Goal: Task Accomplishment & Management: Complete application form

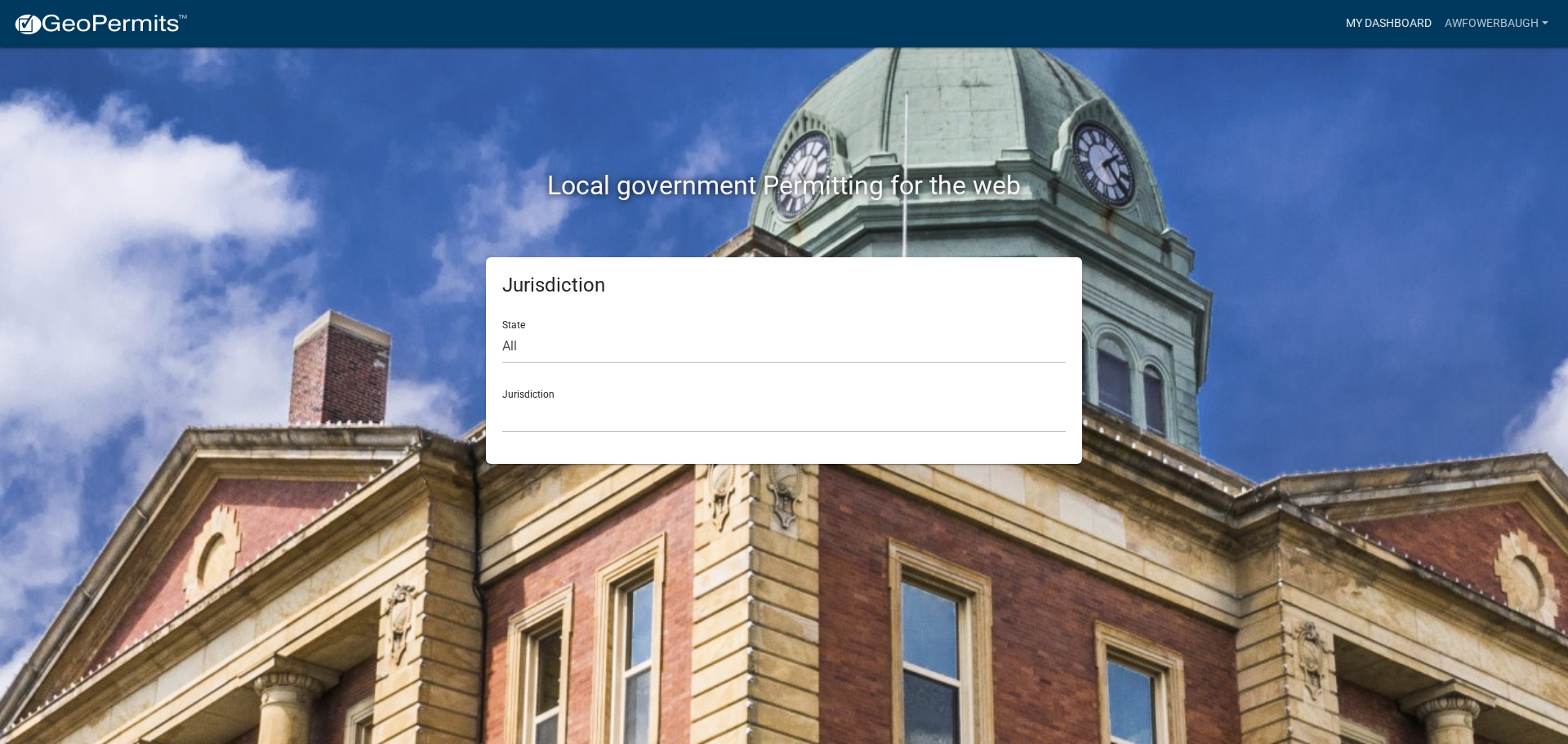
click at [1370, 18] on link "My Dashboard" at bounding box center [1388, 23] width 99 height 31
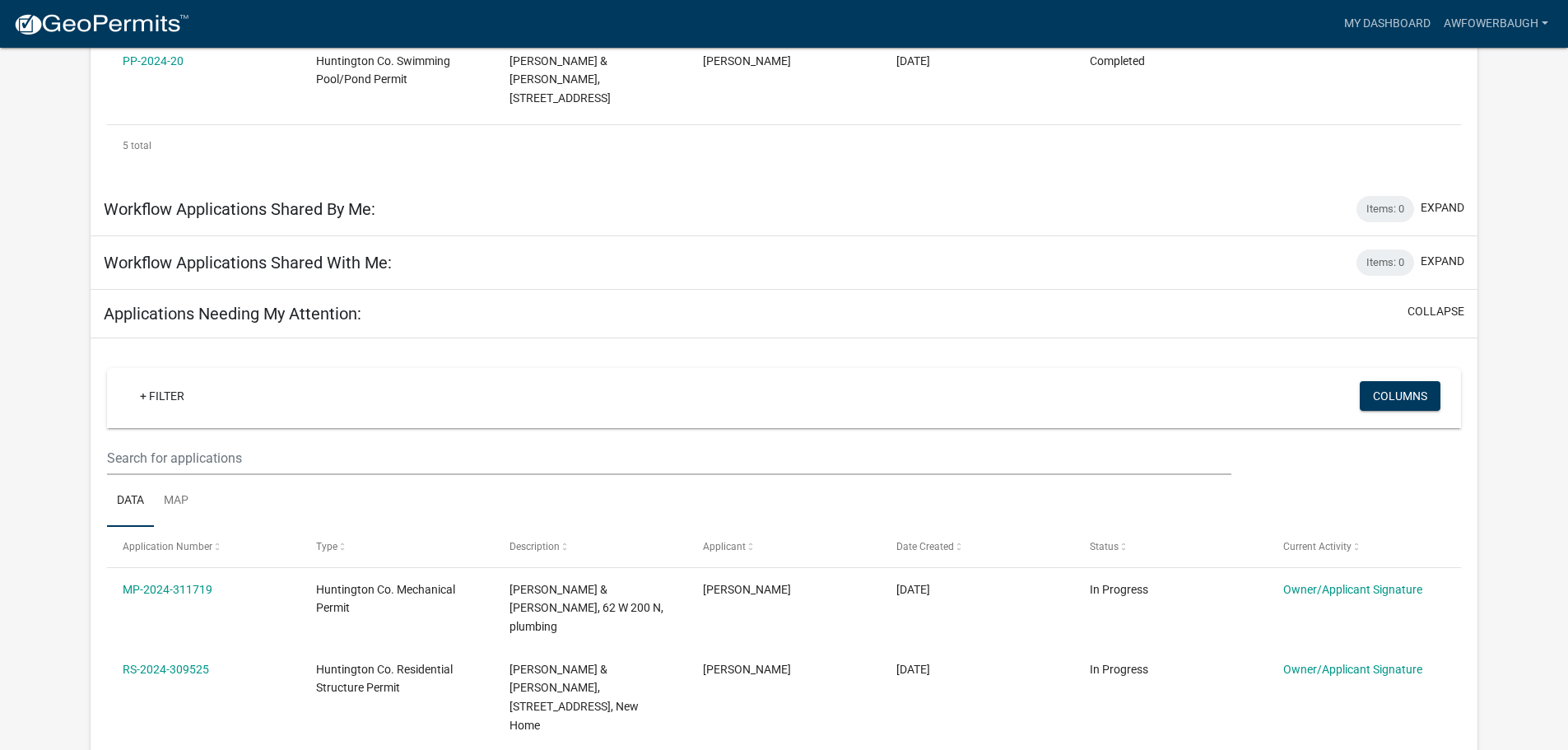
scroll to position [753, 0]
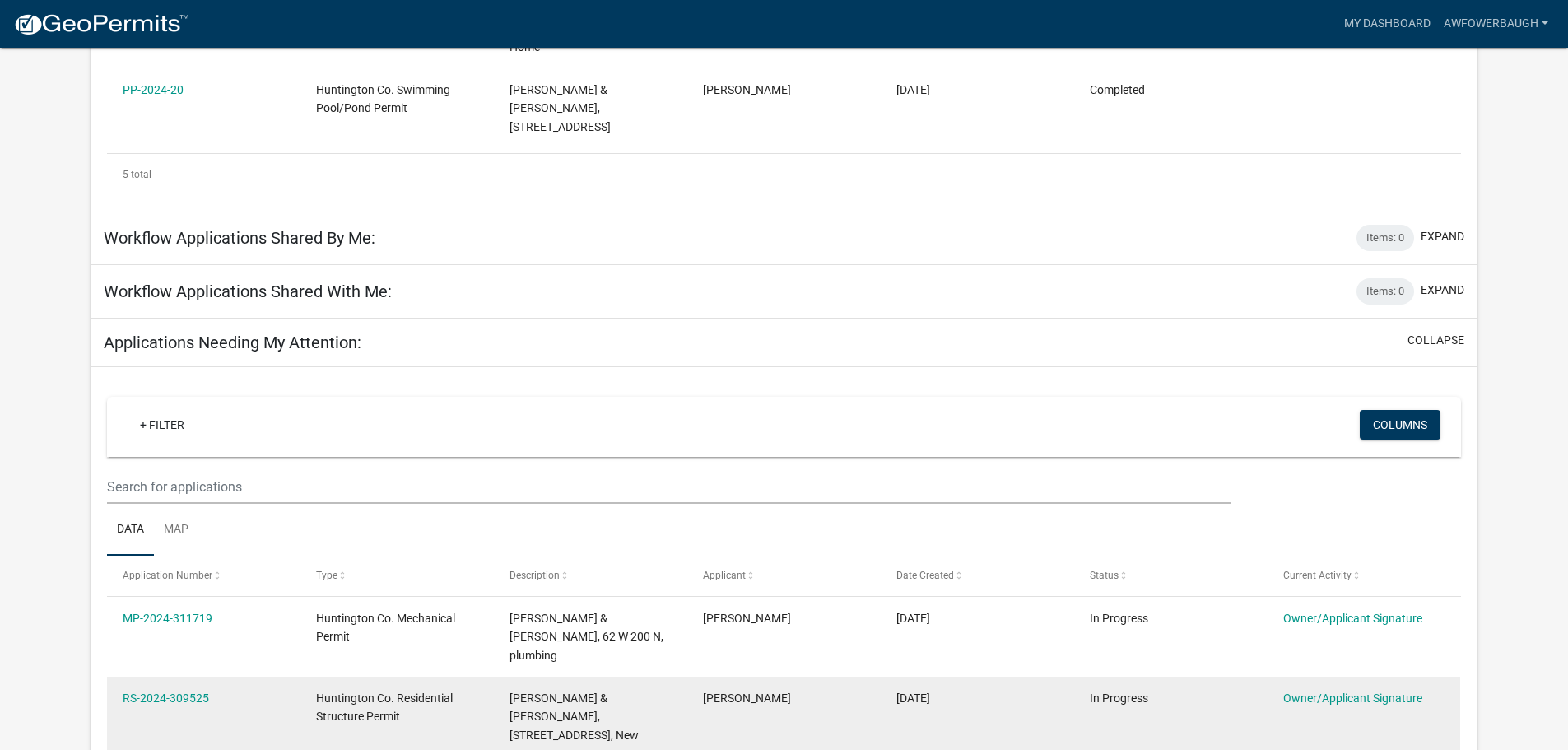
click at [342, 691] on span "Huntington Co. Residential Structure Permit" at bounding box center [384, 707] width 137 height 32
click at [186, 691] on link "RS-2024-309525" at bounding box center [166, 698] width 87 height 14
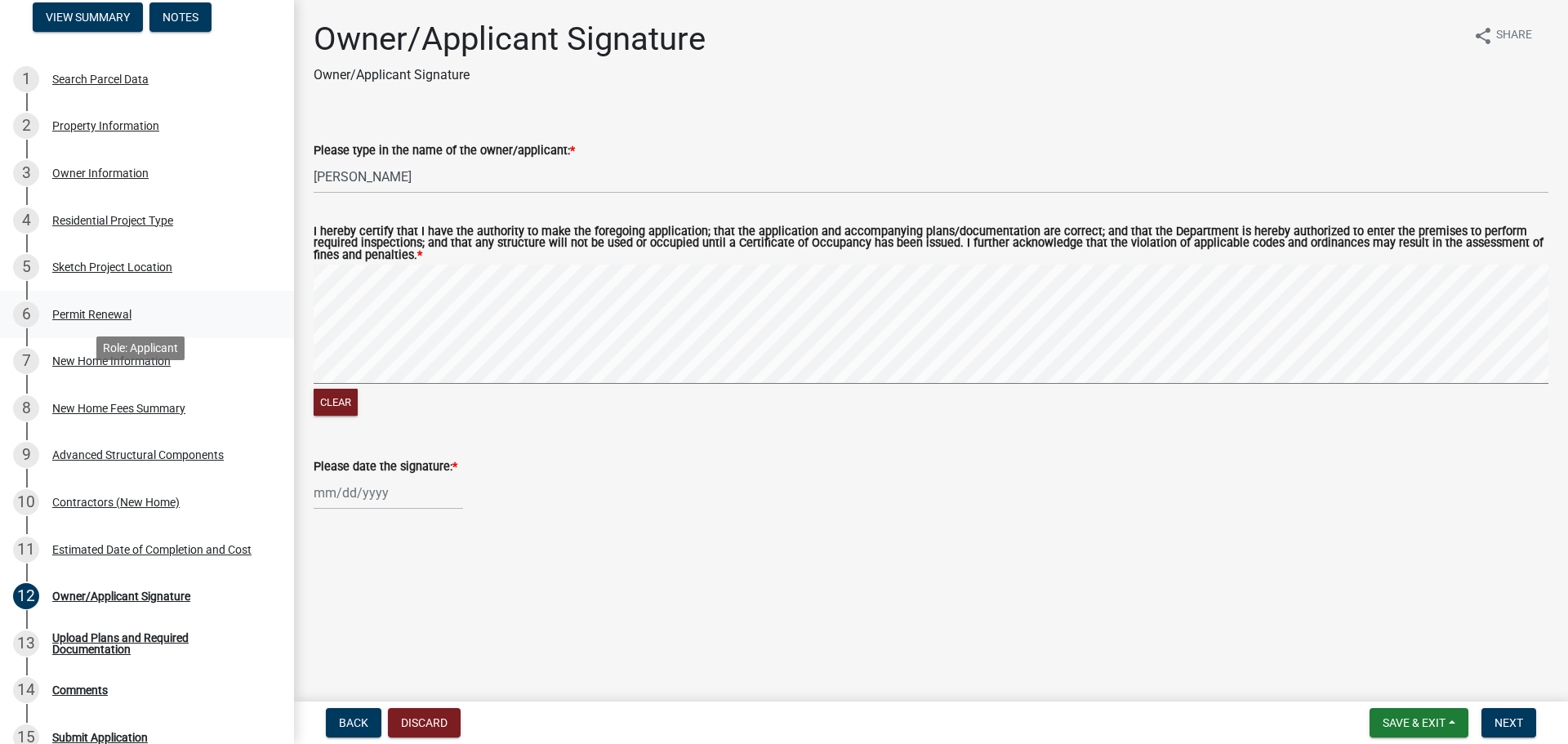
scroll to position [163, 0]
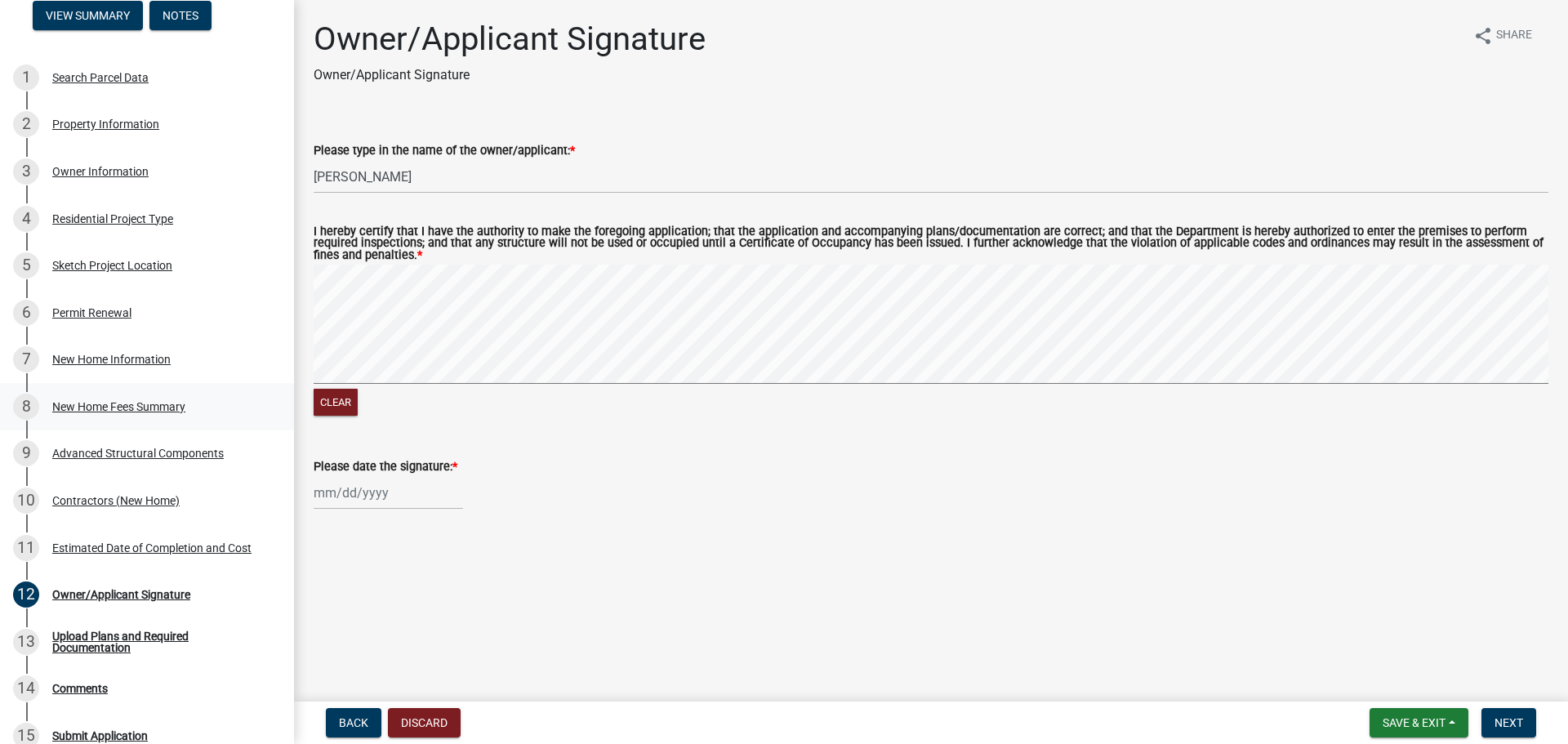
click at [105, 403] on div "New Home Fees Summary" at bounding box center [118, 407] width 133 height 12
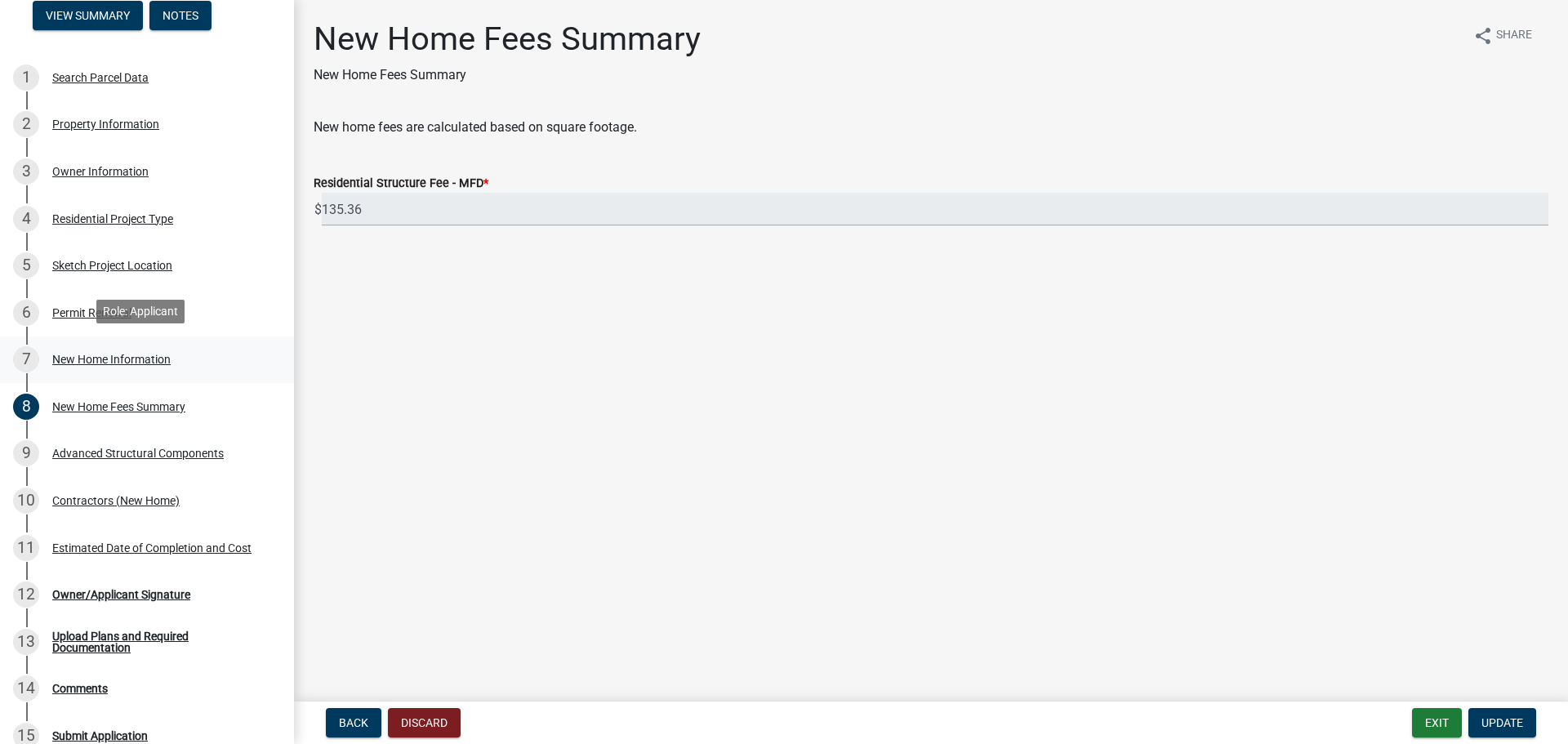
click at [113, 354] on div "New Home Information" at bounding box center [111, 359] width 118 height 12
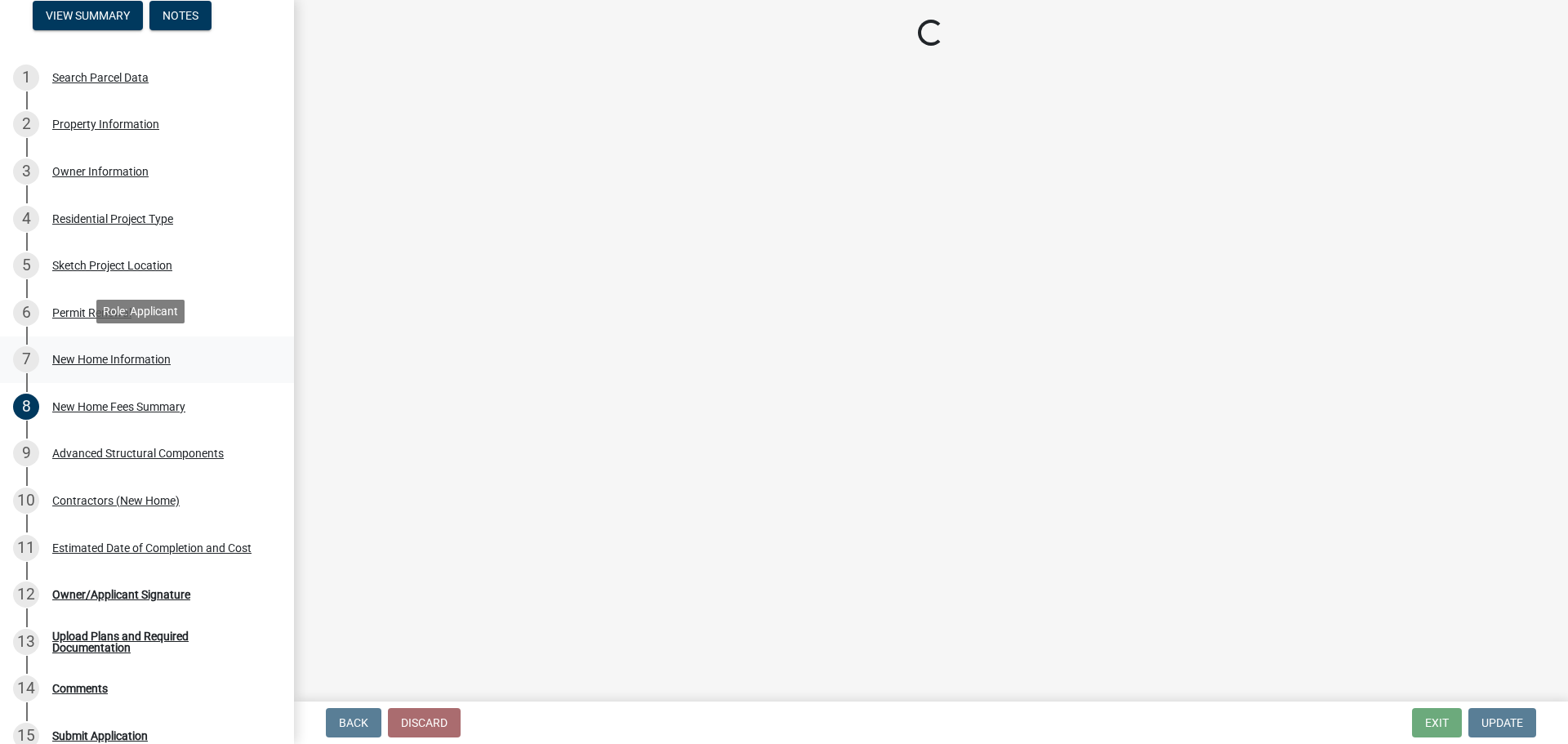
select select "a50e9ddb-1b16-496f-b25c-a9ac2ddf3e7c"
select select "534643a5-49eb-4eef-b055-3574304c1da7"
select select "7ac50c75-bd19-4200-a472-7ff7759bf044"
select select "41a20be5-04ab-4379-9276-11703055c681"
select select "3f47798e-be83-4584-89f2-40f623f6909f"
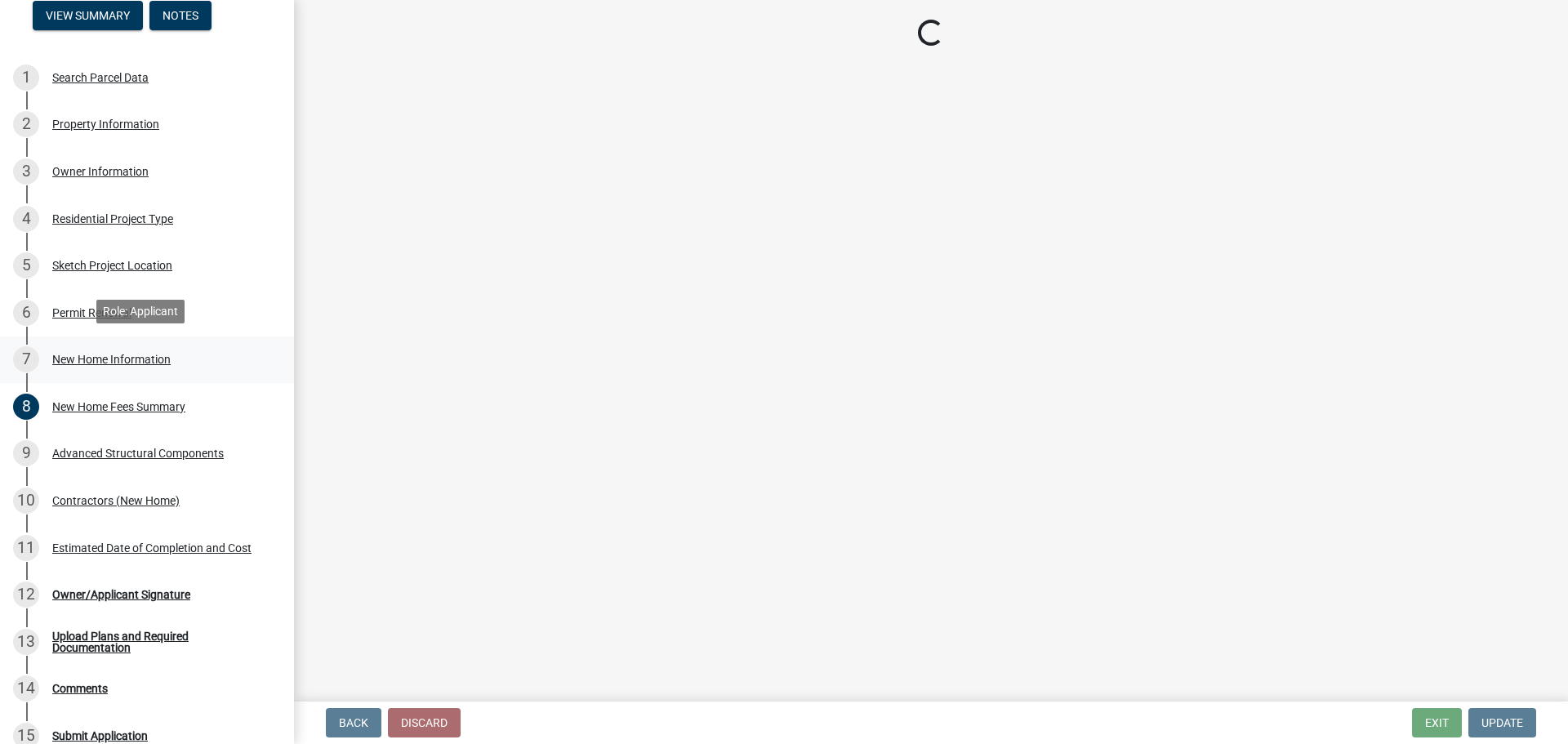
select select "3ae242a1-a008-4608-b145-635f7b242bc3"
select select "0af2c62b-a54b-41df-9440-7e06c81f5ee1"
select select "8ebc9eb4-8ddc-4615-a23c-dd01b61ed39a"
select select "d638f1d7-1d1f-46dd-bcea-eee6395e296b"
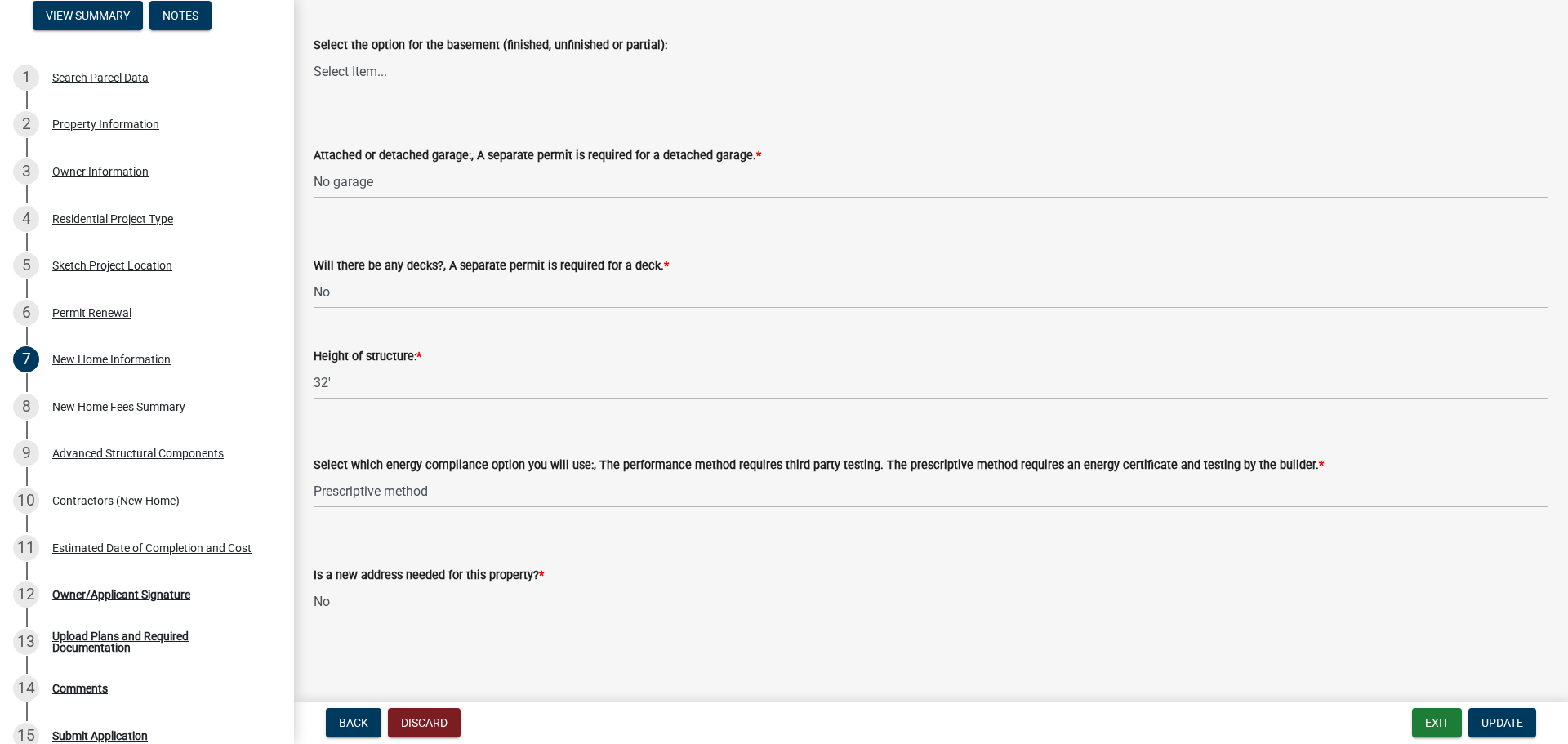
scroll to position [1937, 0]
click at [409, 488] on select "Select Item... Performance method Prescriptive method Manufactured Home, not re…" at bounding box center [930, 489] width 1234 height 33
click at [313, 473] on select "Select Item... Performance method Prescriptive method Manufactured Home, not re…" at bounding box center [930, 489] width 1234 height 33
select select "646e68f8-cb8e-4a5e-b6dd-3f1cf63f7a97"
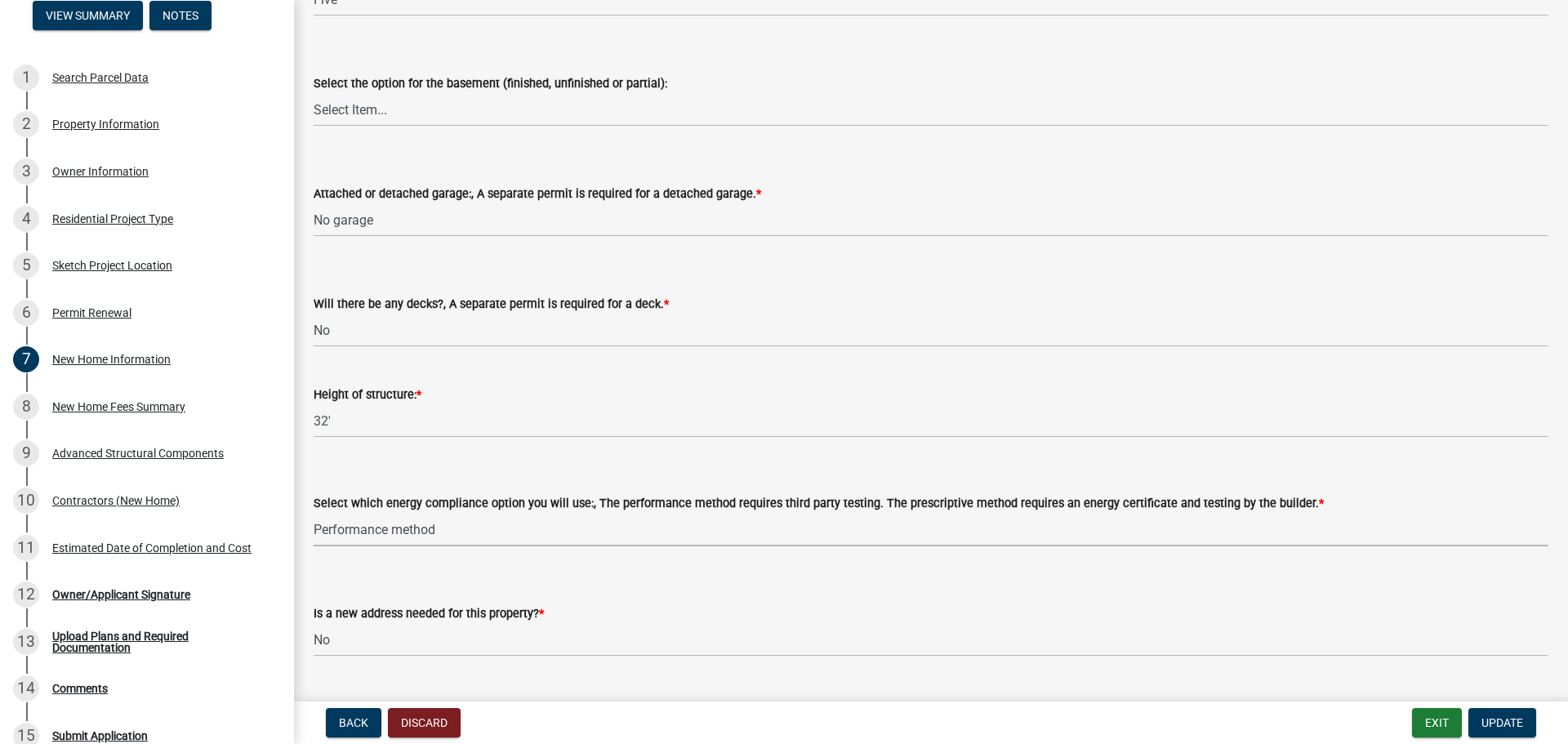
scroll to position [1855, 0]
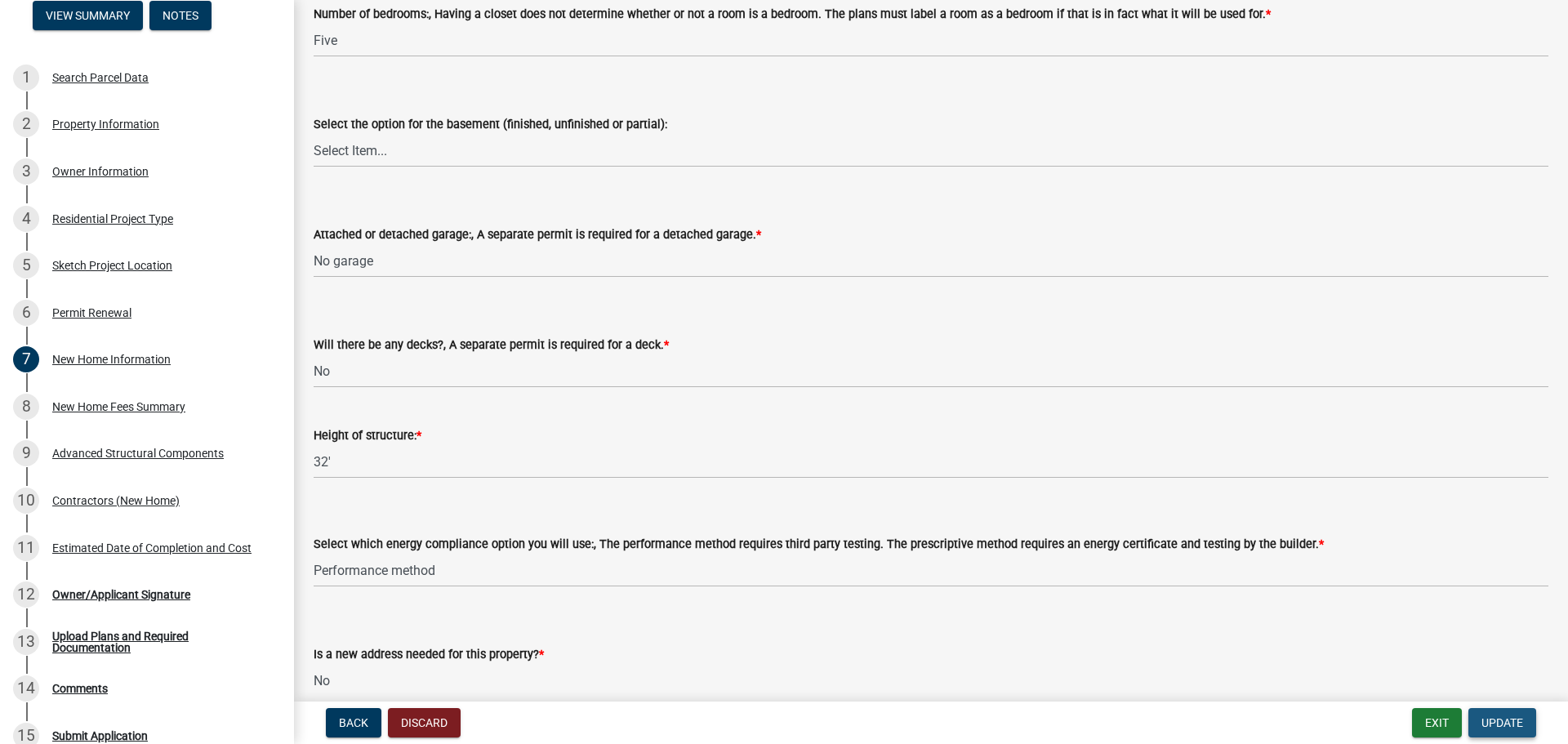
drag, startPoint x: 1502, startPoint y: 716, endPoint x: 1478, endPoint y: 704, distance: 26.8
click at [1492, 712] on button "Update" at bounding box center [1502, 722] width 68 height 30
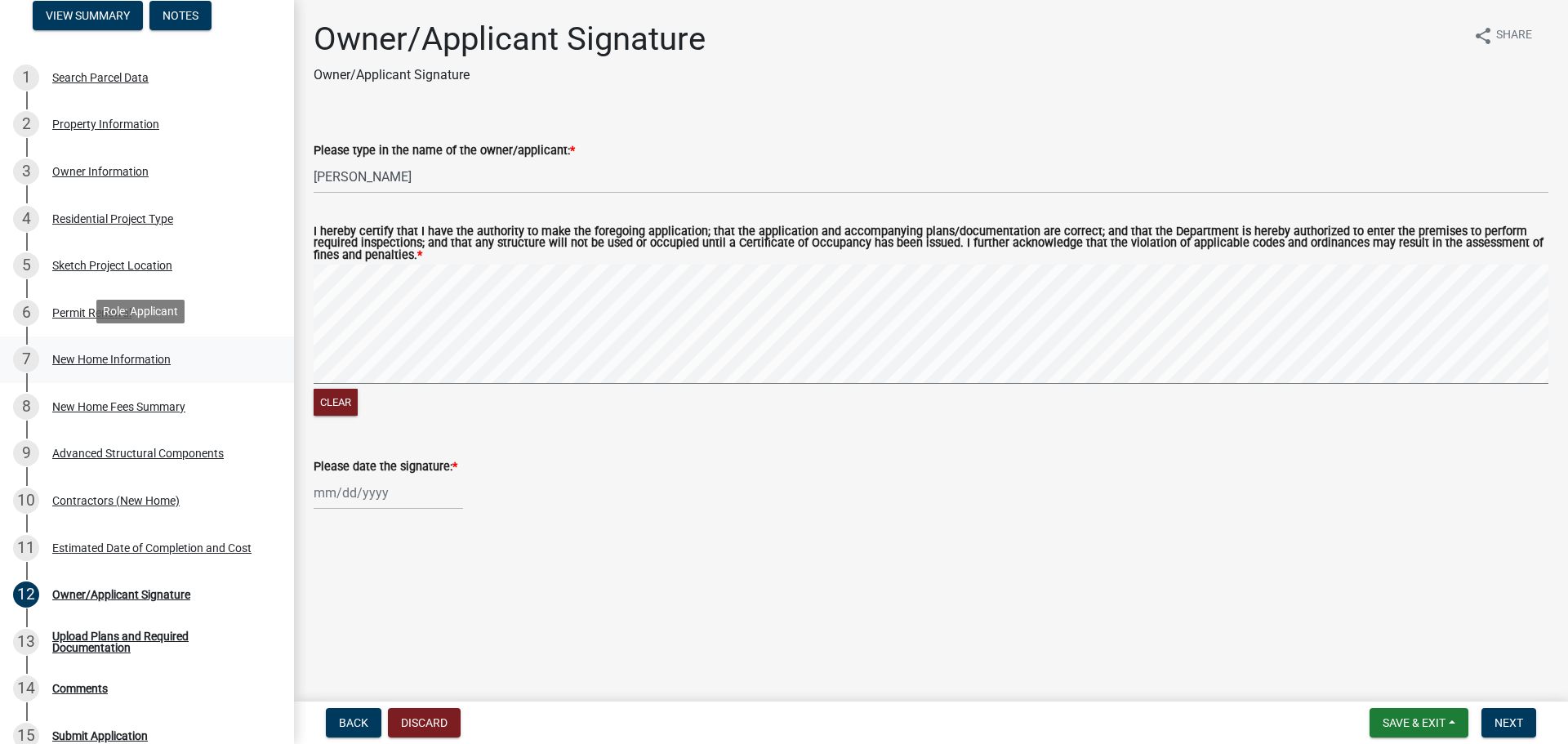
click at [75, 347] on div "7 New Home Information" at bounding box center [141, 359] width 255 height 26
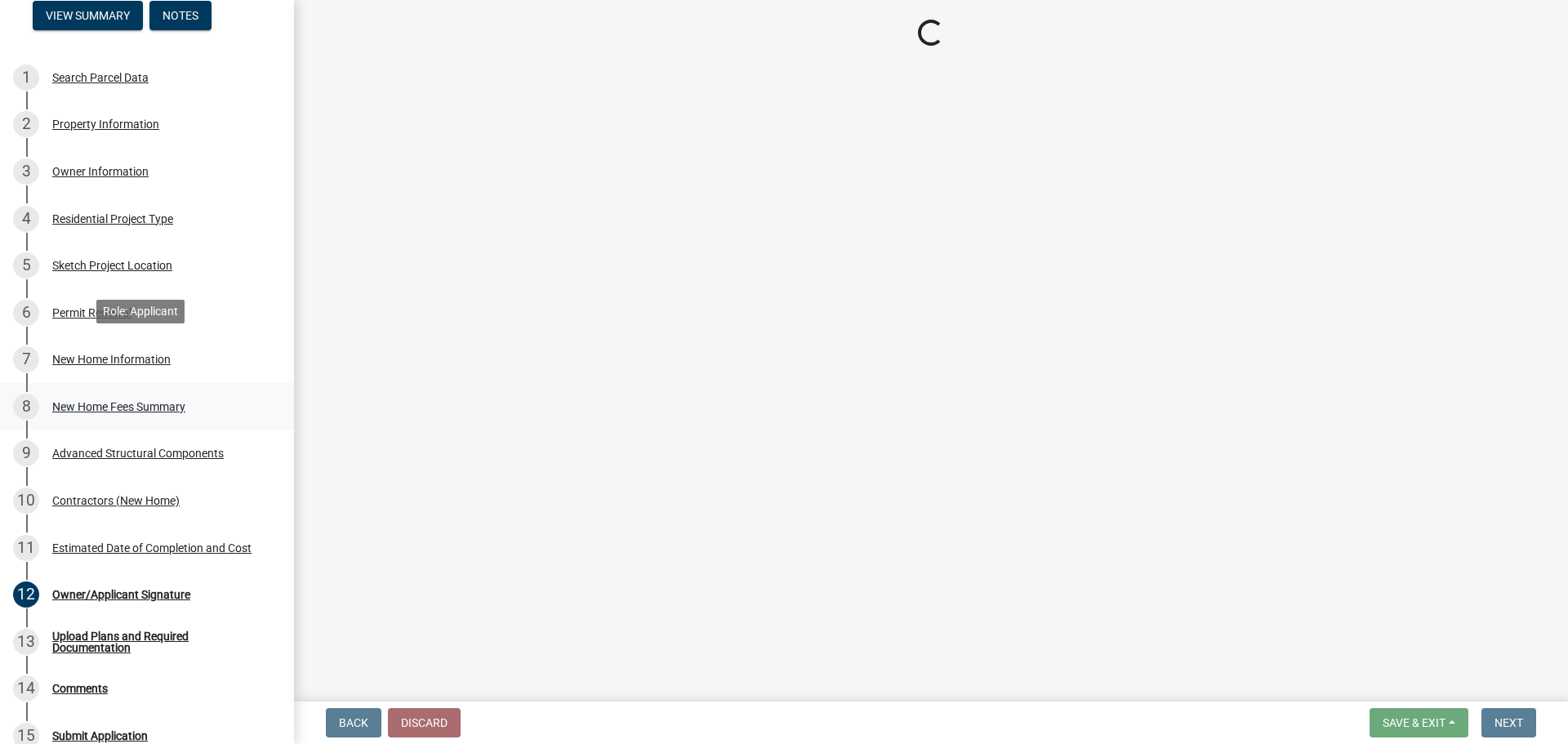
select select "a50e9ddb-1b16-496f-b25c-a9ac2ddf3e7c"
select select "534643a5-49eb-4eef-b055-3574304c1da7"
select select "7ac50c75-bd19-4200-a472-7ff7759bf044"
select select "41a20be5-04ab-4379-9276-11703055c681"
select select "3f47798e-be83-4584-89f2-40f623f6909f"
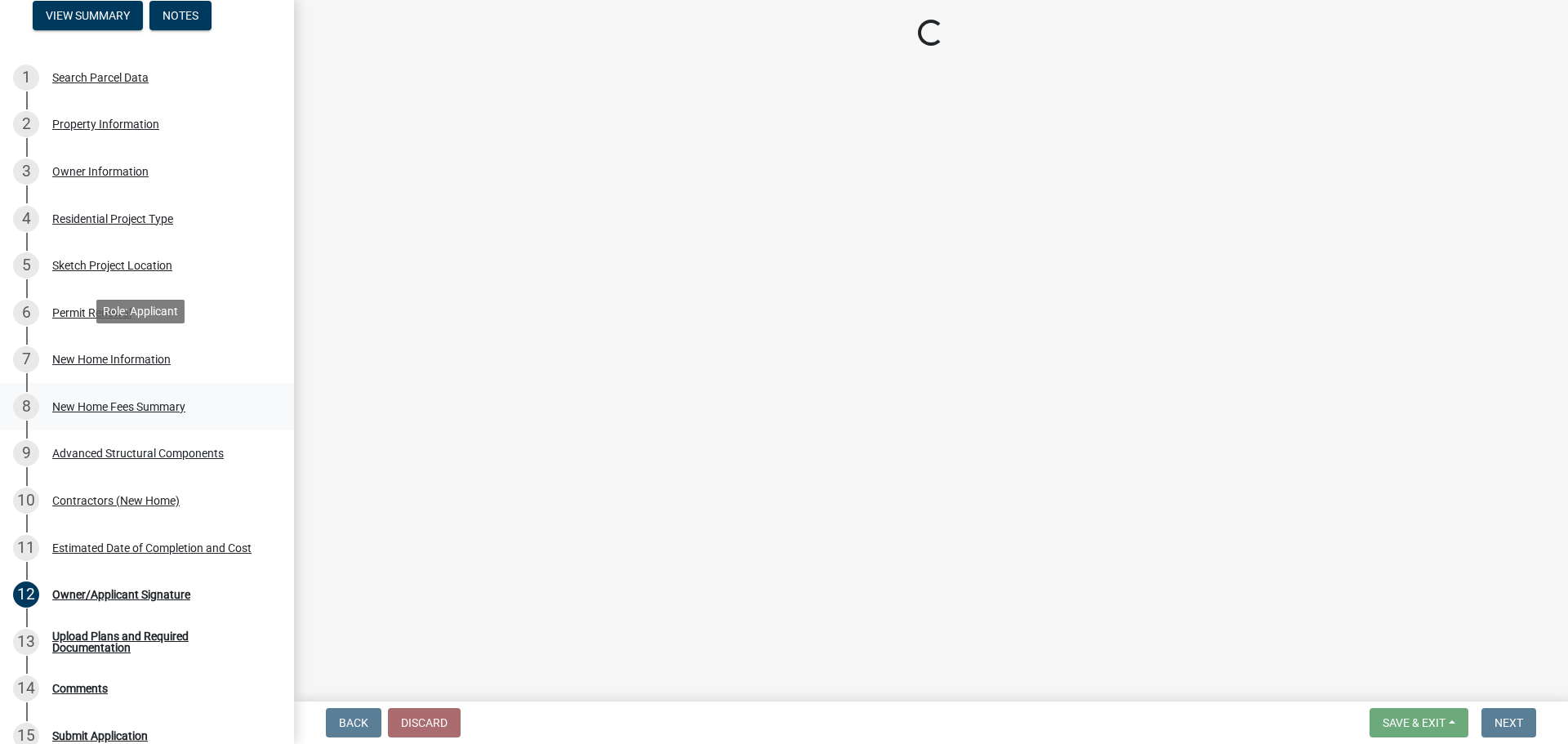
select select "3ae242a1-a008-4608-b145-635f7b242bc3"
select select "0af2c62b-a54b-41df-9440-7e06c81f5ee1"
select select "646e68f8-cb8e-4a5e-b6dd-3f1cf63f7a97"
select select "d638f1d7-1d1f-46dd-bcea-eee6395e296b"
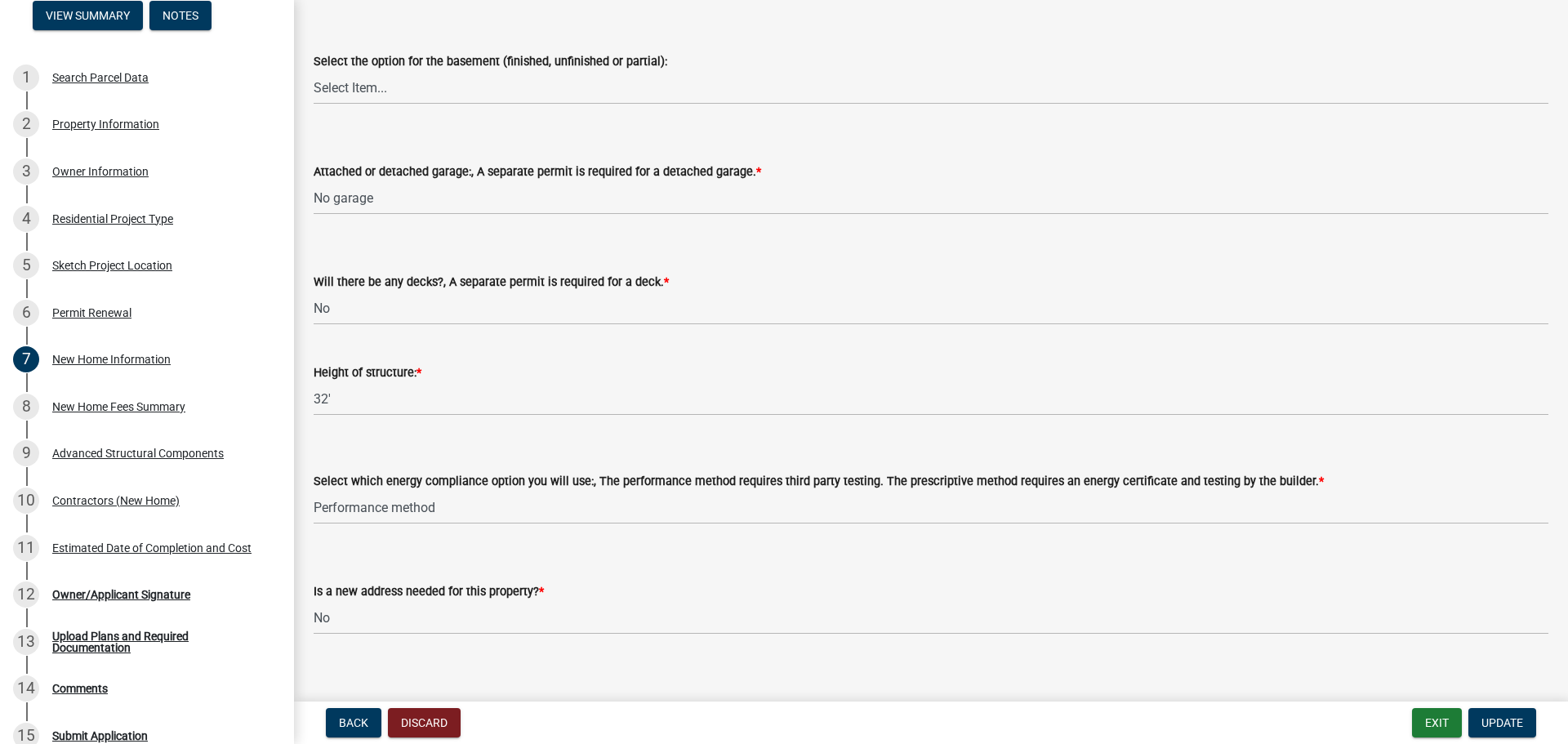
scroll to position [1937, 0]
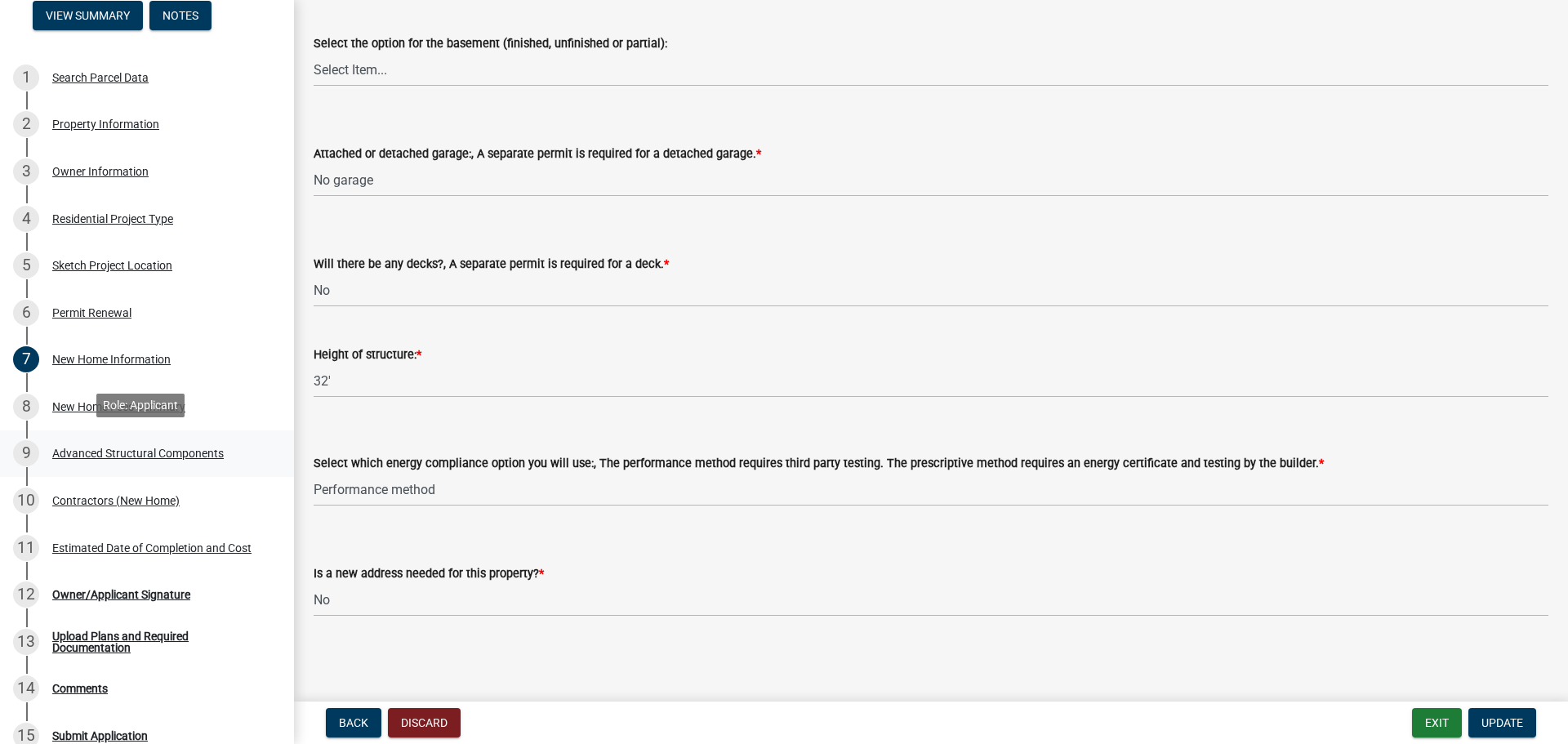
click at [94, 448] on div "Advanced Structural Components" at bounding box center [137, 453] width 171 height 12
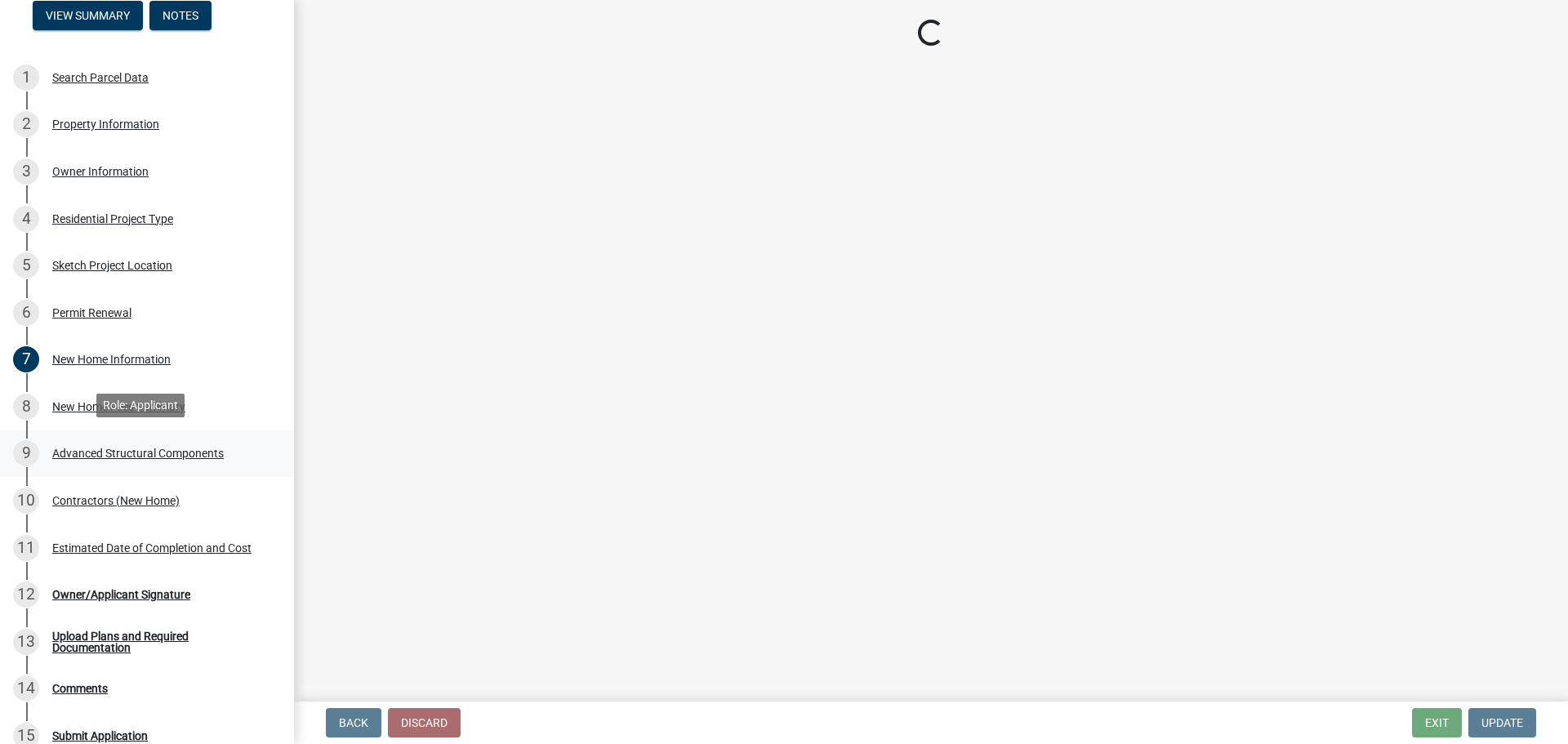
scroll to position [0, 0]
select select "969b3812-a697-4f96-8ebc-392571e88d14"
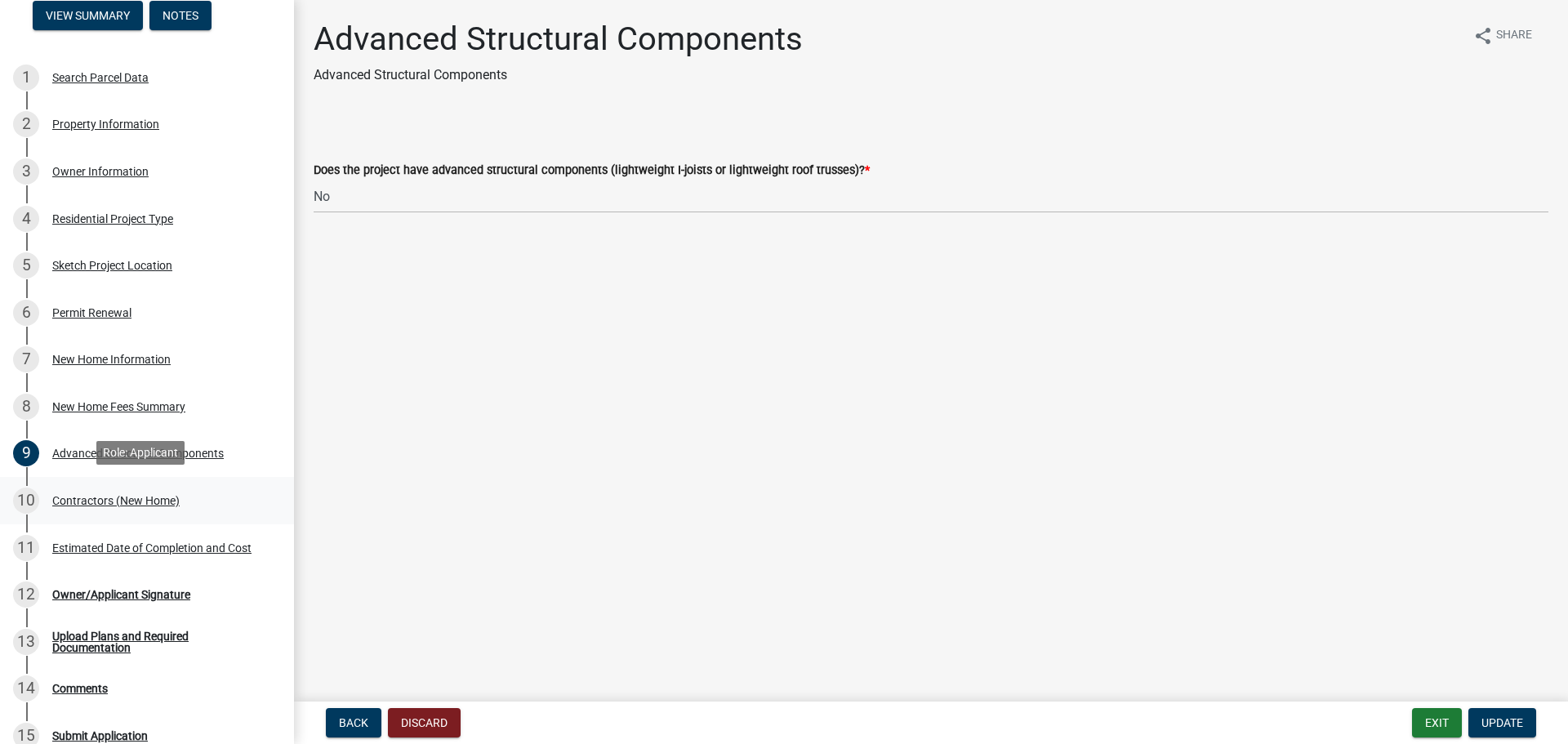
click at [82, 500] on div "Contractors (New Home)" at bounding box center [116, 500] width 127 height 12
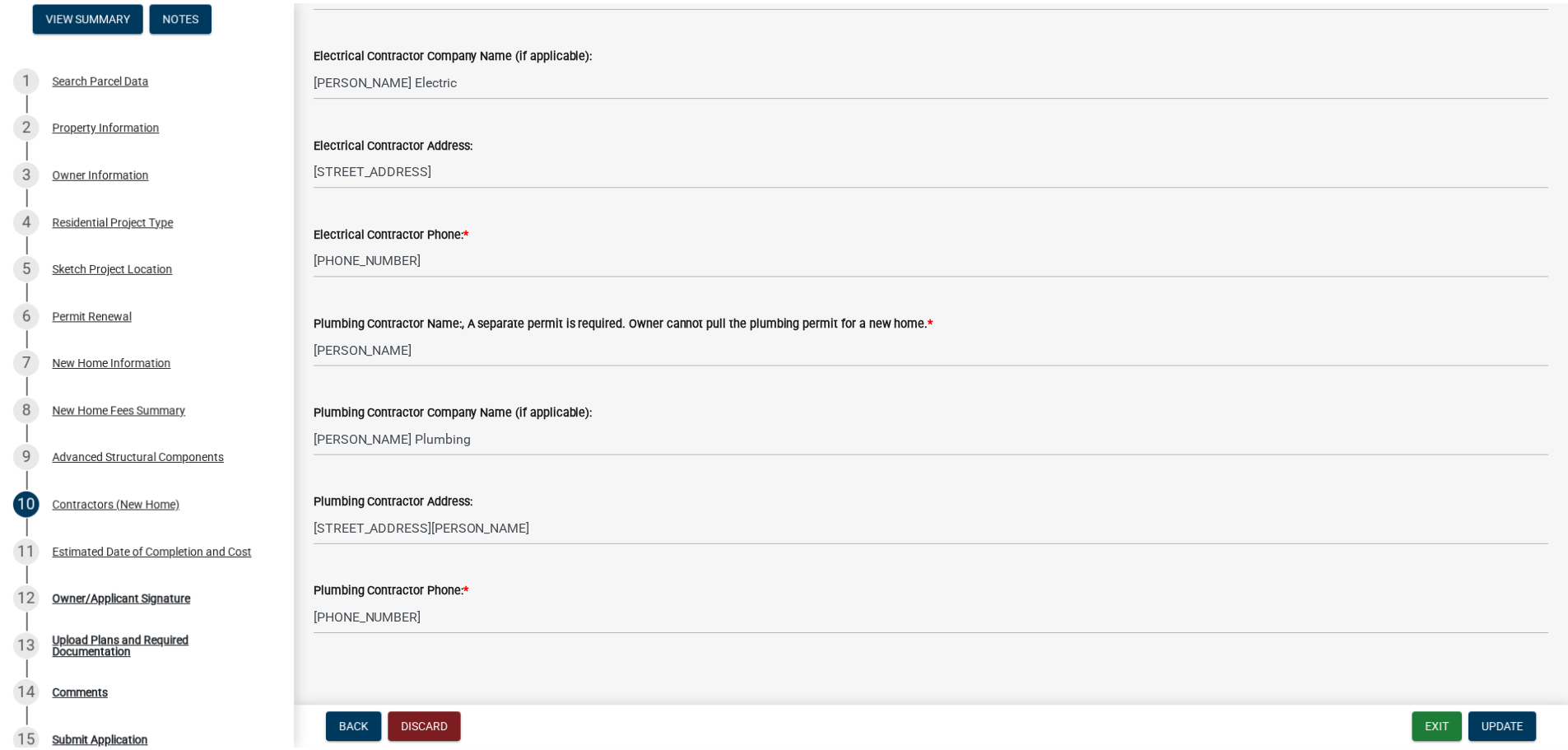
scroll to position [559, 0]
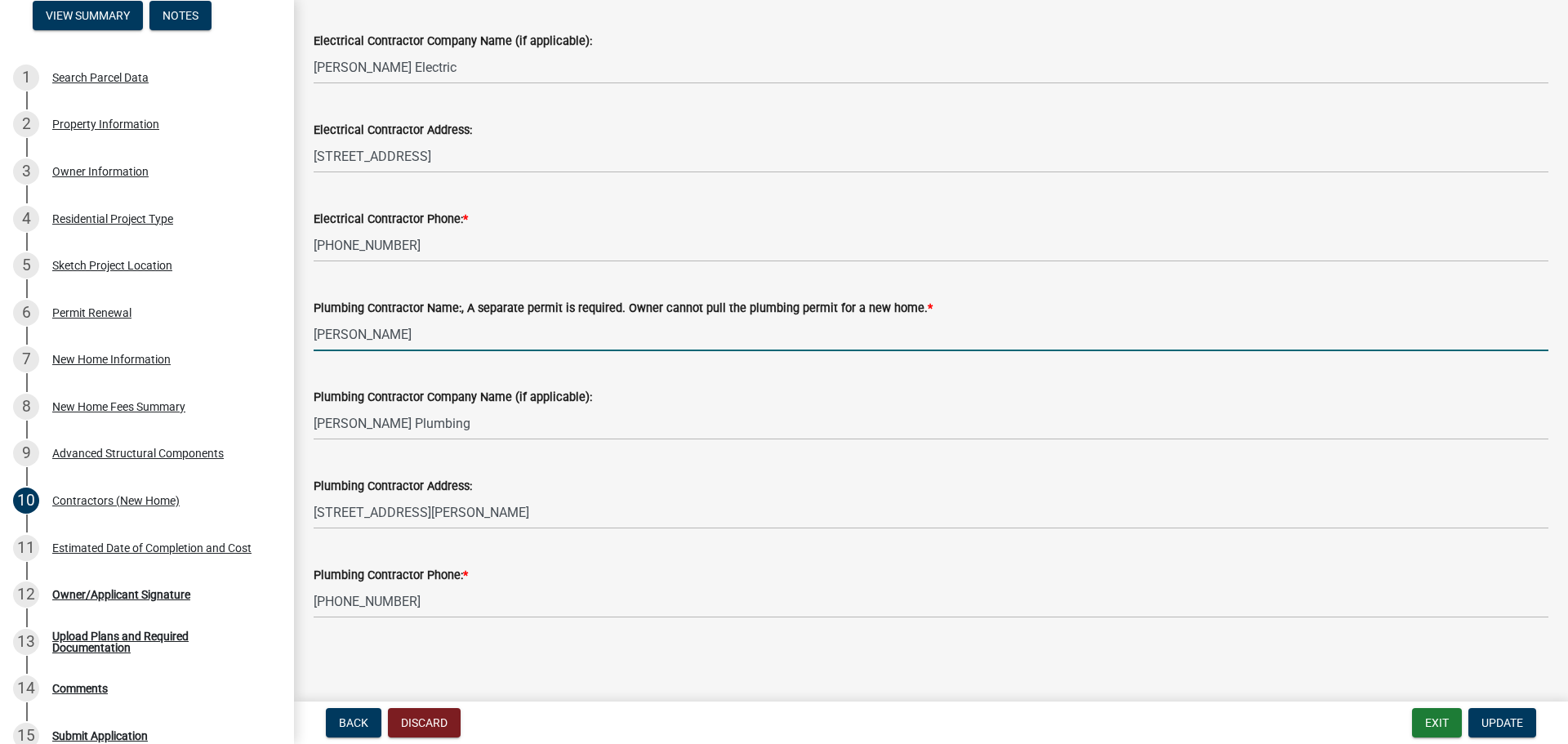
click at [436, 332] on input "[PERSON_NAME]" at bounding box center [930, 334] width 1234 height 33
type input "R"
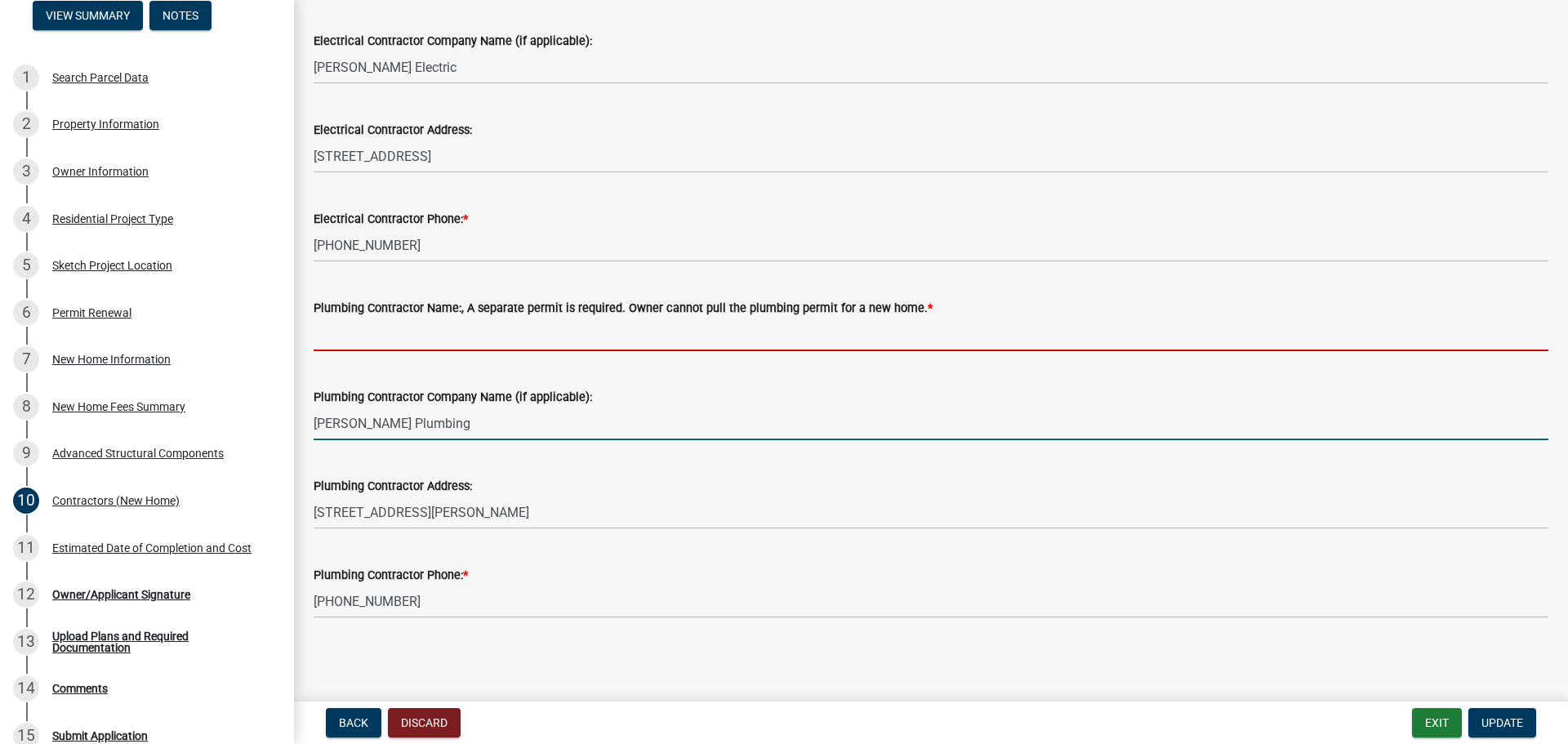
click at [479, 428] on input "[PERSON_NAME] Plumbing" at bounding box center [930, 423] width 1234 height 33
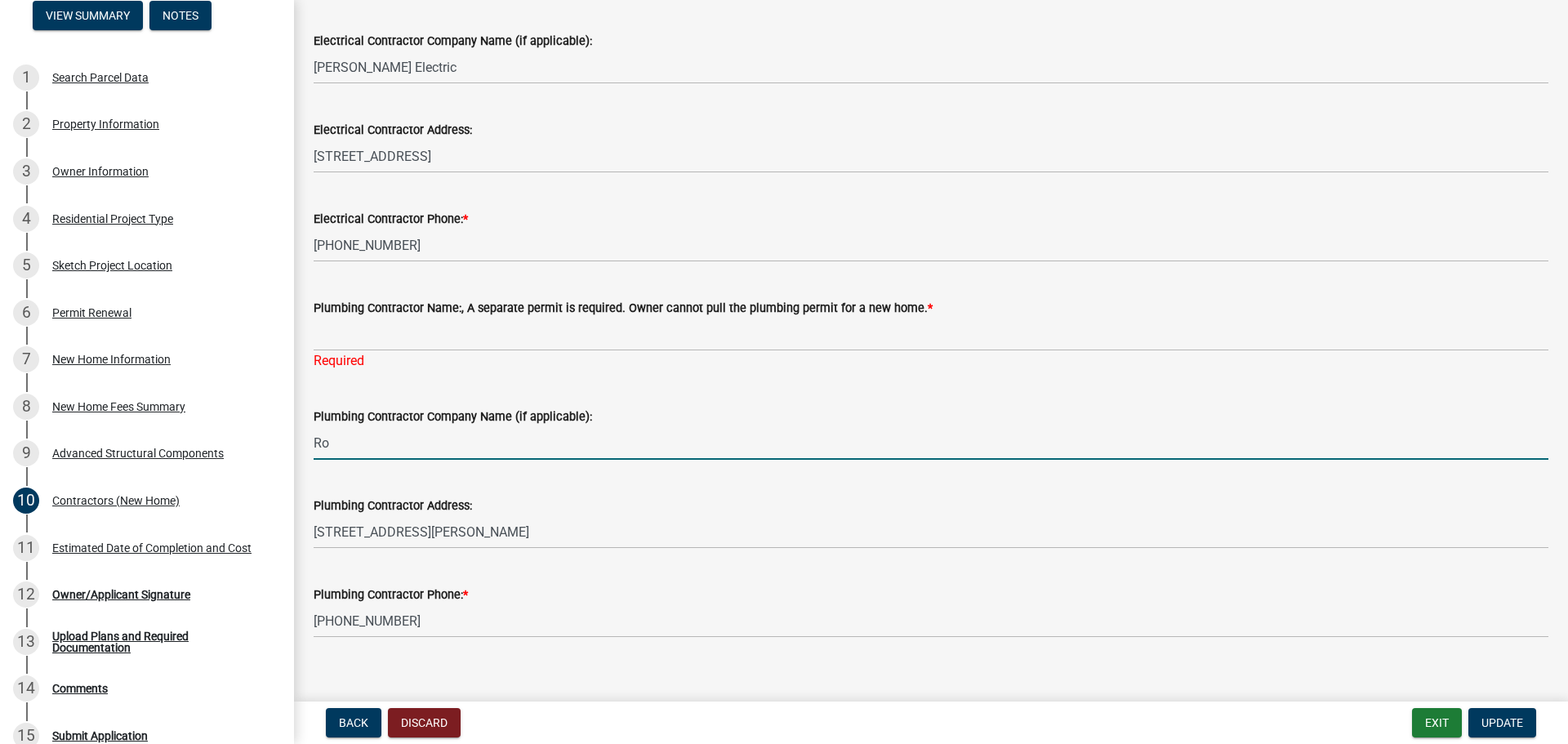
type input "R"
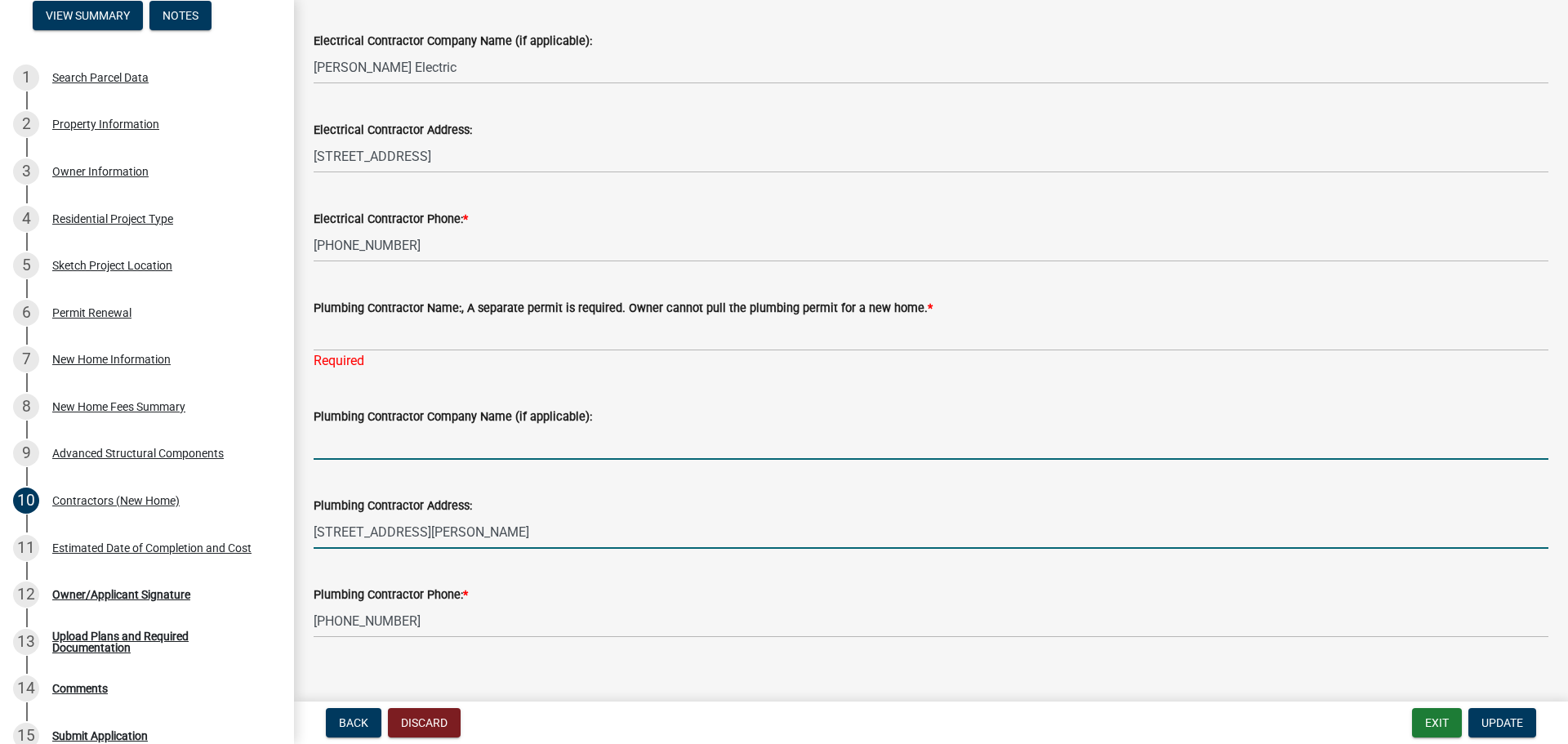
click at [608, 541] on input "[STREET_ADDRESS][PERSON_NAME]" at bounding box center [930, 531] width 1234 height 33
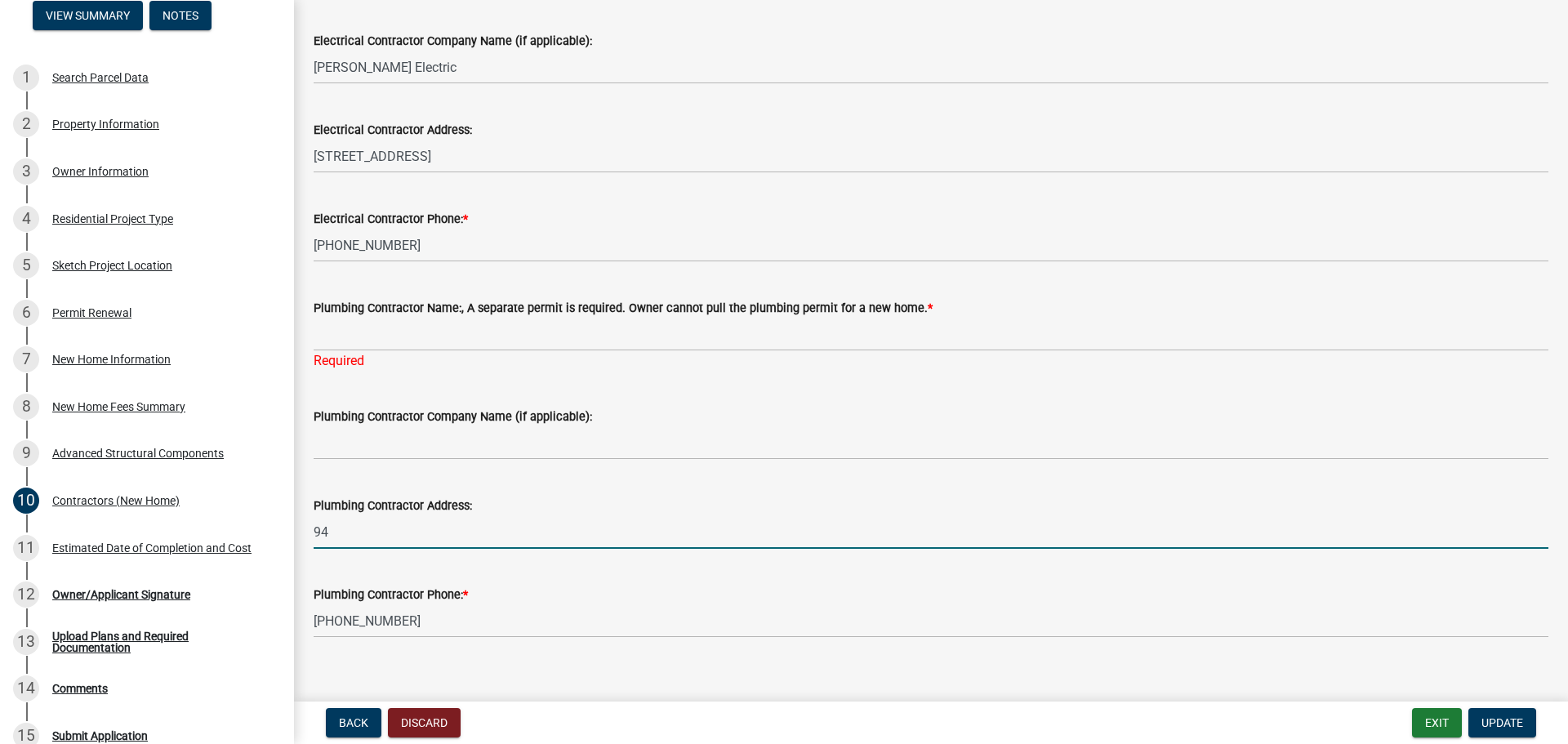
type input "9"
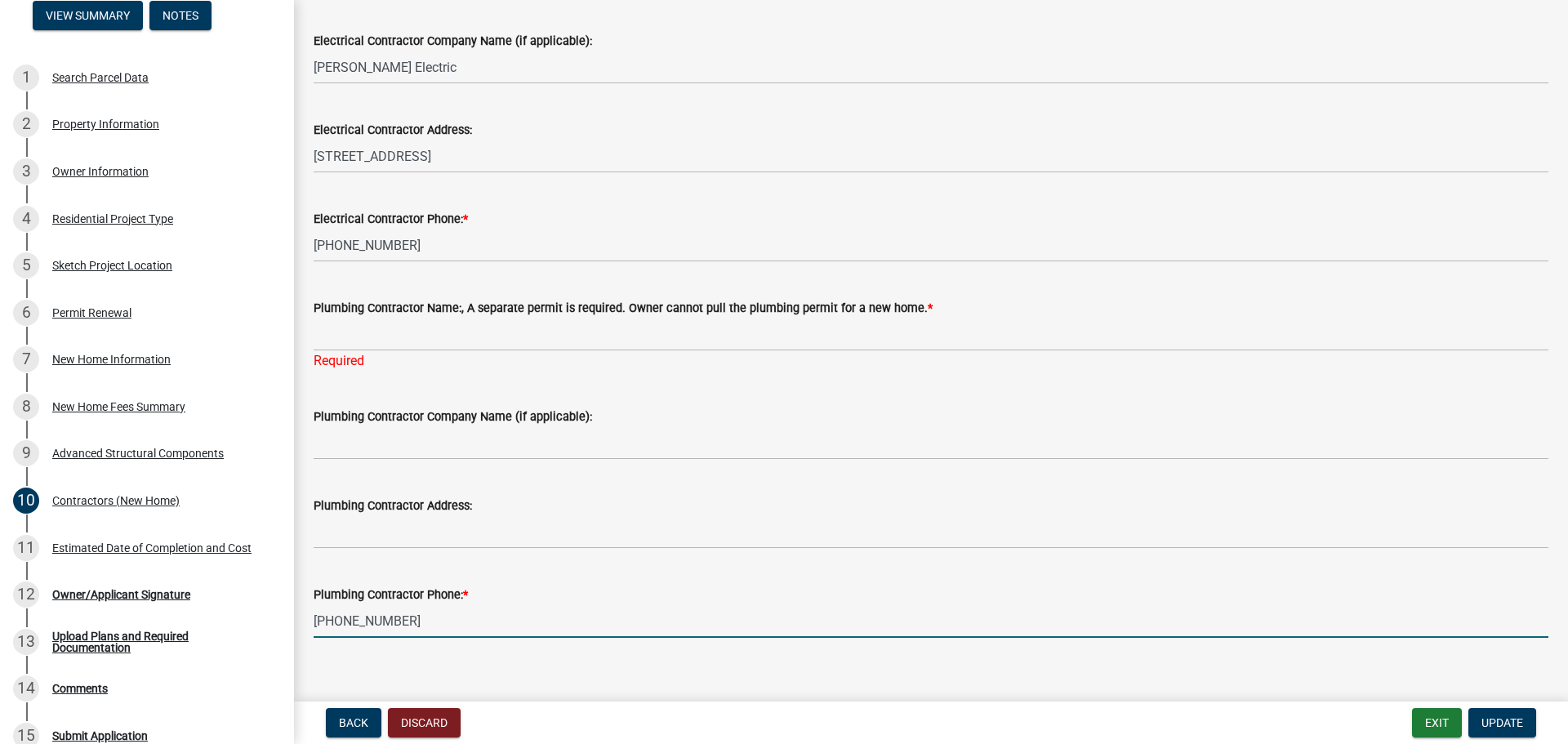
click at [448, 614] on input "[PHONE_NUMBER]" at bounding box center [930, 620] width 1234 height 33
type input "2"
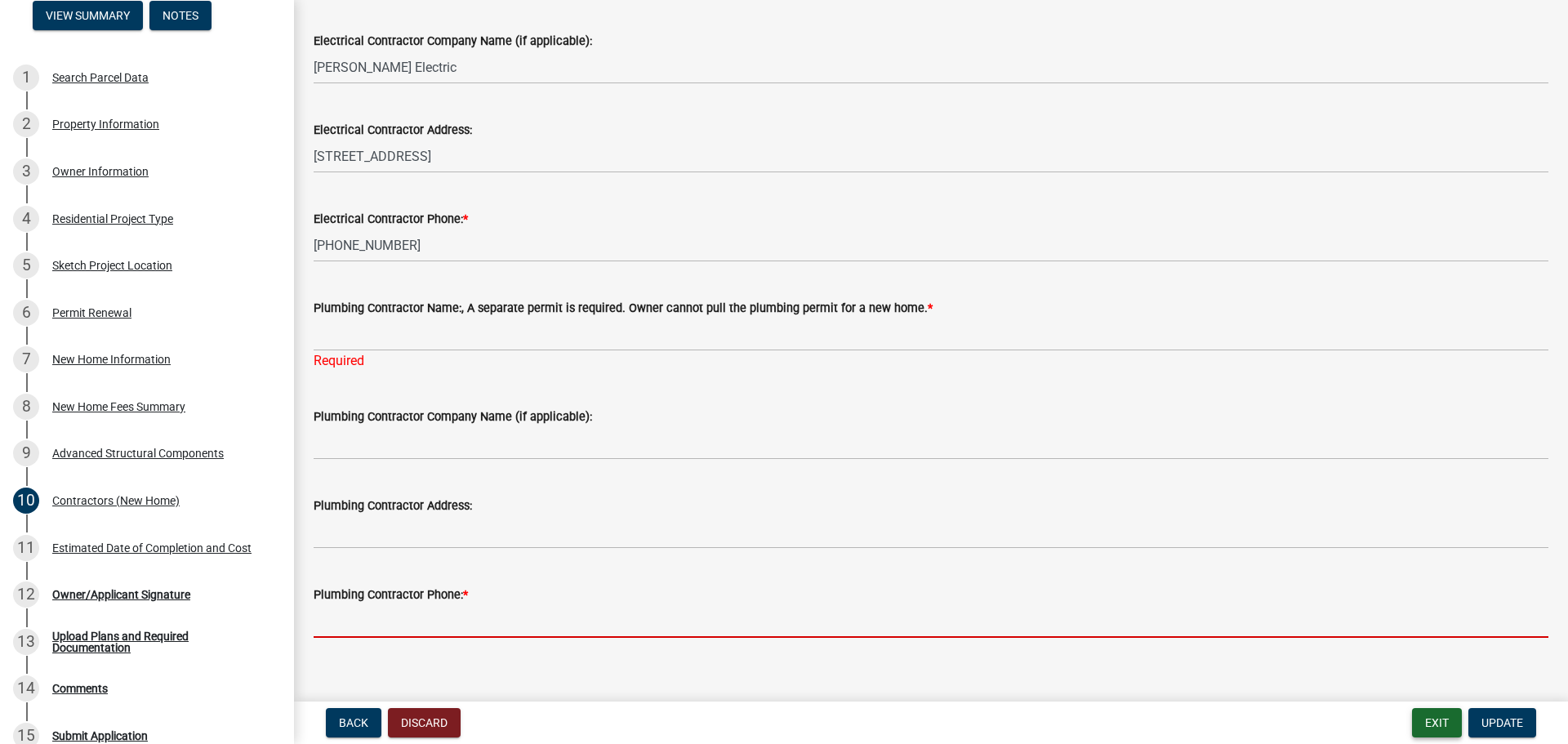
click at [1444, 722] on button "Exit" at bounding box center [1436, 722] width 49 height 30
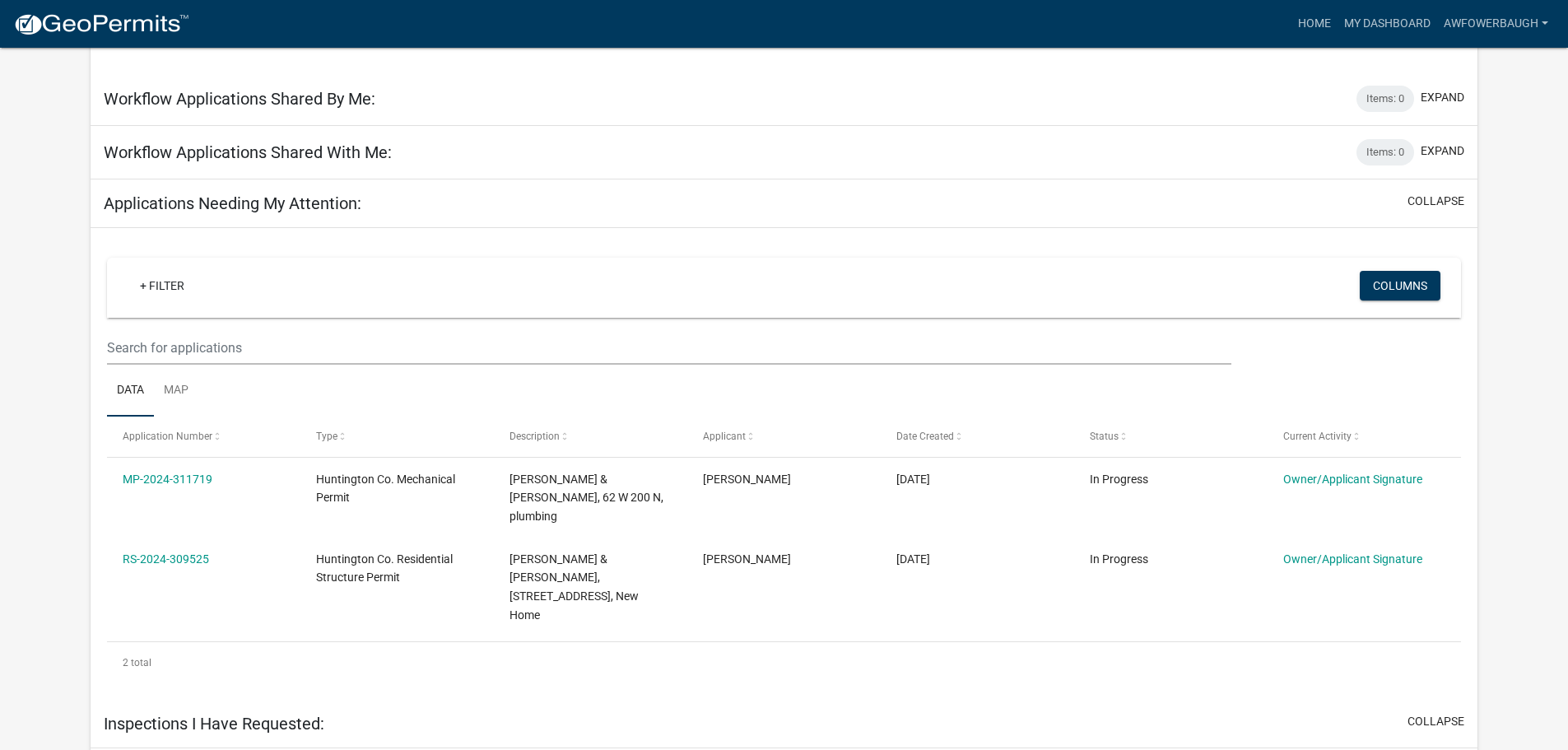
scroll to position [988, 0]
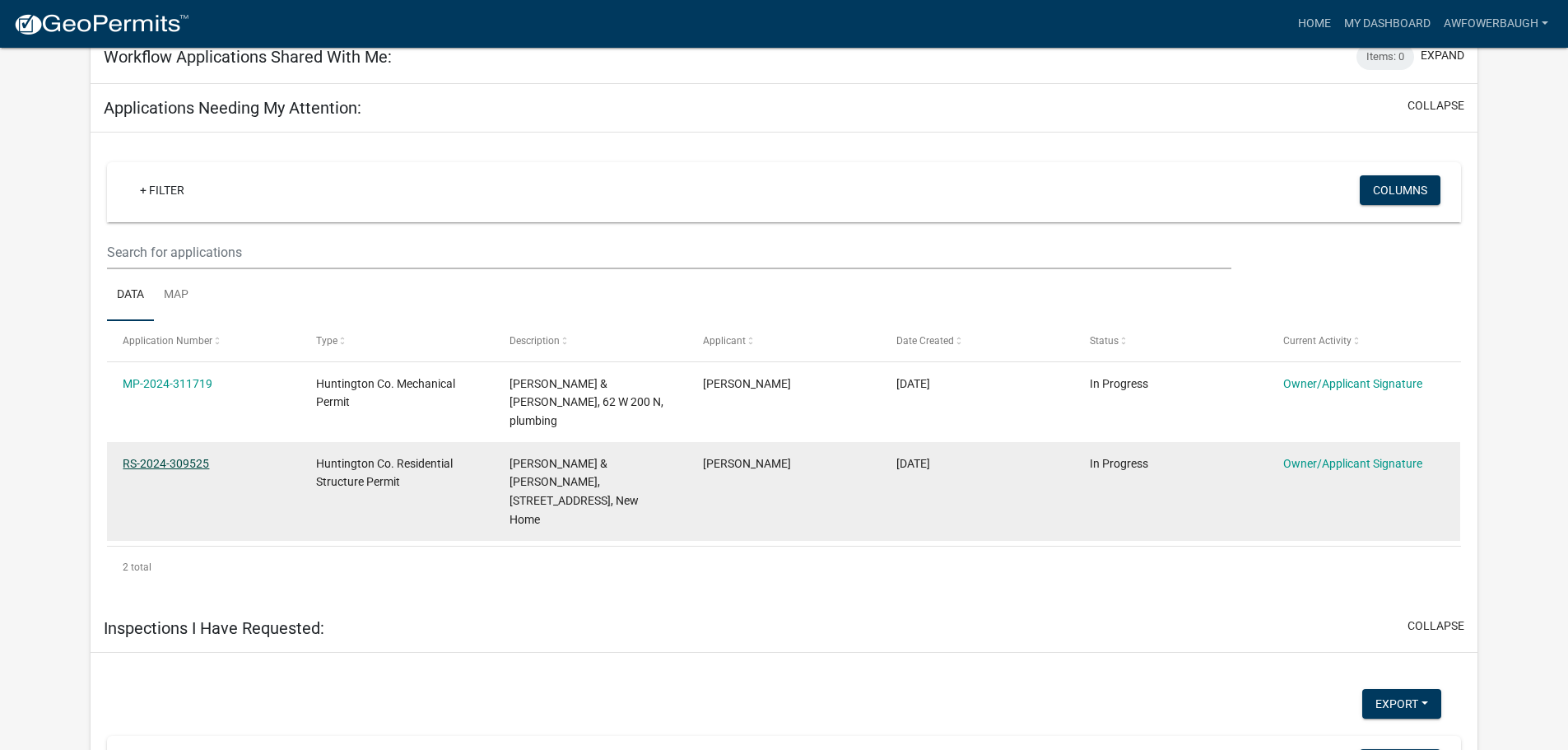
click at [167, 457] on link "RS-2024-309525" at bounding box center [166, 463] width 87 height 14
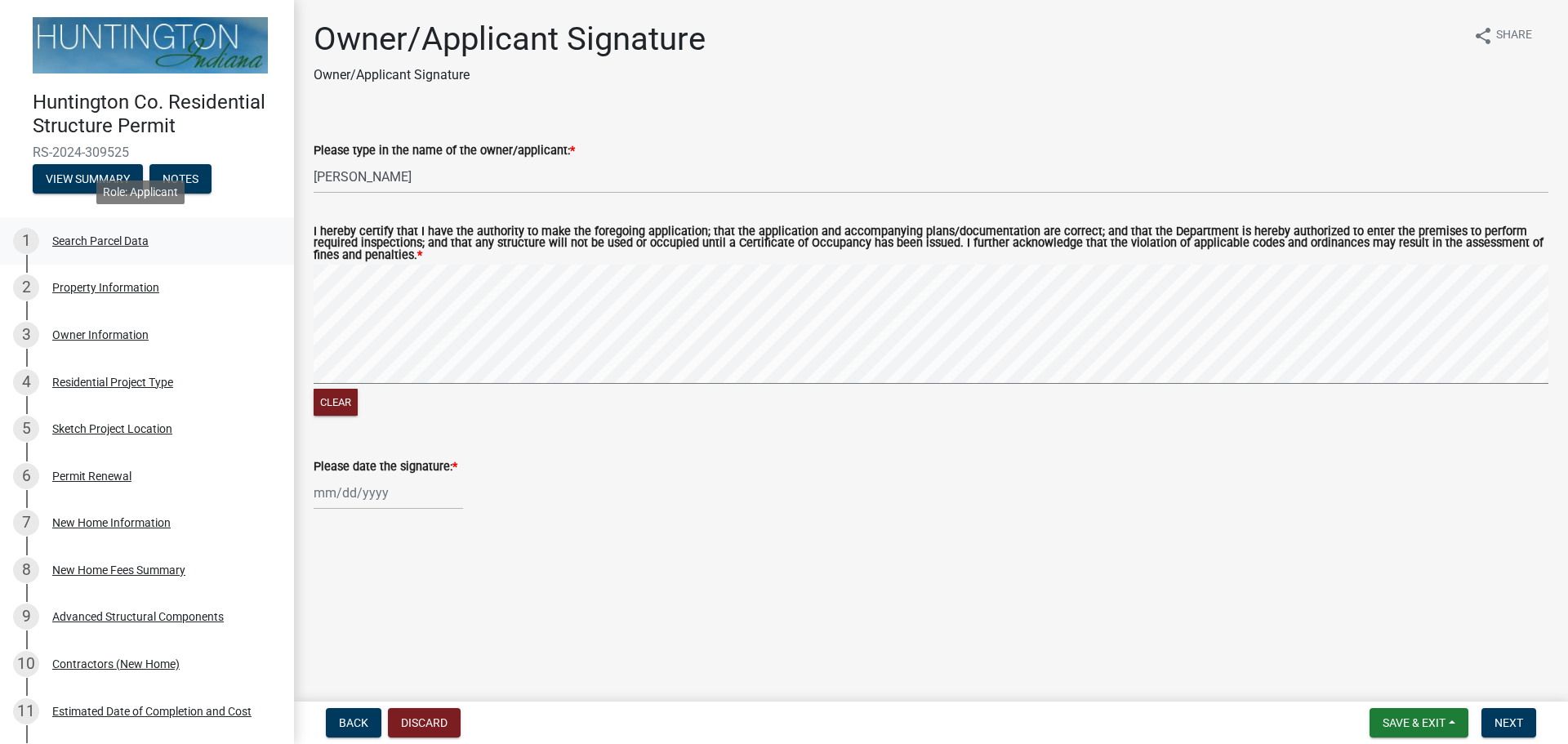
click at [117, 236] on div "Search Parcel Data" at bounding box center [100, 241] width 96 height 12
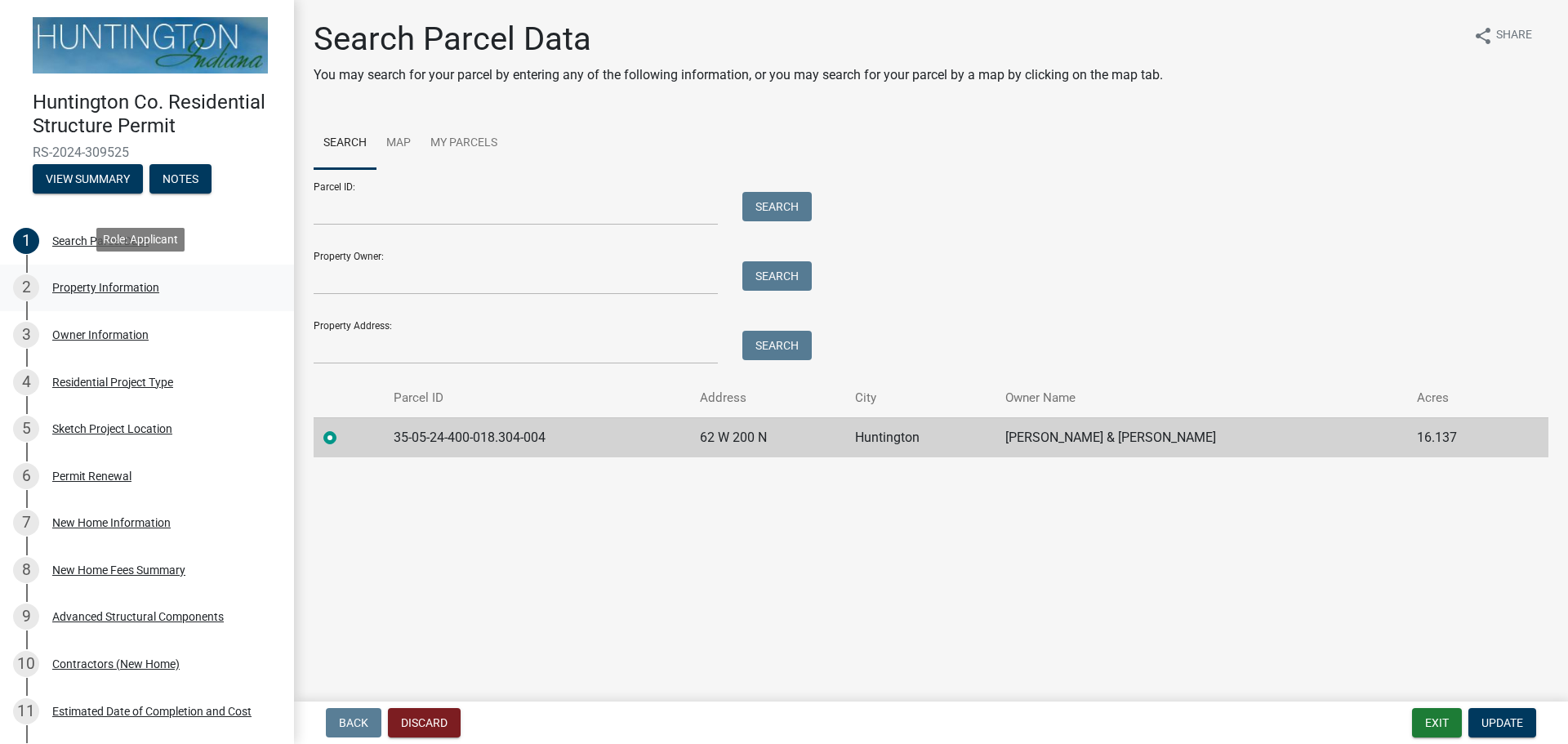
click at [126, 282] on div "Property Information" at bounding box center [105, 287] width 107 height 12
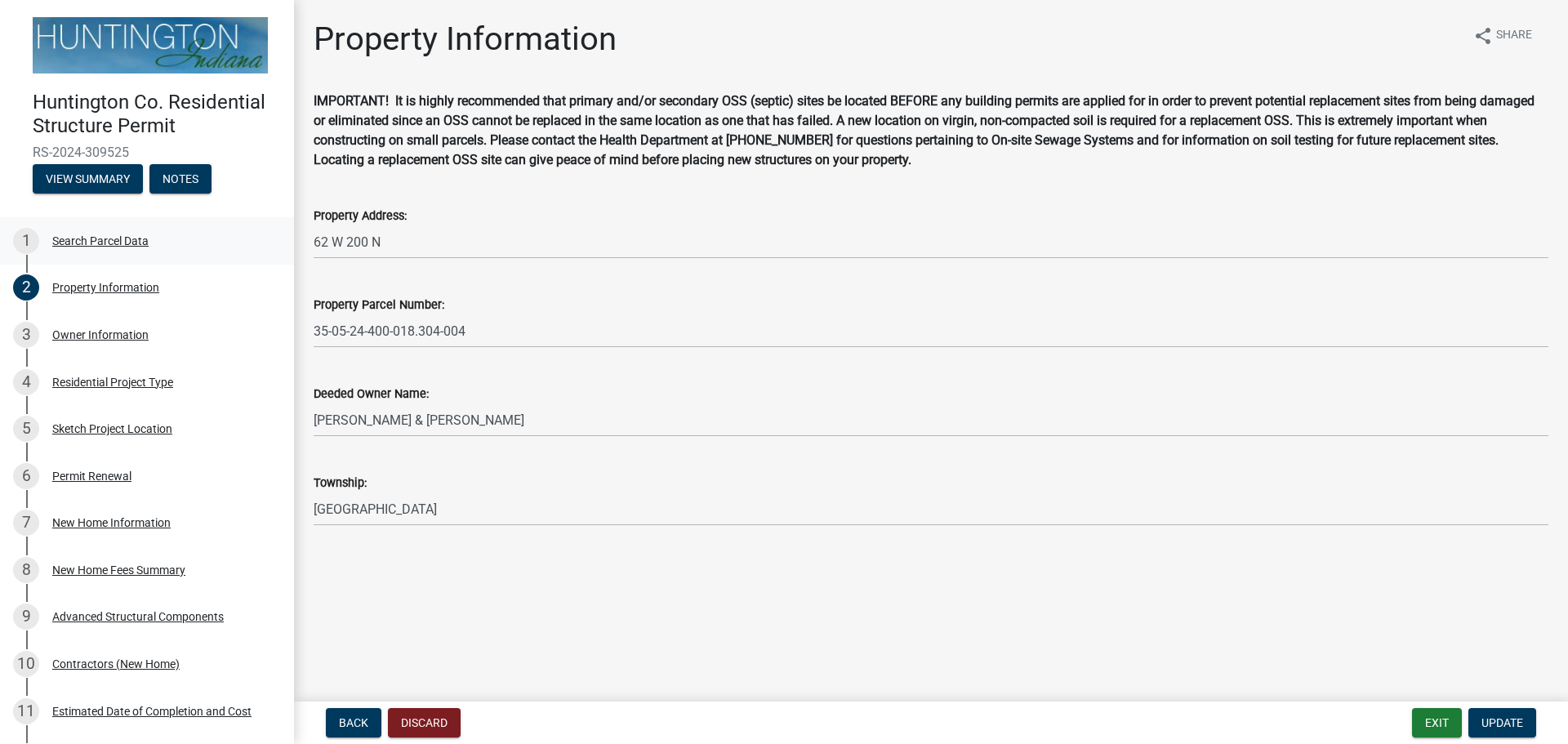
click at [104, 235] on div "Search Parcel Data" at bounding box center [100, 241] width 96 height 12
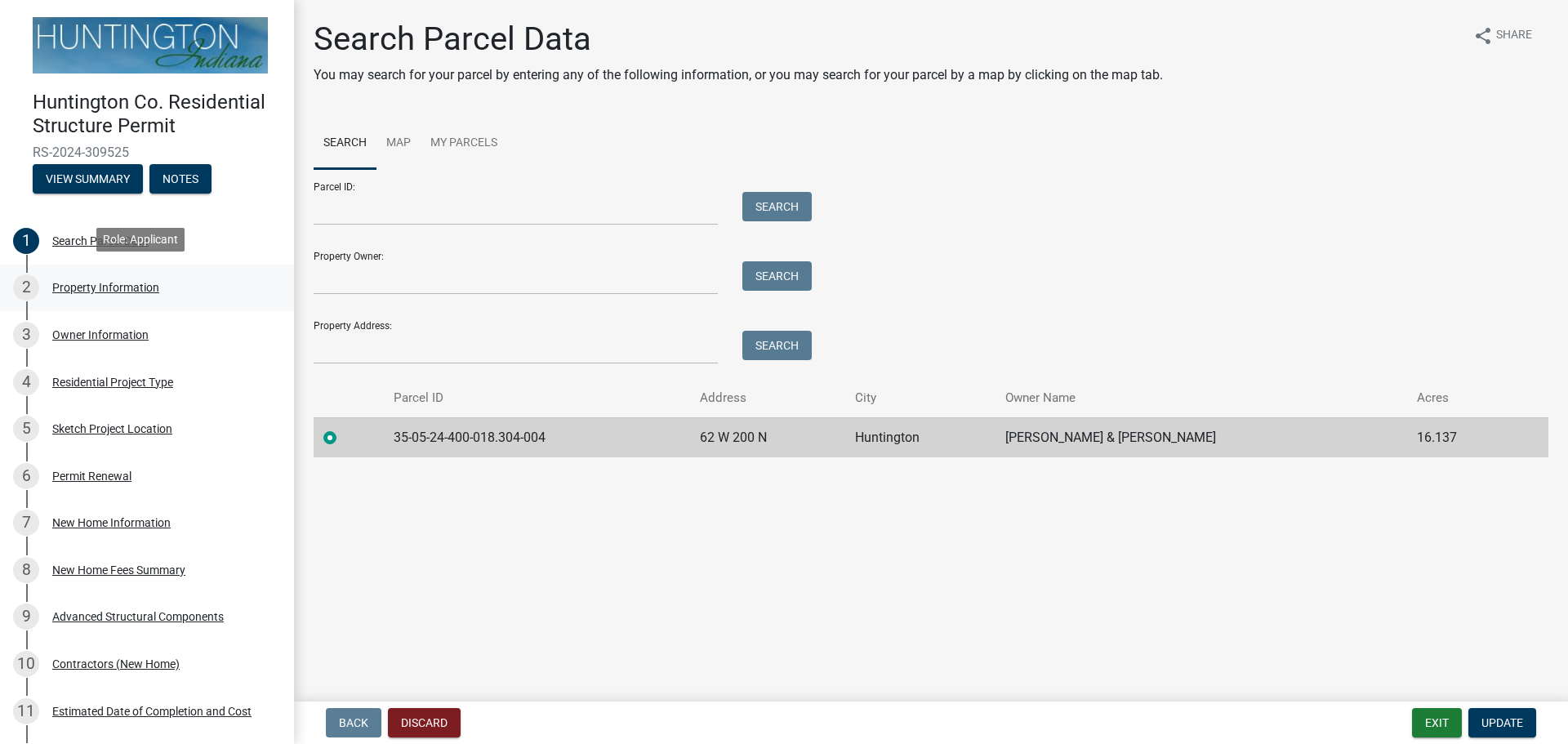
click at [103, 284] on div "Property Information" at bounding box center [105, 287] width 107 height 12
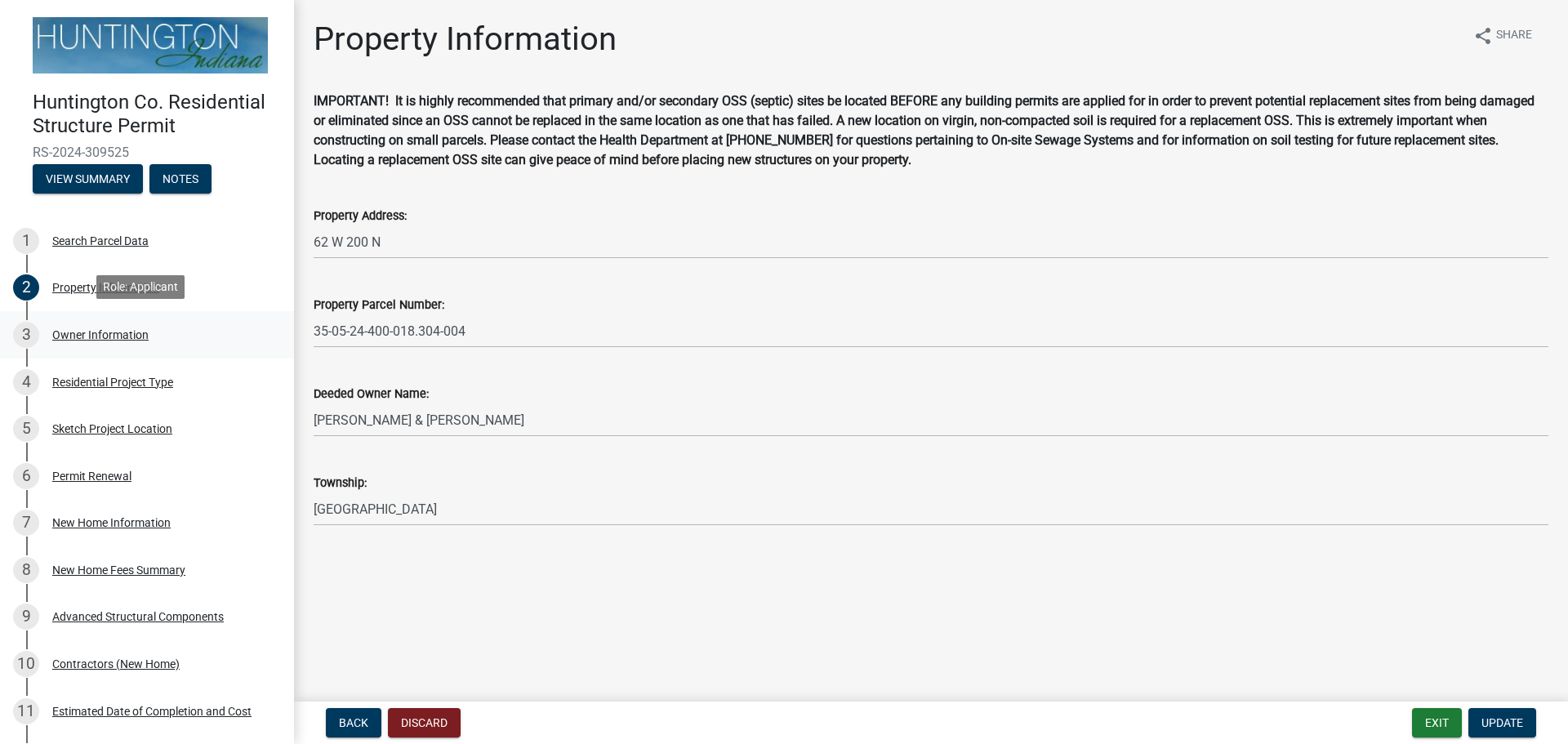
click at [95, 329] on div "Owner Information" at bounding box center [100, 335] width 96 height 12
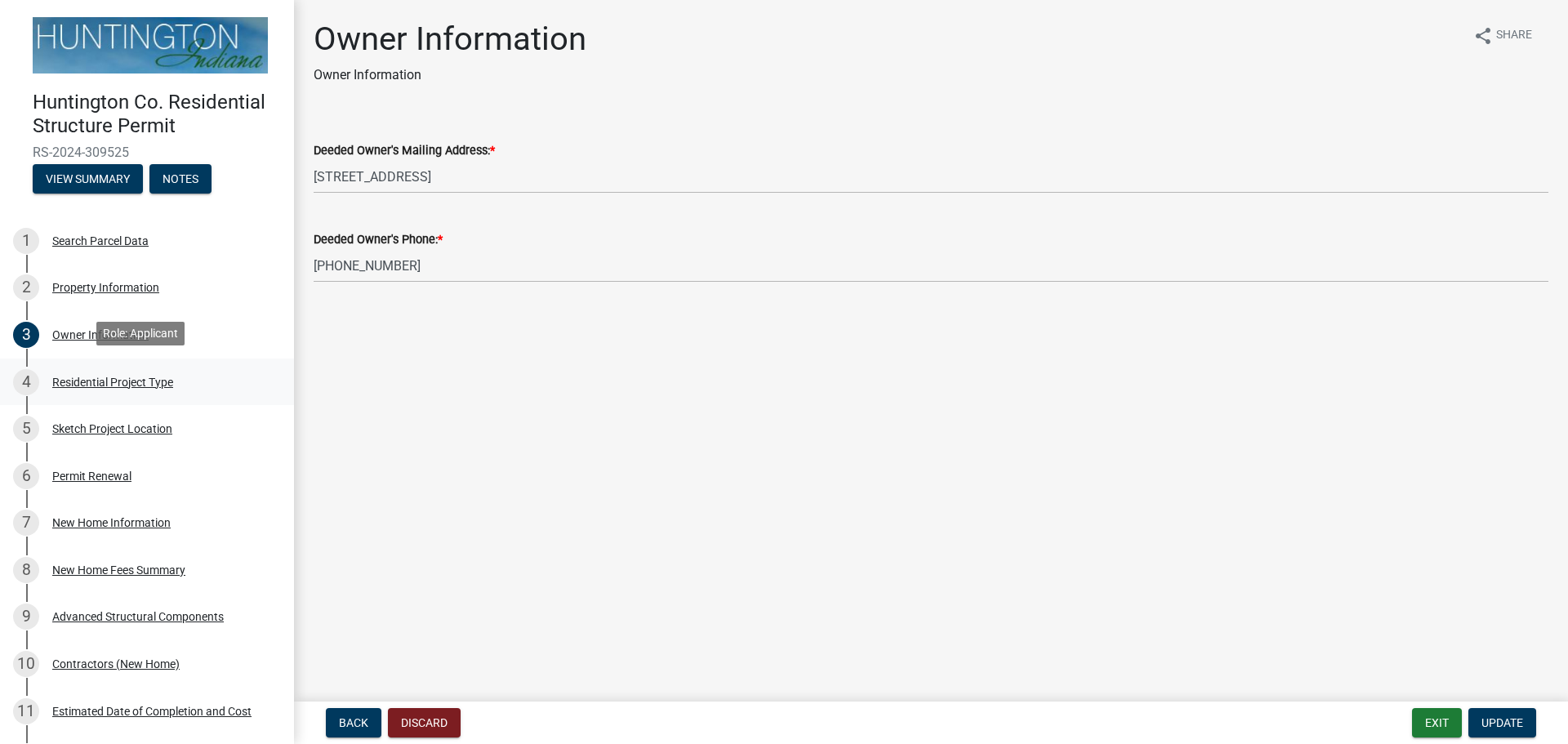
click at [87, 376] on div "Residential Project Type" at bounding box center [112, 381] width 121 height 12
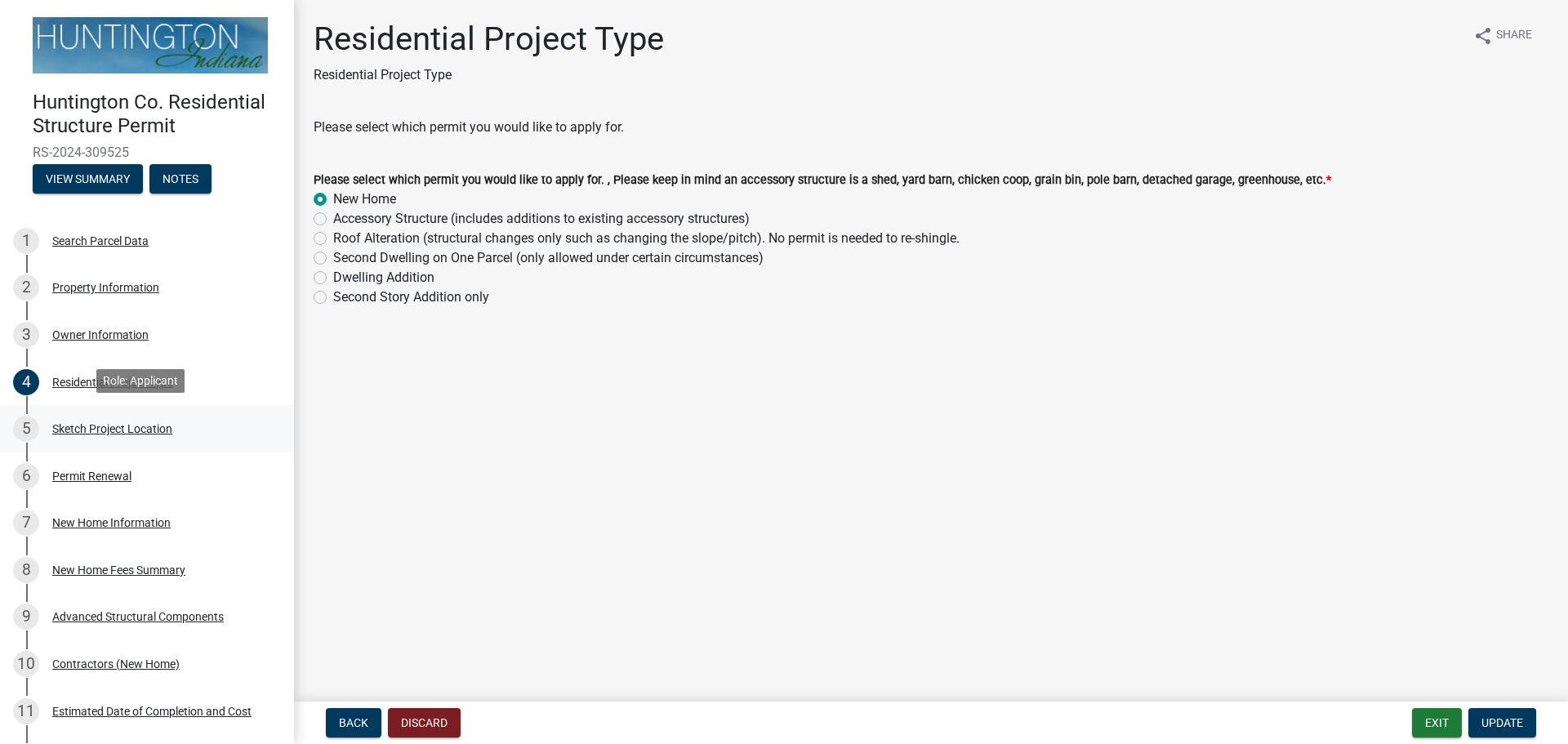
click at [95, 426] on div "Sketch Project Location" at bounding box center [112, 428] width 120 height 12
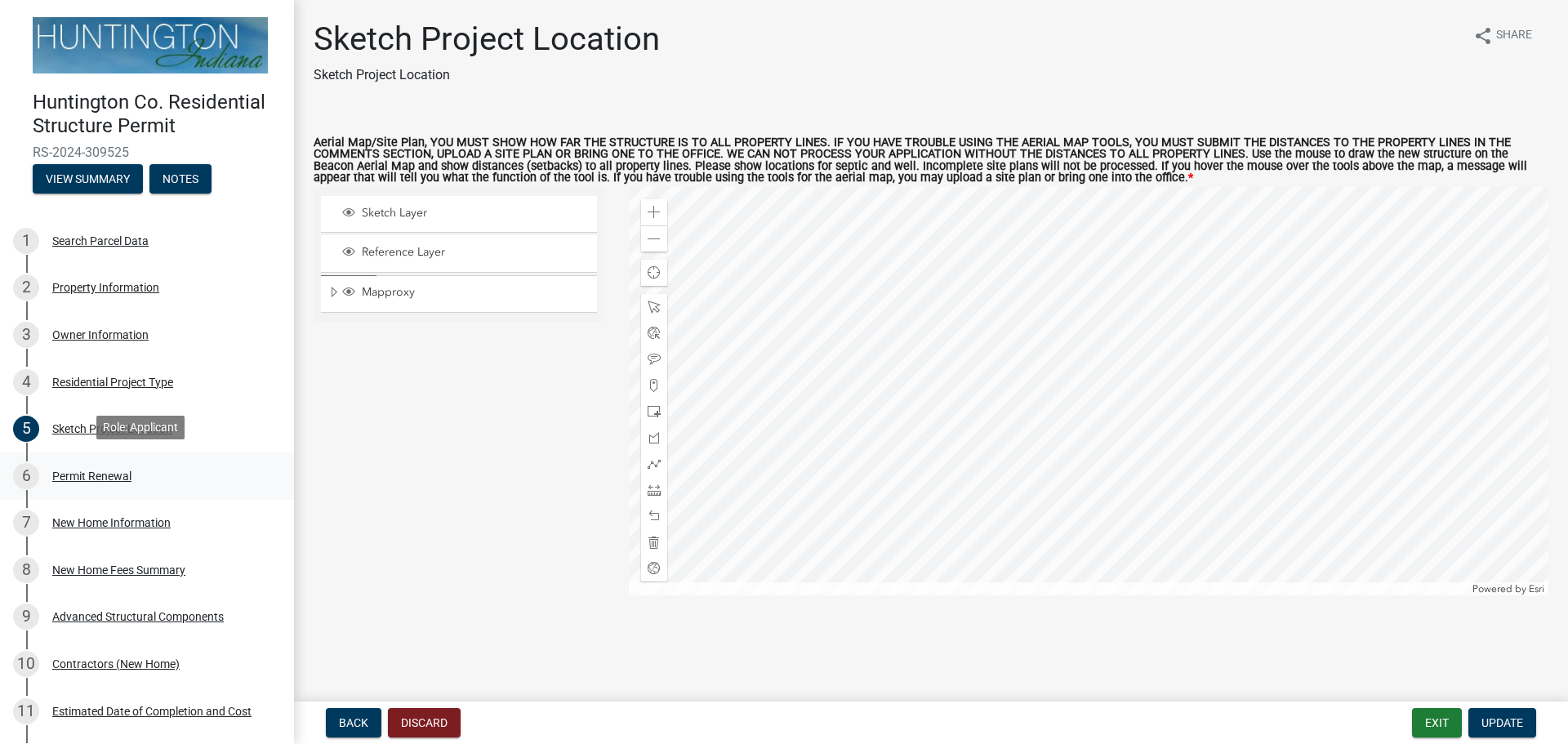
click at [101, 474] on div "Permit Renewal" at bounding box center [92, 476] width 79 height 12
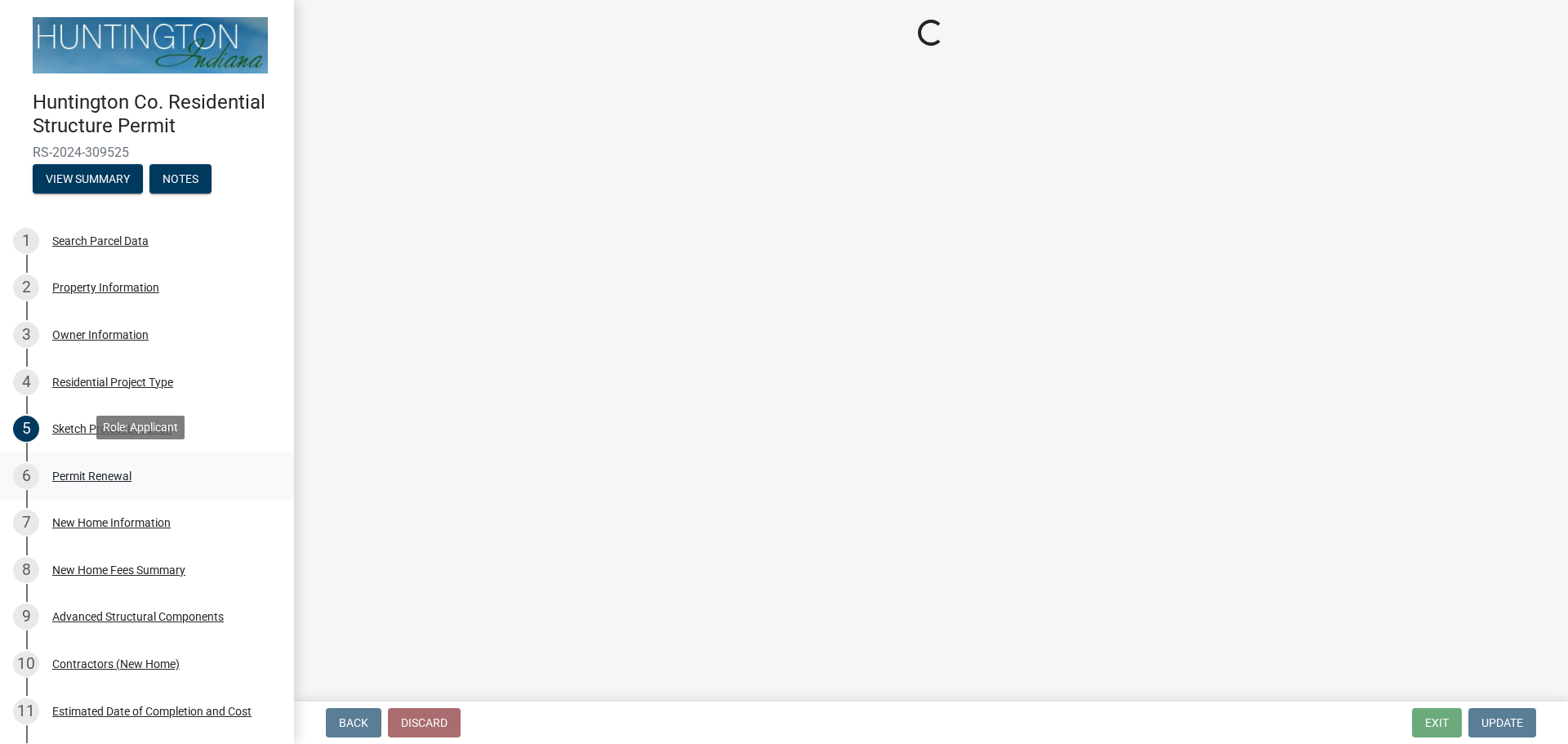
select select "7022fa2c-6c9f-4a5e-8d19-47b221a2a07d"
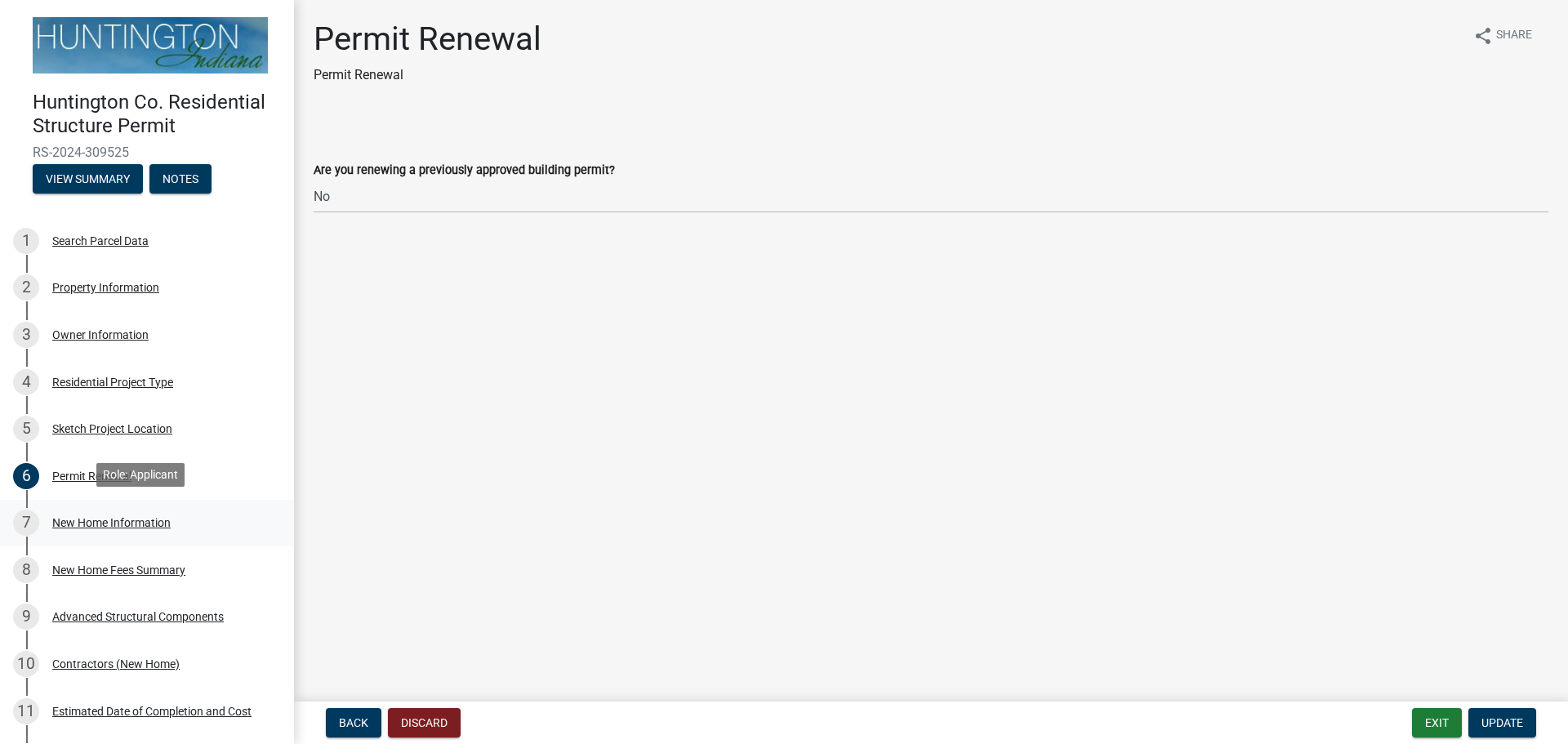
click at [101, 520] on div "New Home Information" at bounding box center [111, 522] width 118 height 12
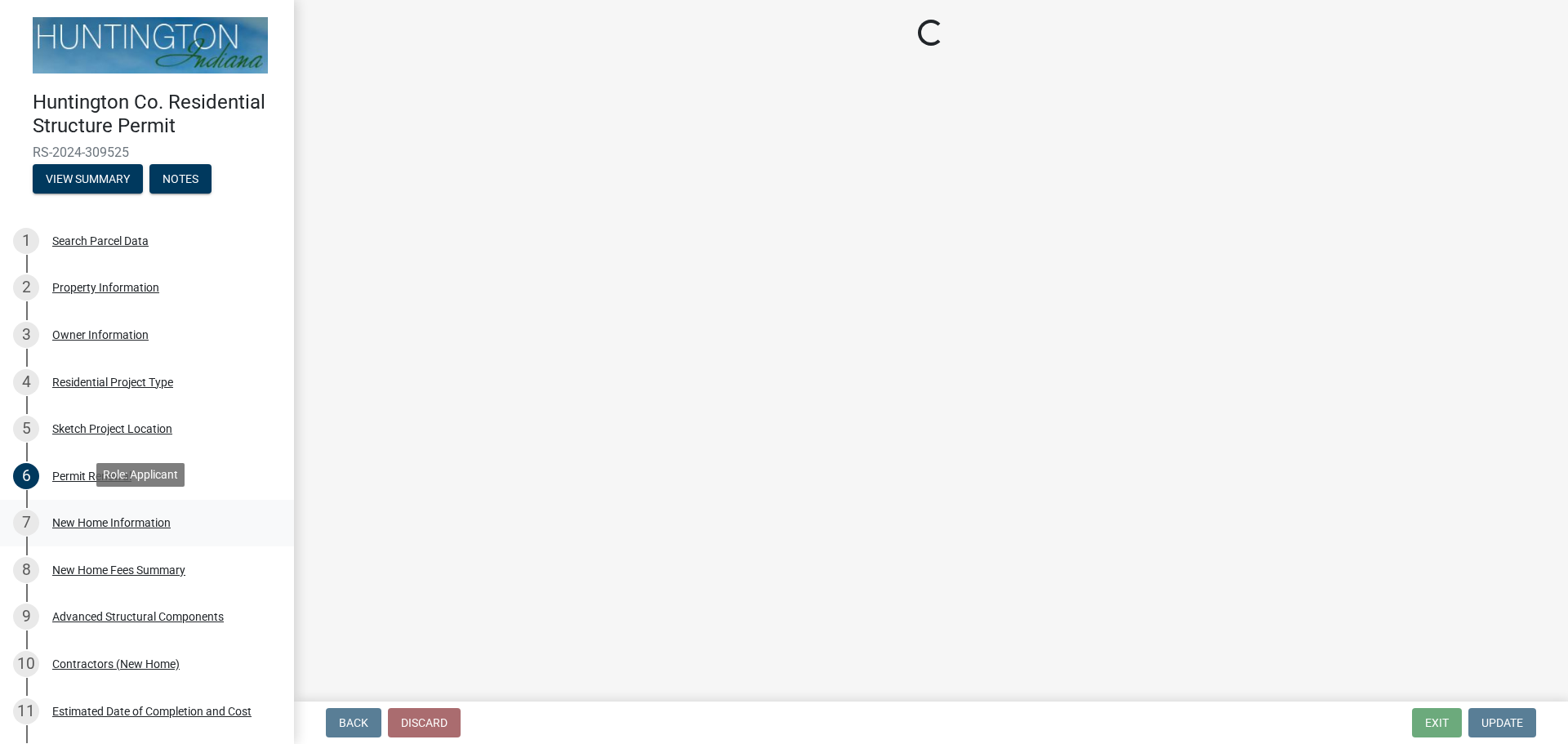
select select "a50e9ddb-1b16-496f-b25c-a9ac2ddf3e7c"
select select "534643a5-49eb-4eef-b055-3574304c1da7"
select select "7ac50c75-bd19-4200-a472-7ff7759bf044"
select select "41a20be5-04ab-4379-9276-11703055c681"
select select "3f47798e-be83-4584-89f2-40f623f6909f"
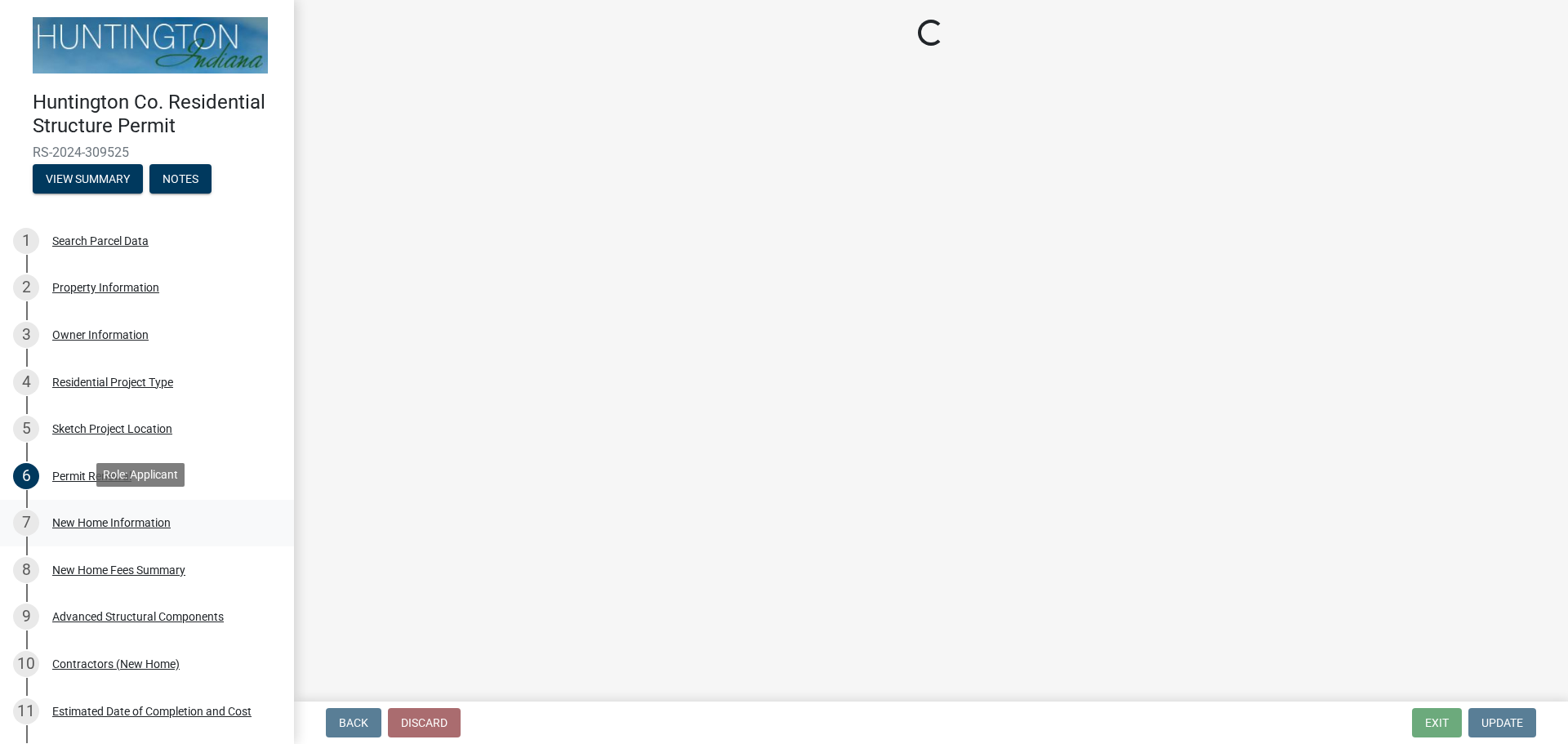
select select "3ae242a1-a008-4608-b145-635f7b242bc3"
select select "0af2c62b-a54b-41df-9440-7e06c81f5ee1"
select select "646e68f8-cb8e-4a5e-b6dd-3f1cf63f7a97"
select select "d638f1d7-1d1f-46dd-bcea-eee6395e296b"
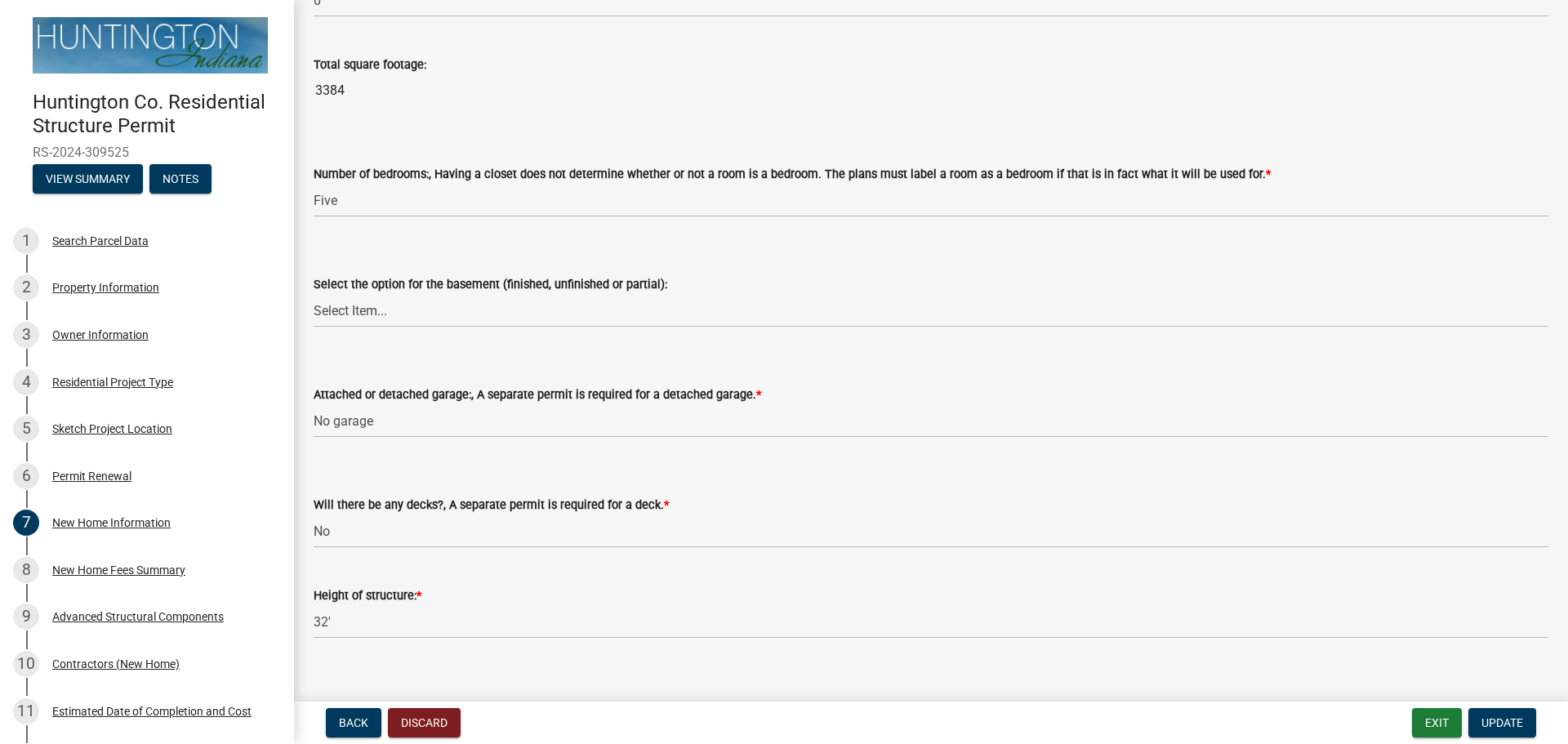
scroll to position [1937, 0]
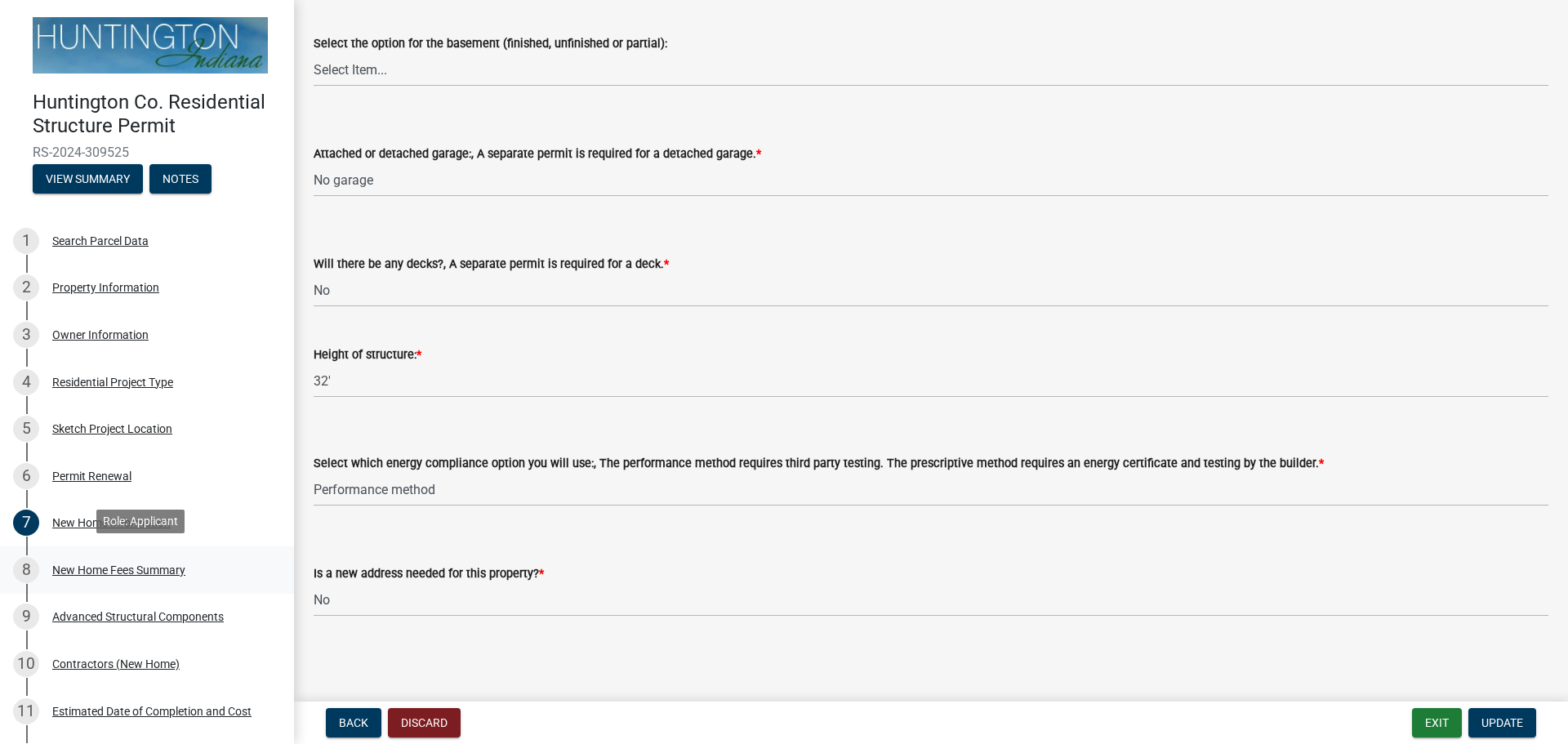
click at [96, 565] on div "New Home Fees Summary" at bounding box center [118, 570] width 133 height 12
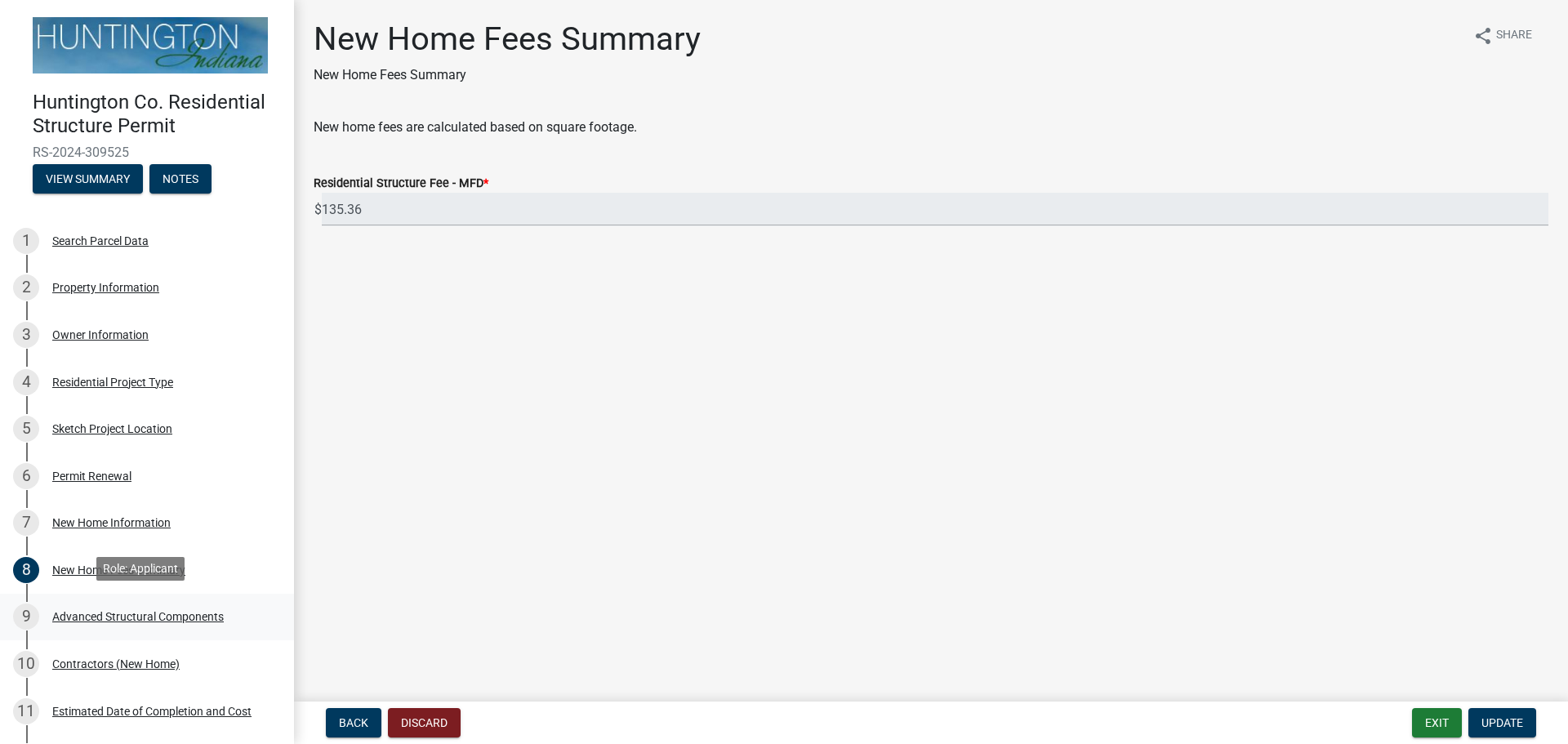
click at [105, 612] on div "Advanced Structural Components" at bounding box center [137, 616] width 171 height 12
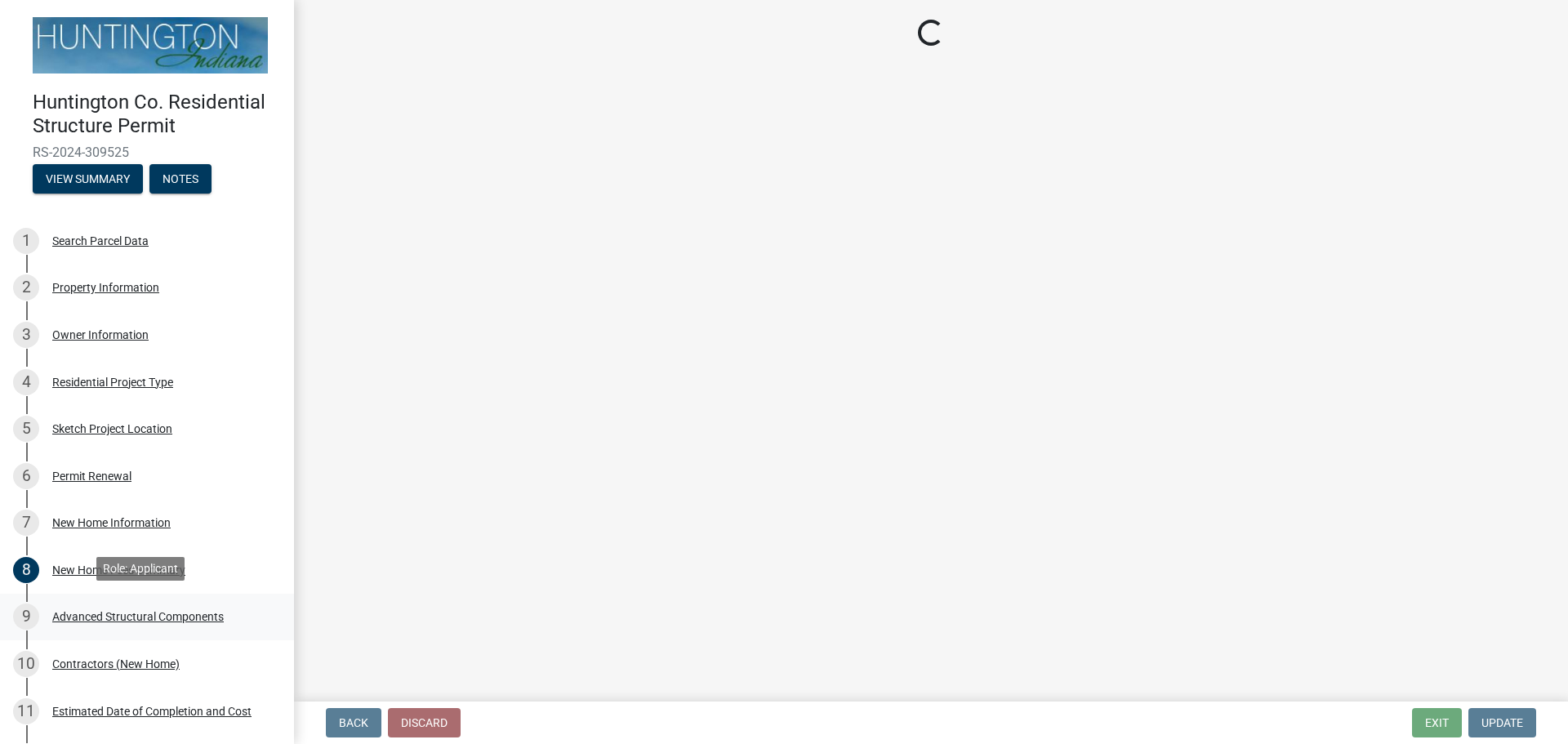
select select "969b3812-a697-4f96-8ebc-392571e88d14"
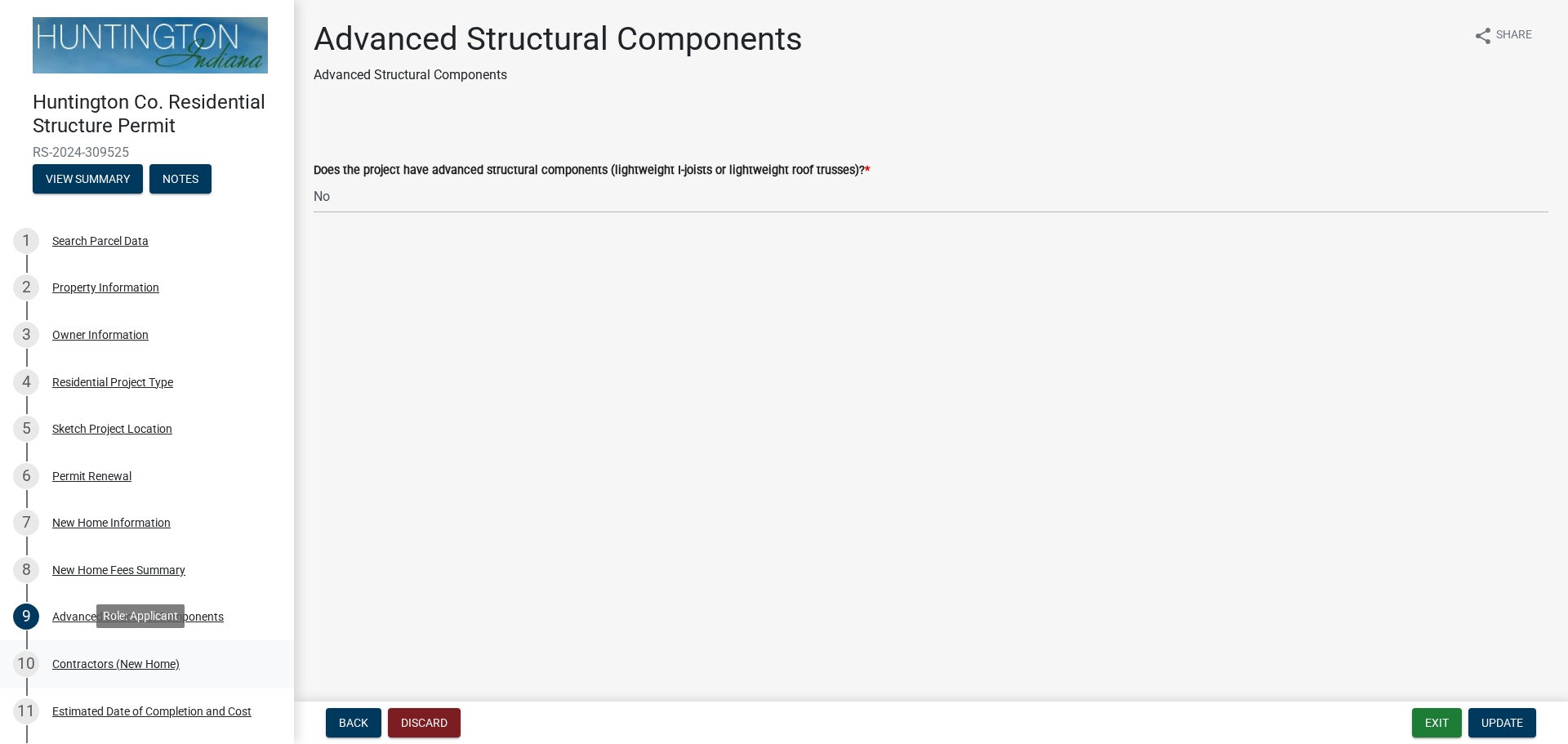
click at [91, 658] on div "Contractors (New Home)" at bounding box center [116, 663] width 127 height 12
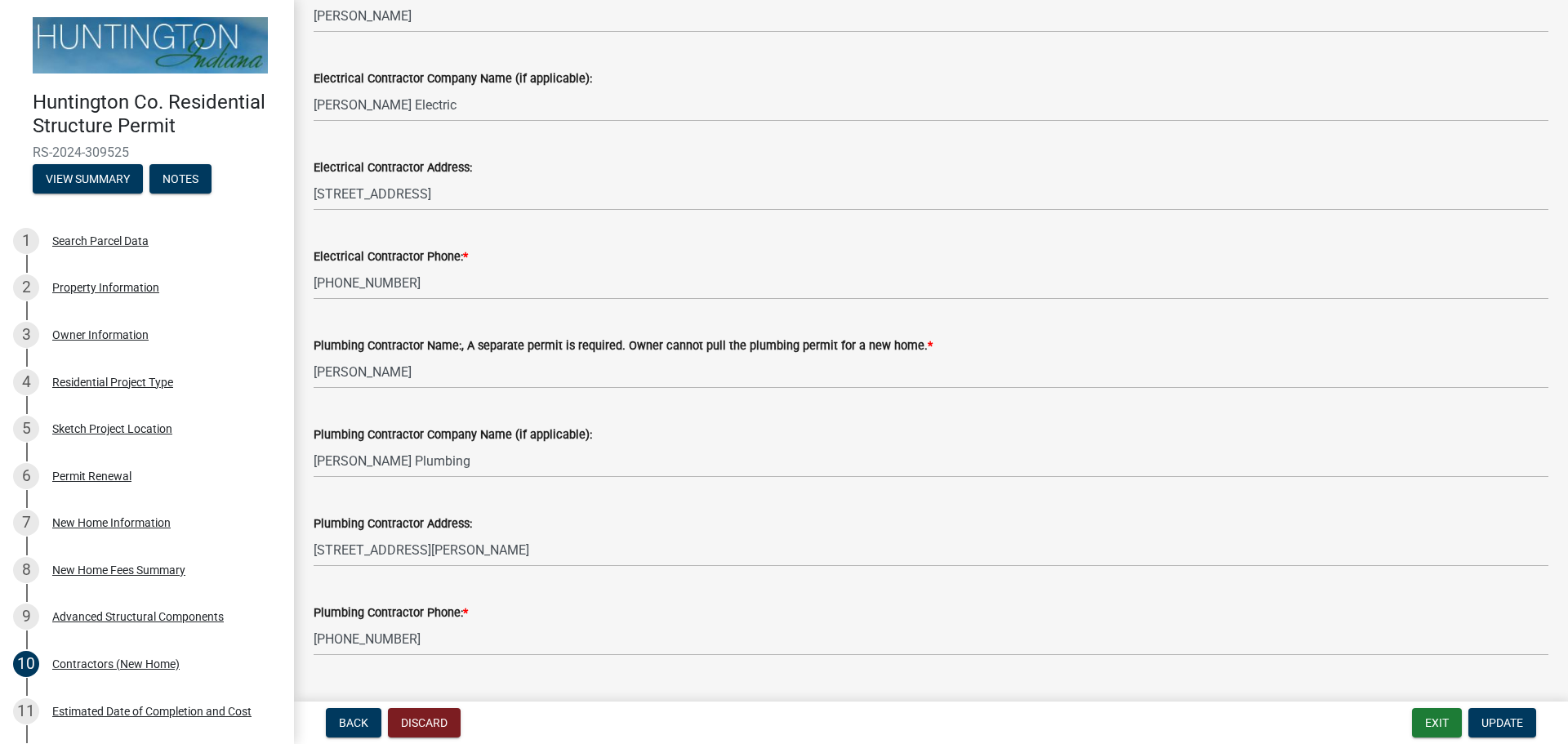
scroll to position [555, 0]
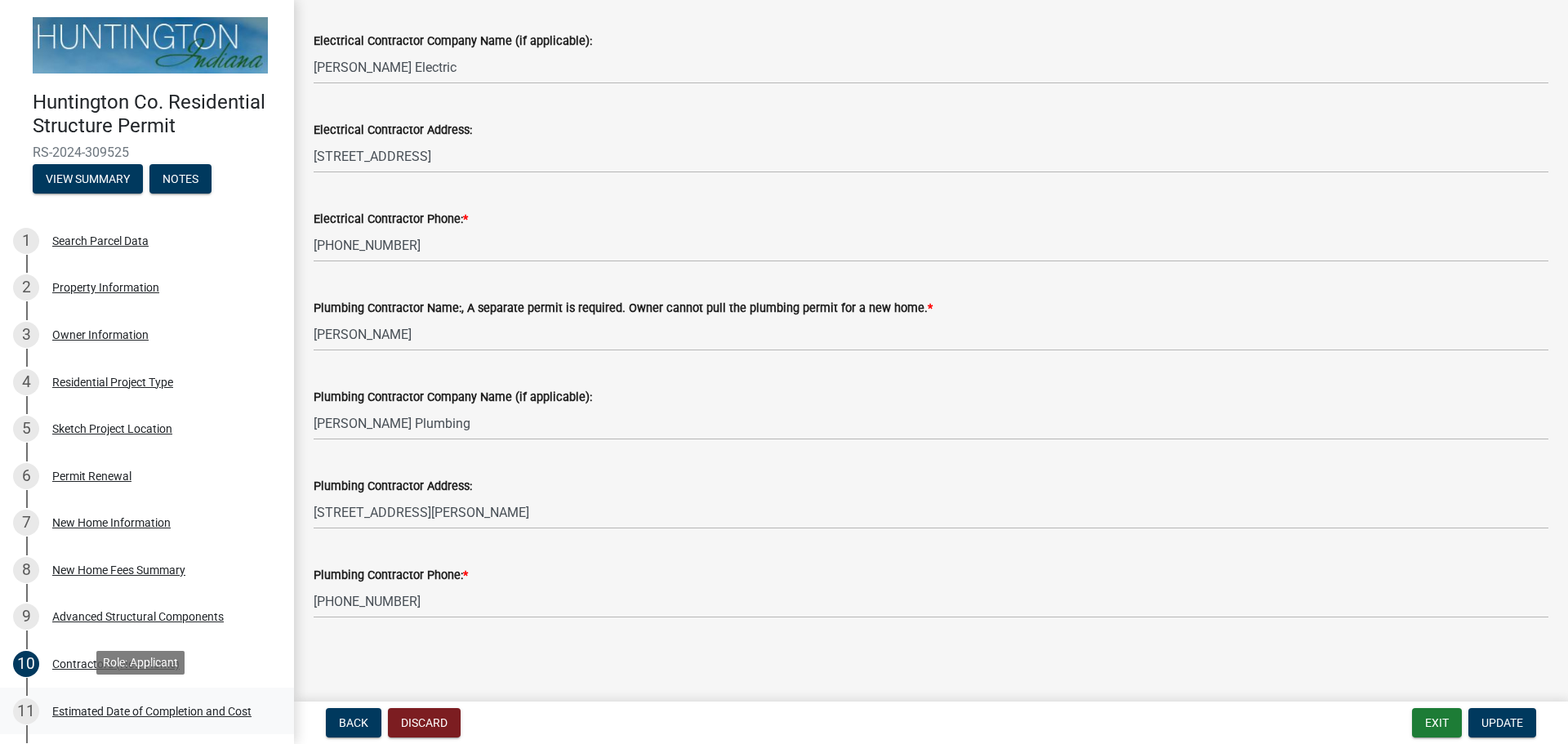
click at [86, 709] on div "Estimated Date of Completion and Cost" at bounding box center [152, 711] width 199 height 12
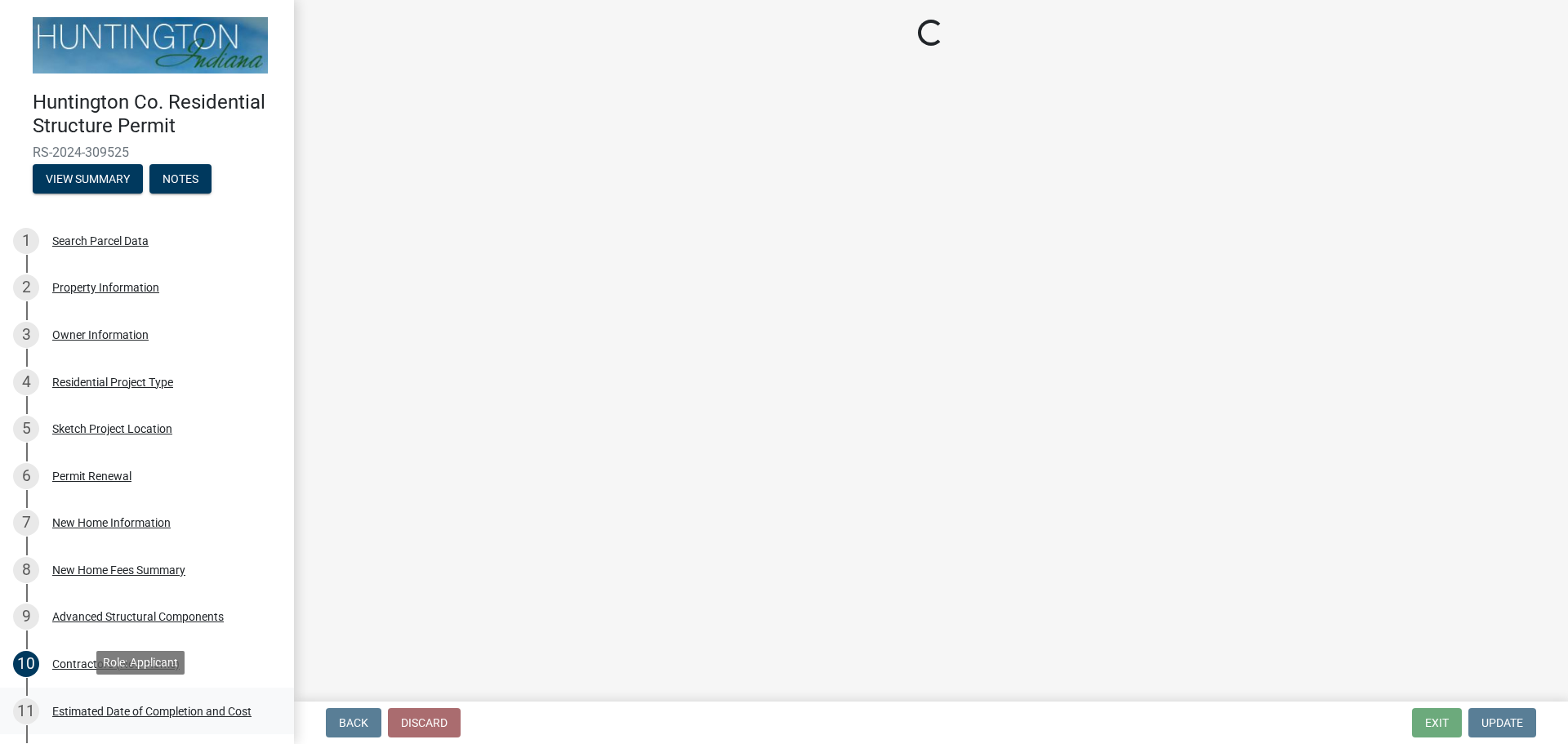
scroll to position [0, 0]
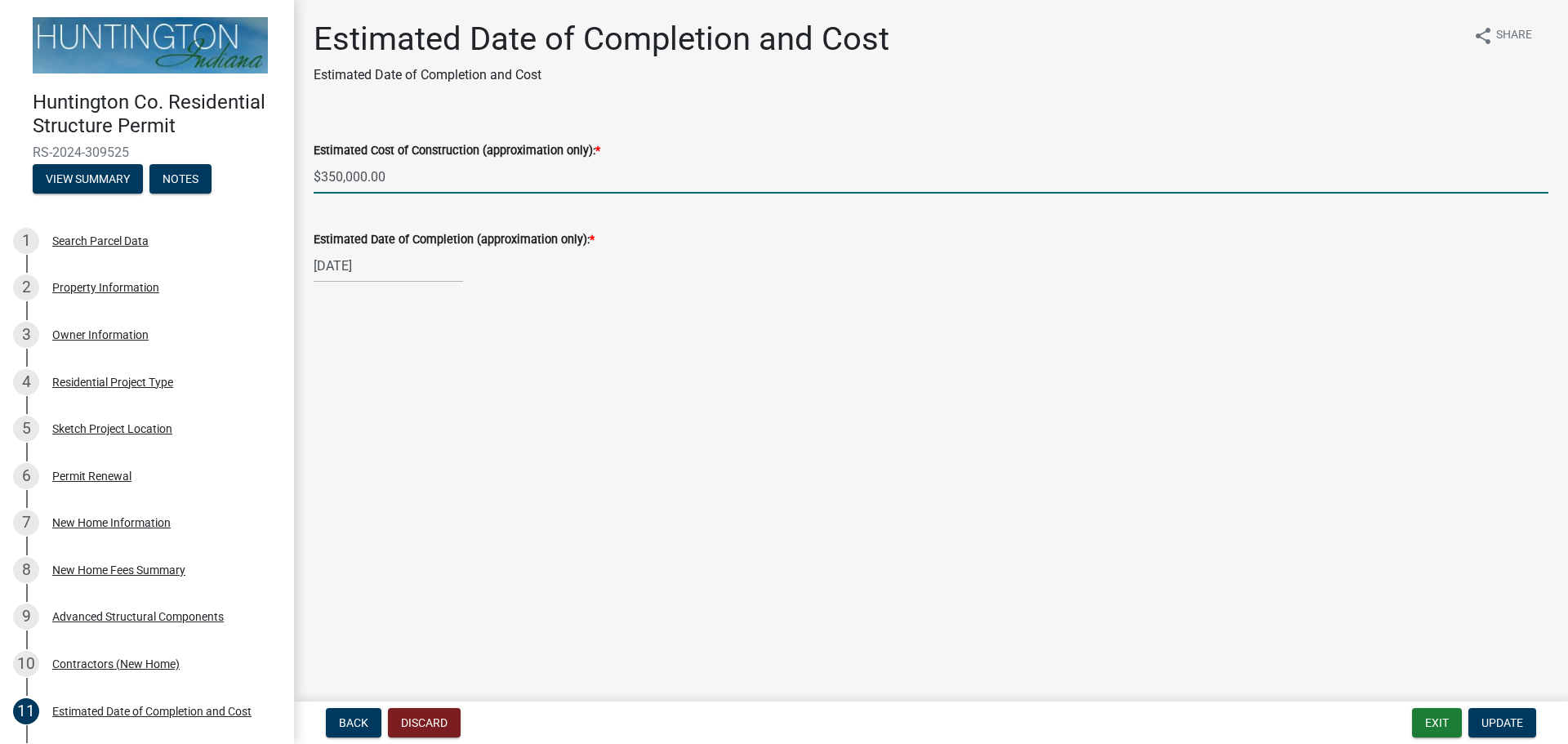
click at [343, 176] on input "$350,000.00" at bounding box center [930, 176] width 1234 height 33
type input "$420,000.00"
click at [387, 273] on div "[DATE]" at bounding box center [388, 265] width 149 height 33
select select "3"
select select "2026"
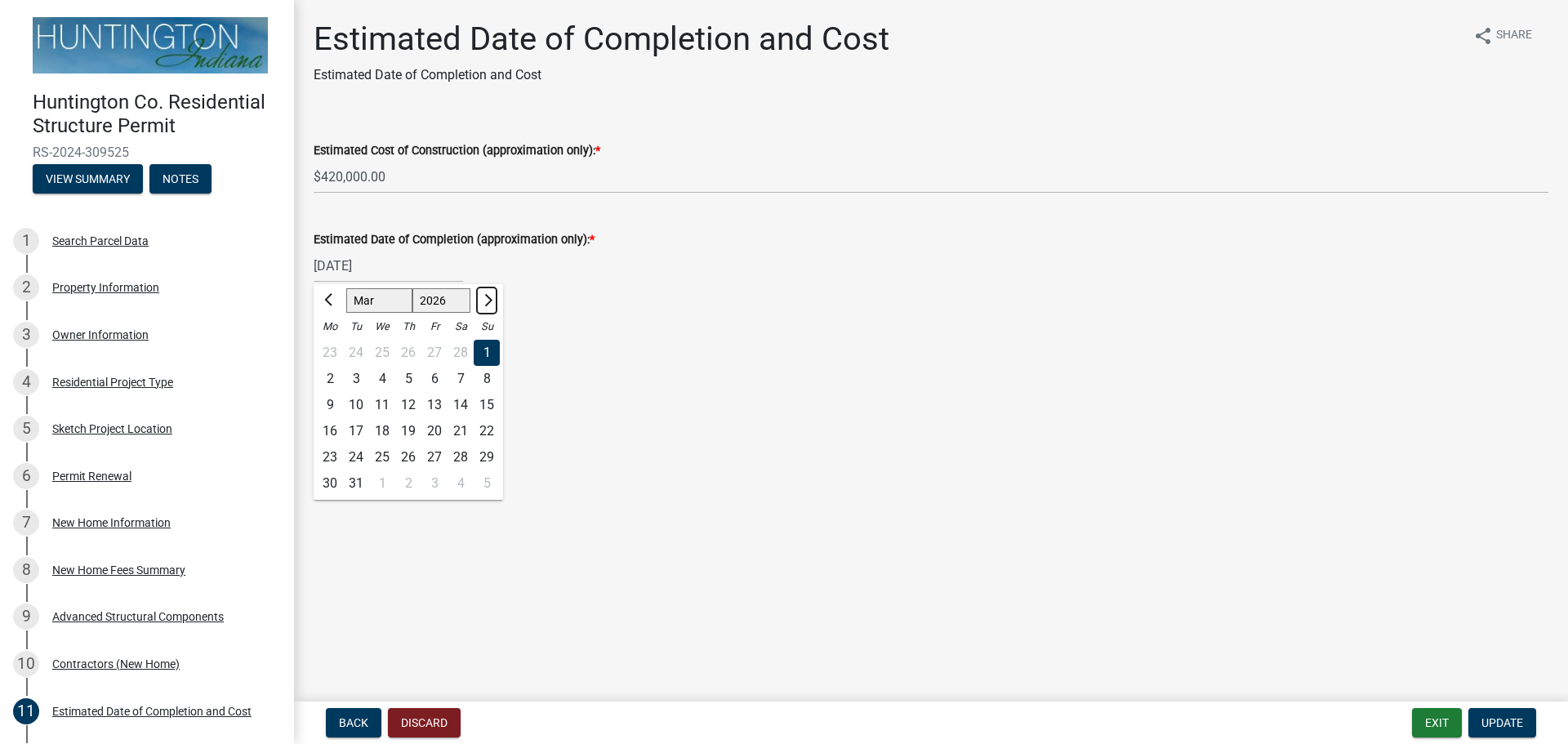
click at [485, 299] on span "Next month" at bounding box center [486, 300] width 13 height 13
select select "7"
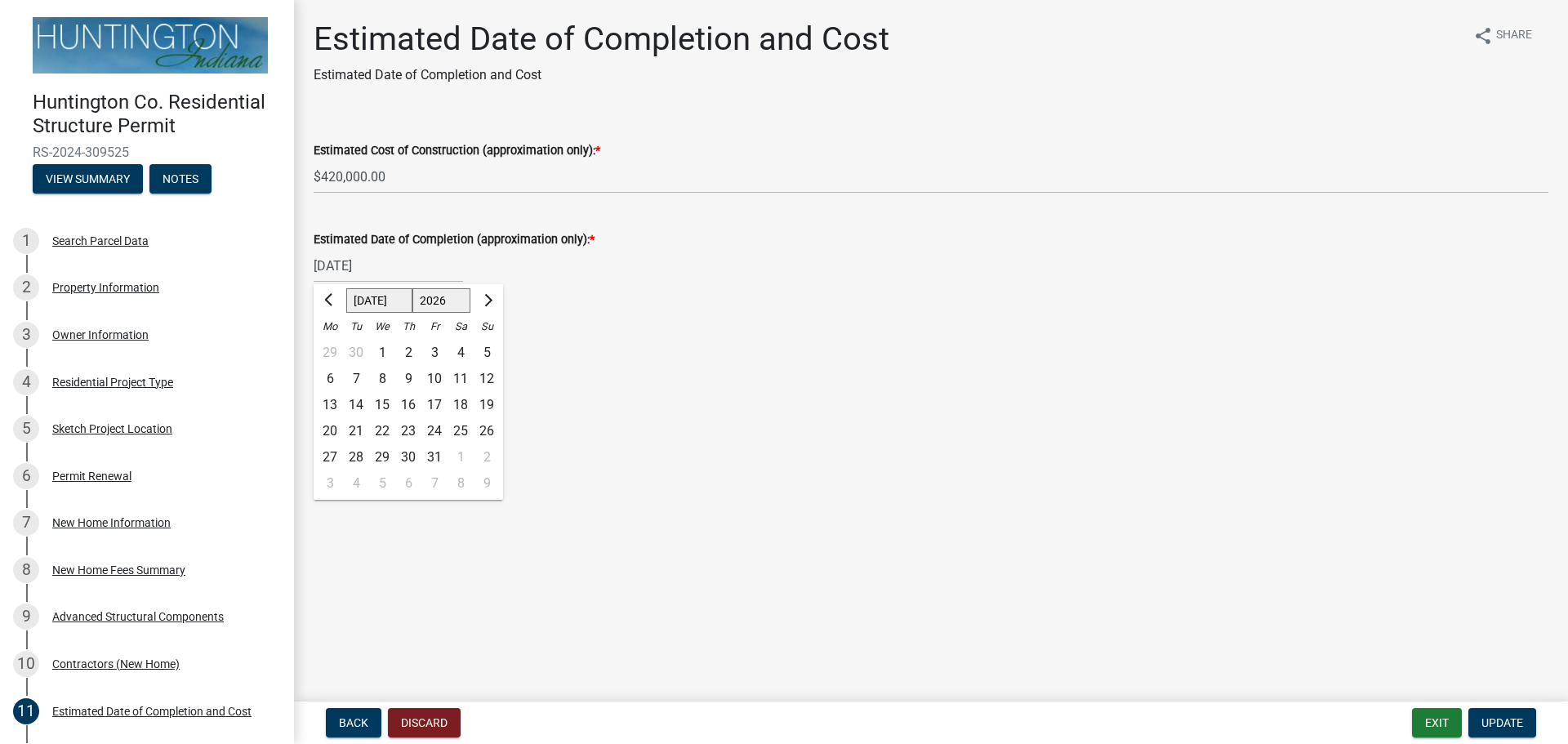
click at [435, 455] on div "31" at bounding box center [434, 457] width 26 height 26
type input "[DATE]"
click at [1508, 720] on span "Update" at bounding box center [1502, 722] width 41 height 13
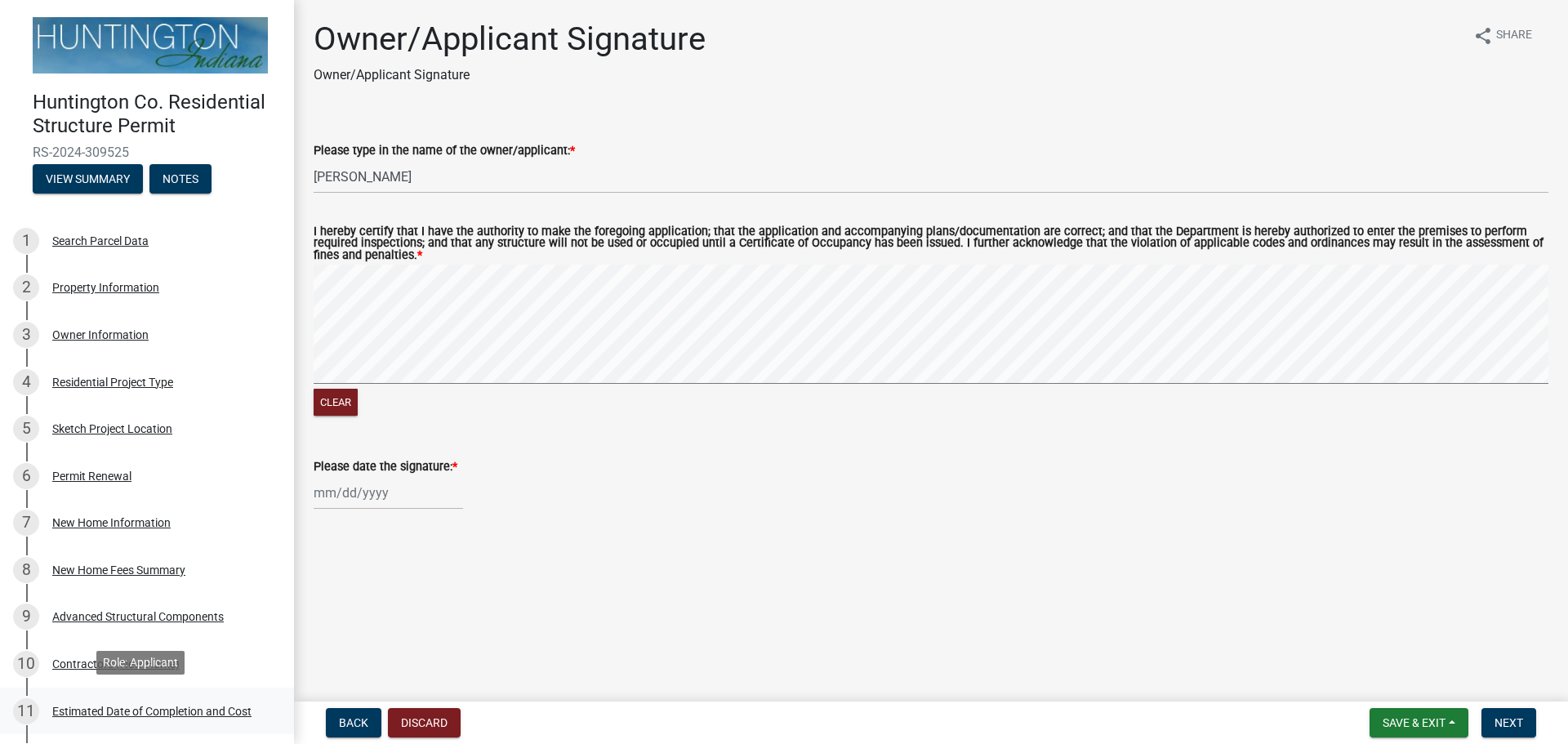
click at [151, 705] on div "Estimated Date of Completion and Cost" at bounding box center [152, 711] width 199 height 12
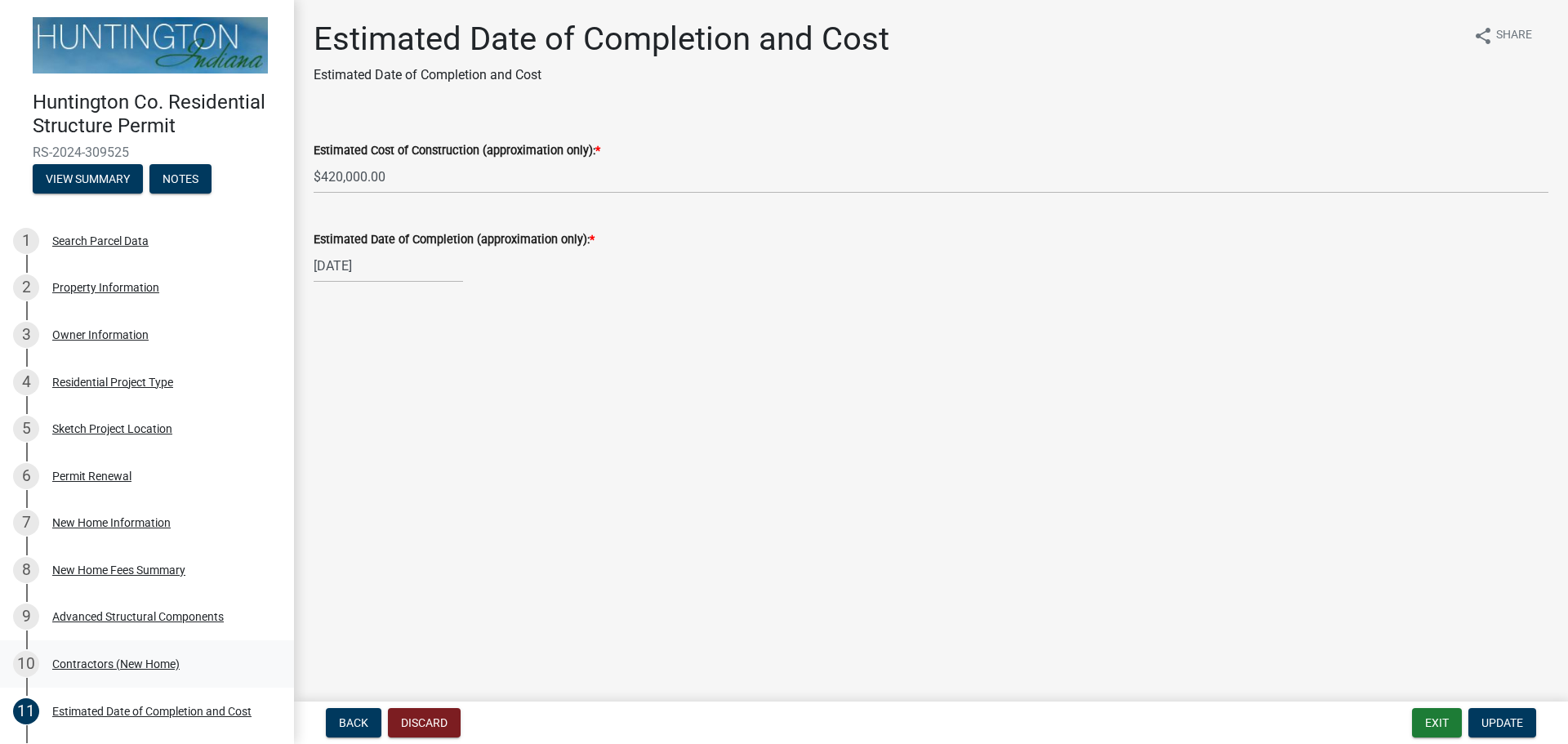
click at [114, 658] on div "Contractors (New Home)" at bounding box center [116, 663] width 127 height 12
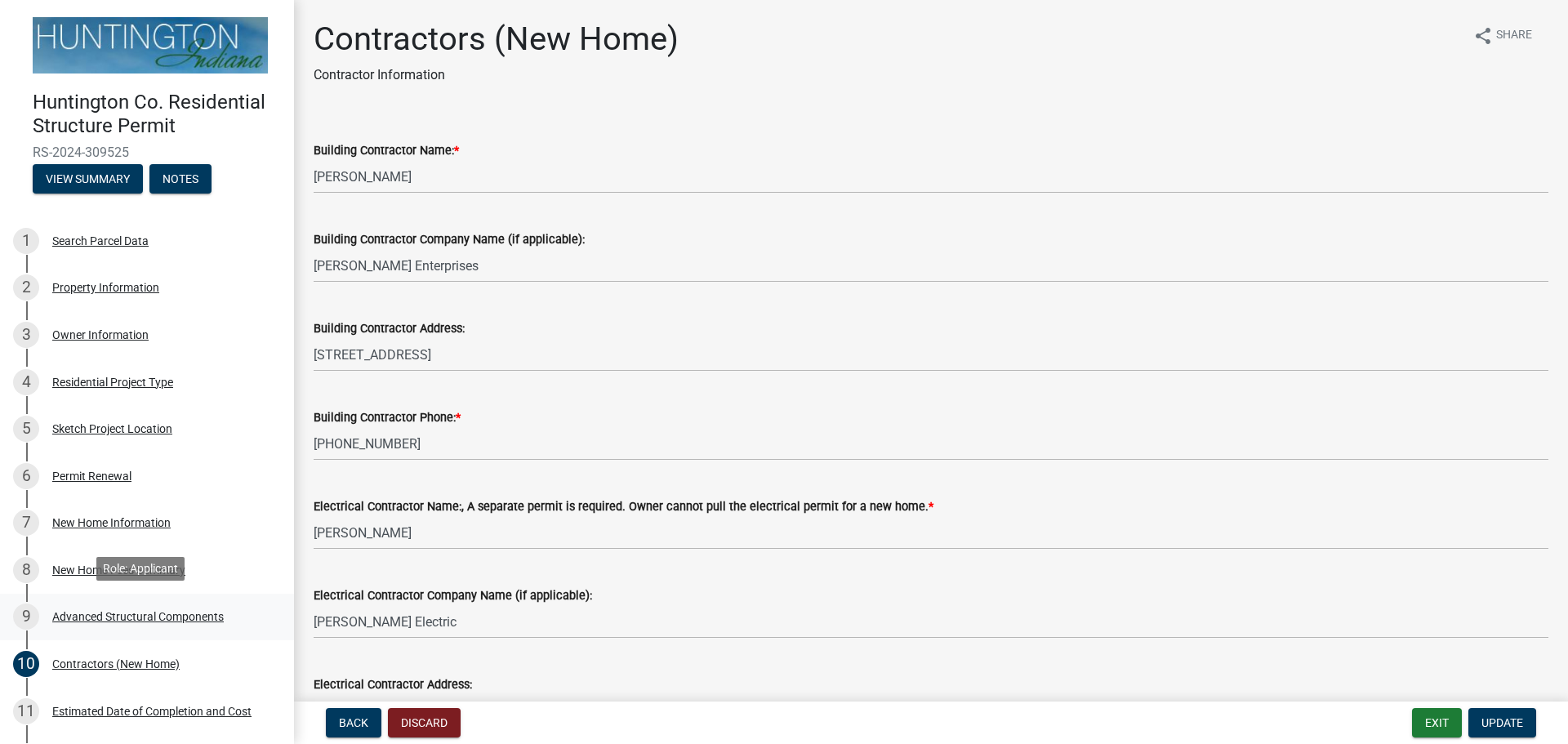
click at [105, 611] on div "Advanced Structural Components" at bounding box center [137, 616] width 171 height 12
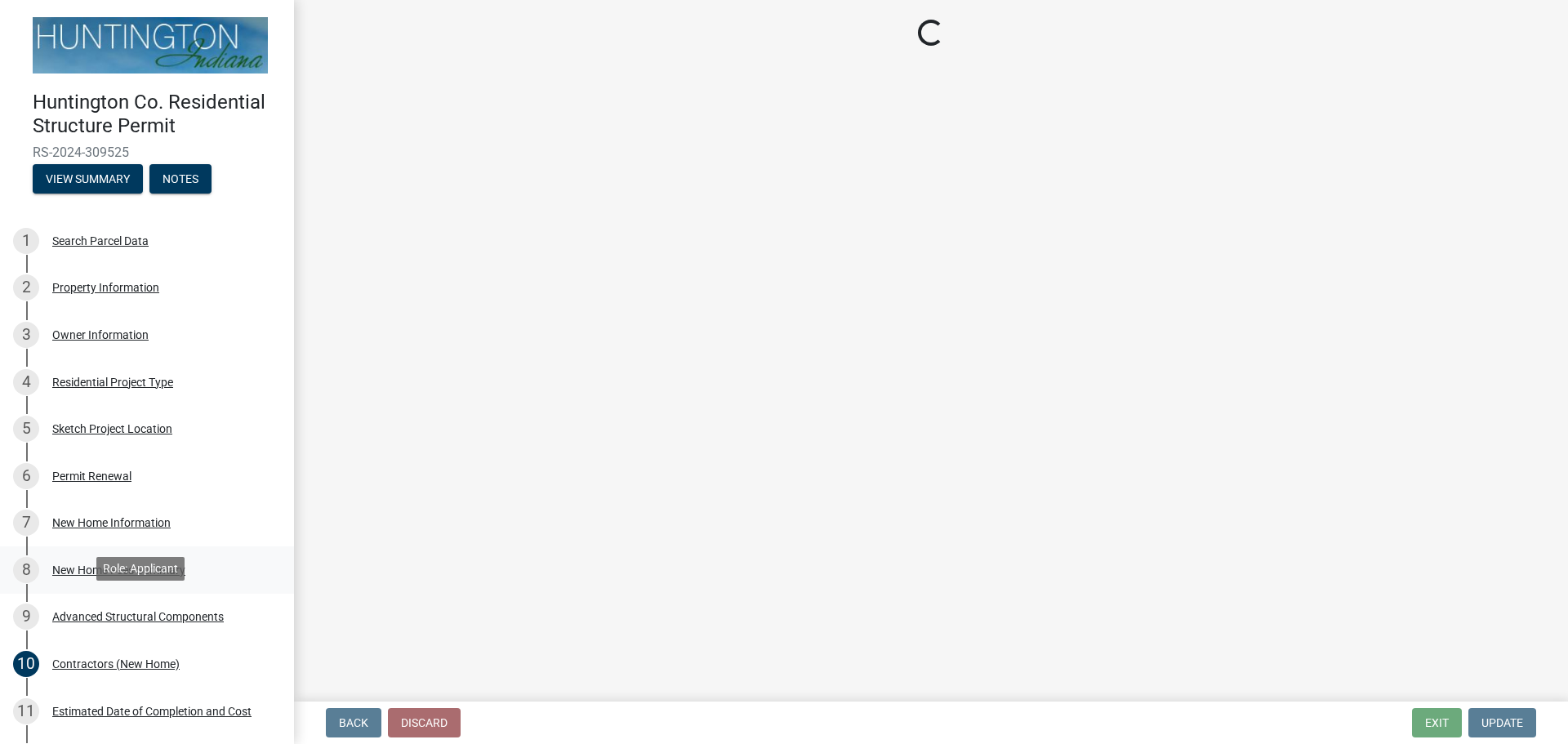
select select "969b3812-a697-4f96-8ebc-392571e88d14"
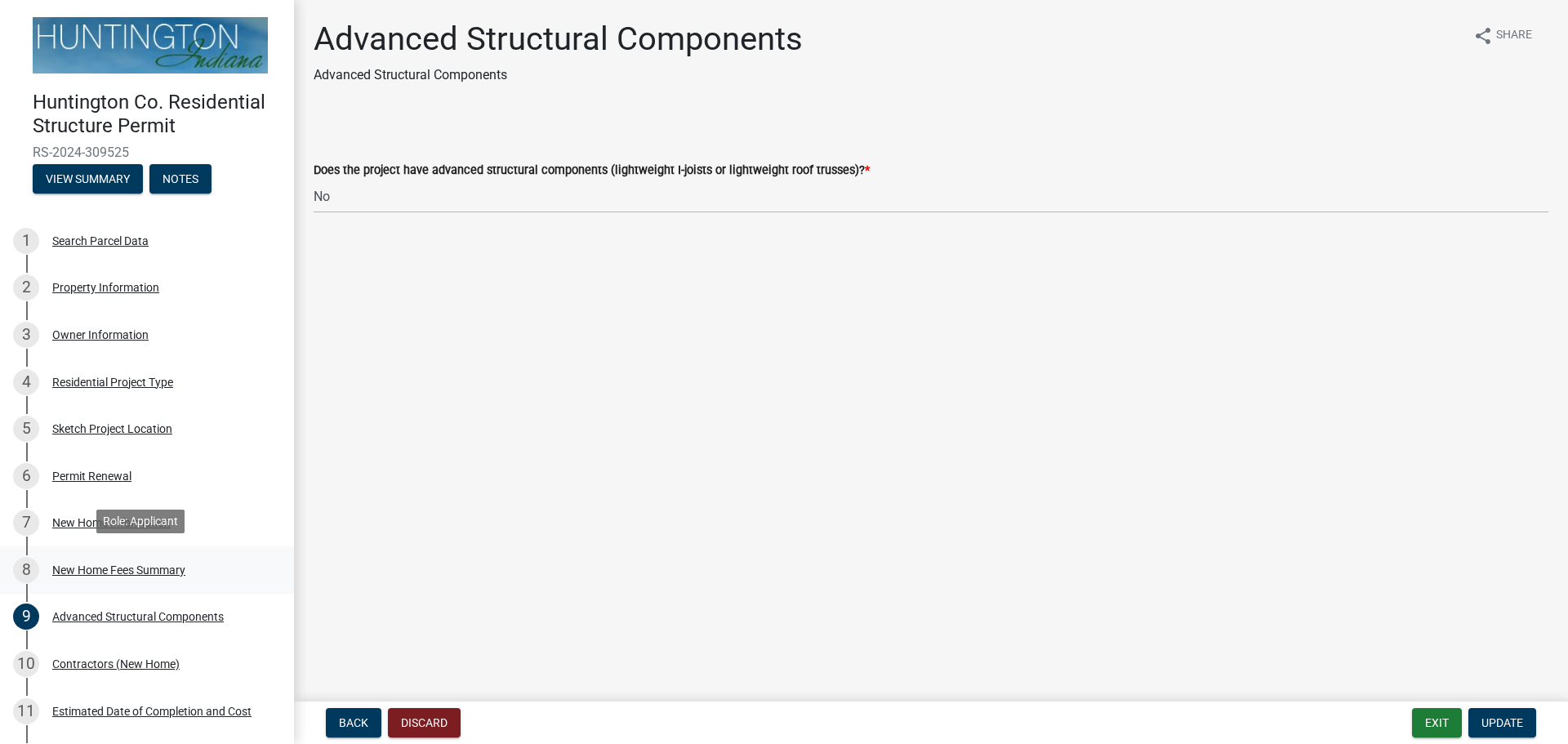
click at [91, 565] on div "New Home Fees Summary" at bounding box center [118, 570] width 133 height 12
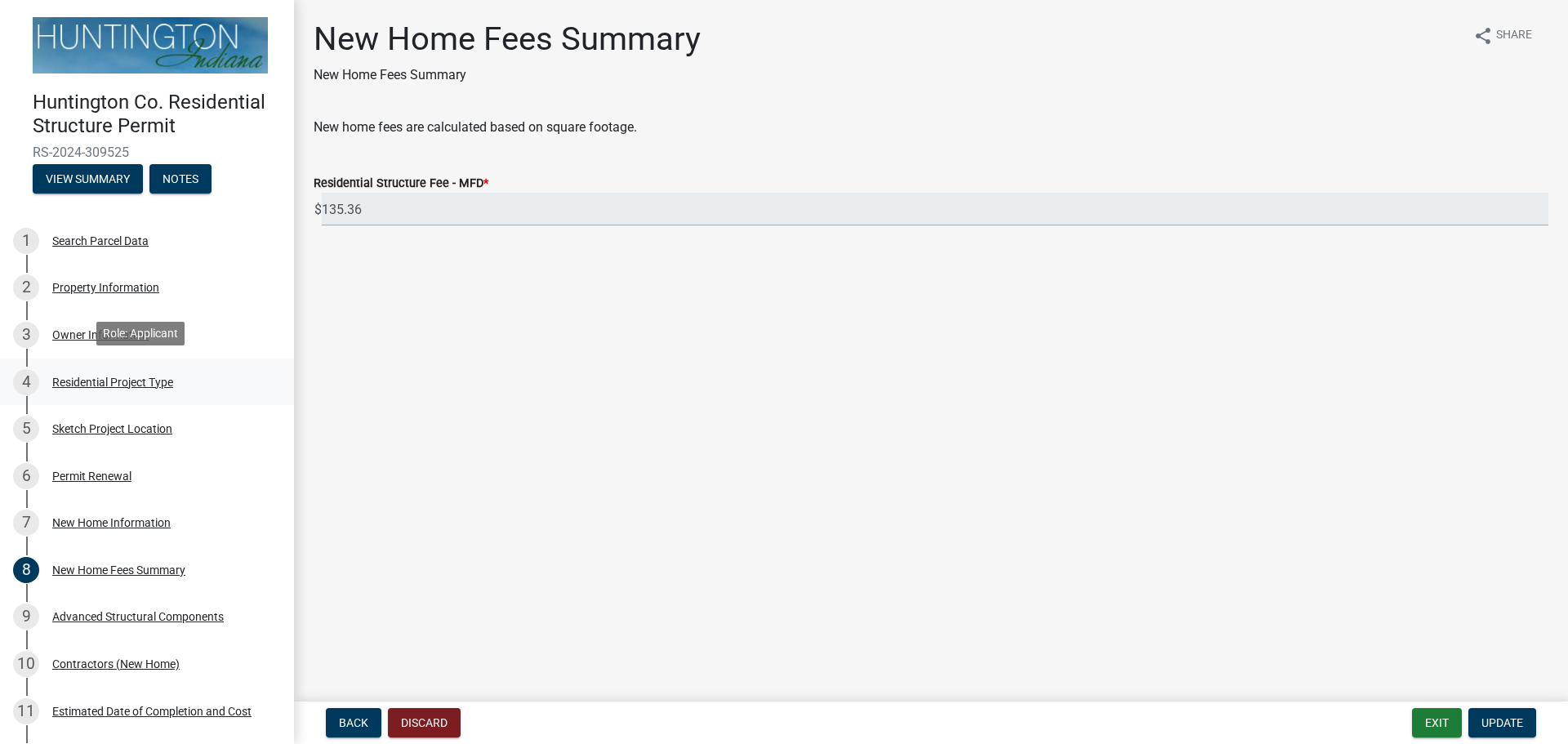
click at [101, 377] on div "Residential Project Type" at bounding box center [112, 381] width 121 height 12
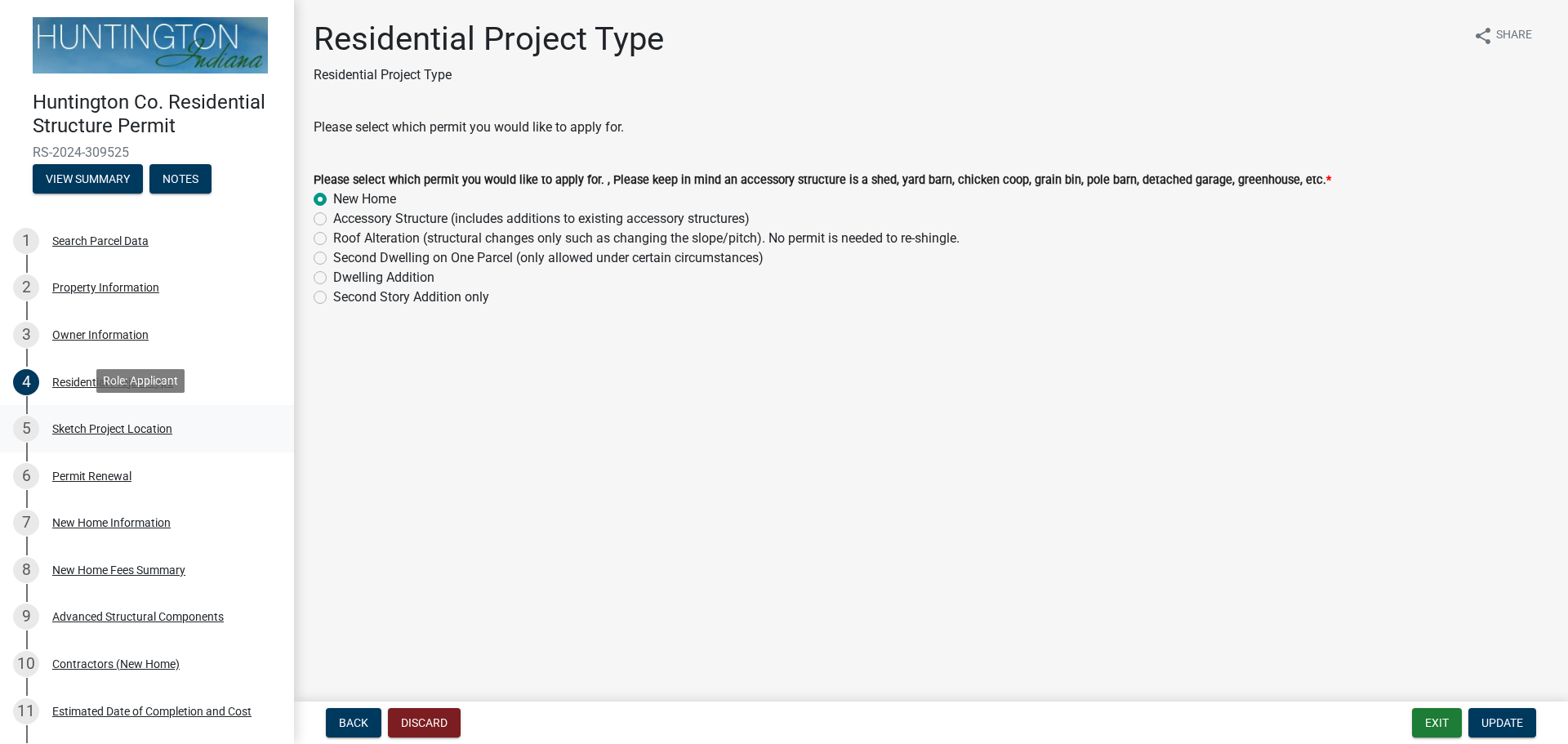
click at [105, 416] on div "5 Sketch Project Location" at bounding box center [141, 428] width 255 height 26
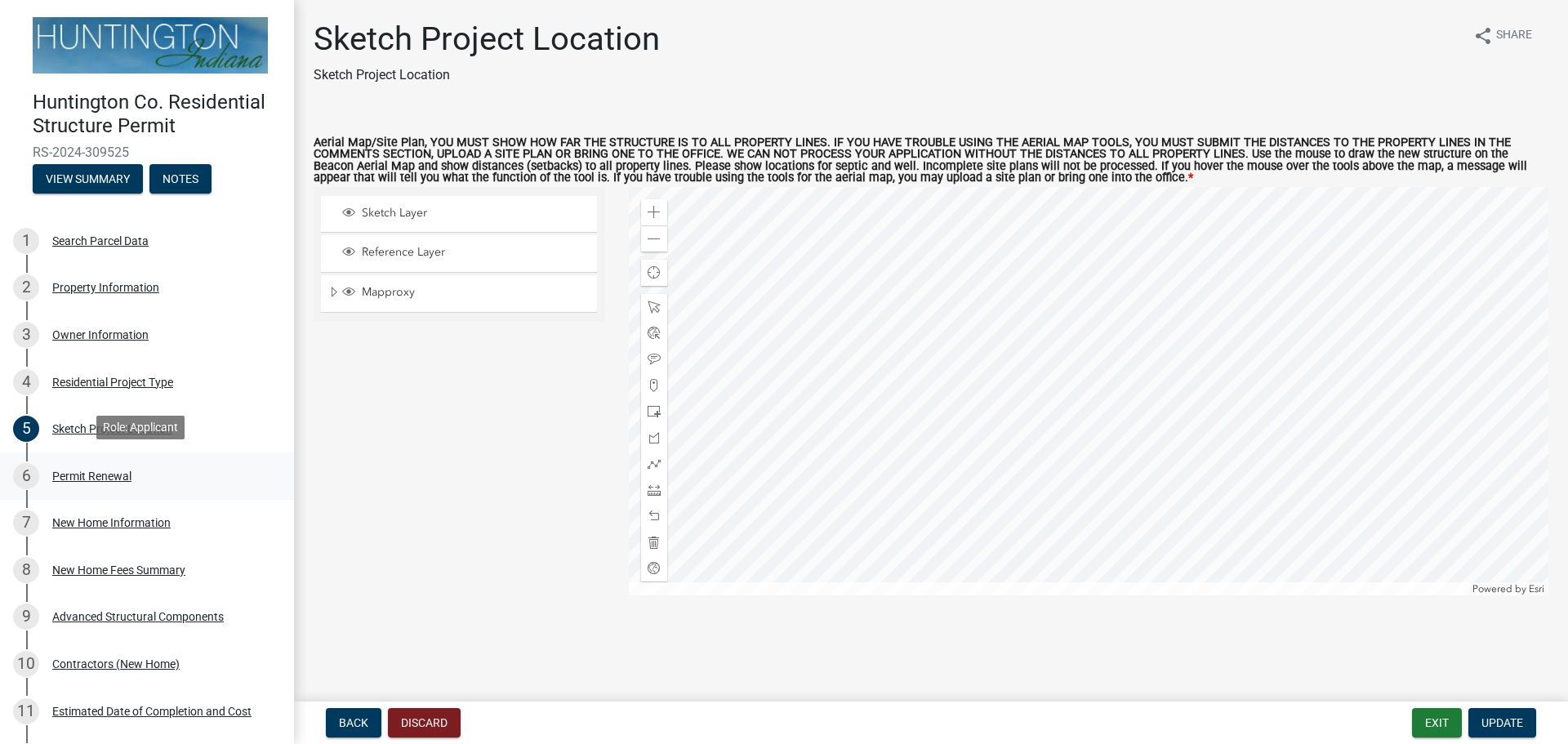
click at [86, 474] on div "Permit Renewal" at bounding box center [92, 476] width 79 height 12
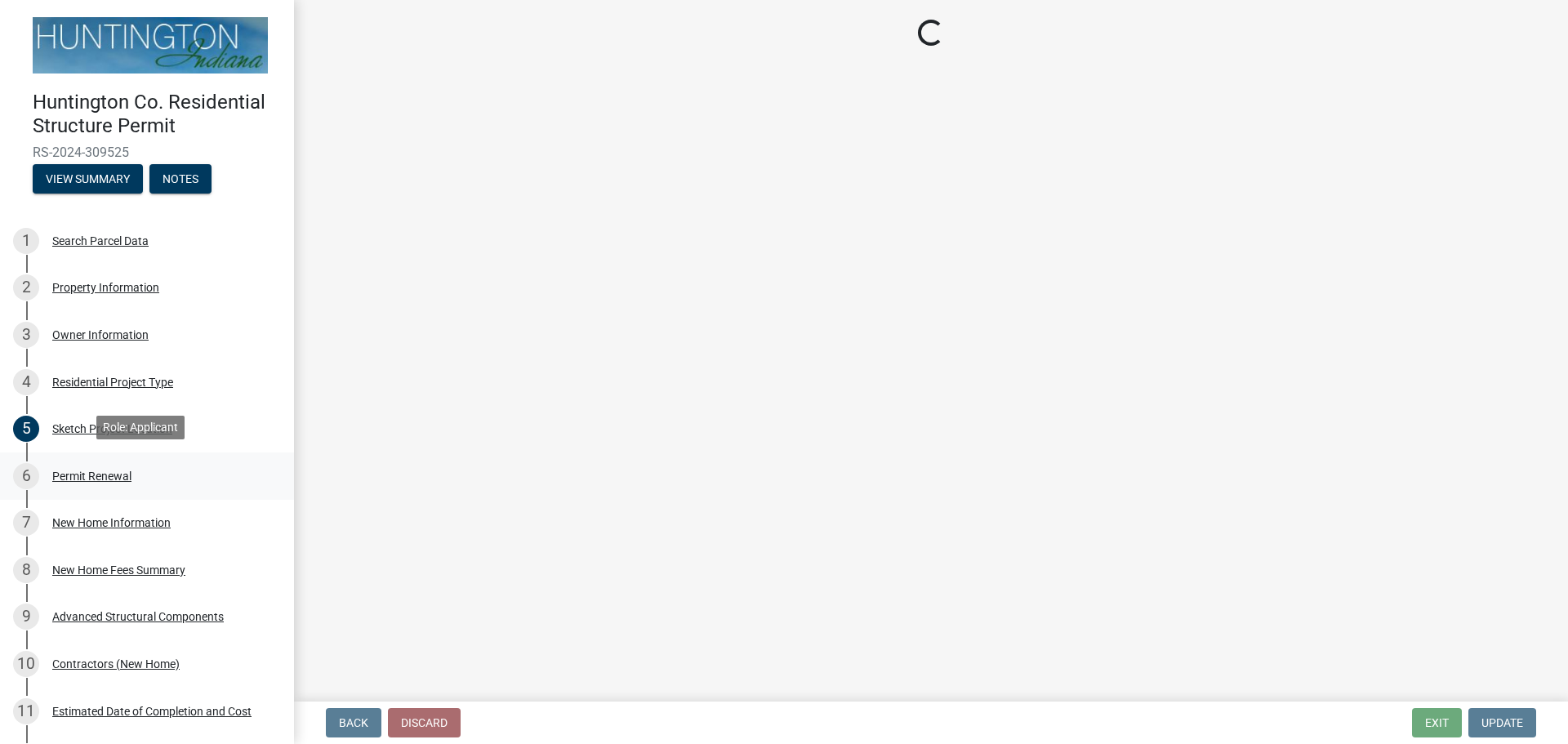
select select "7022fa2c-6c9f-4a5e-8d19-47b221a2a07d"
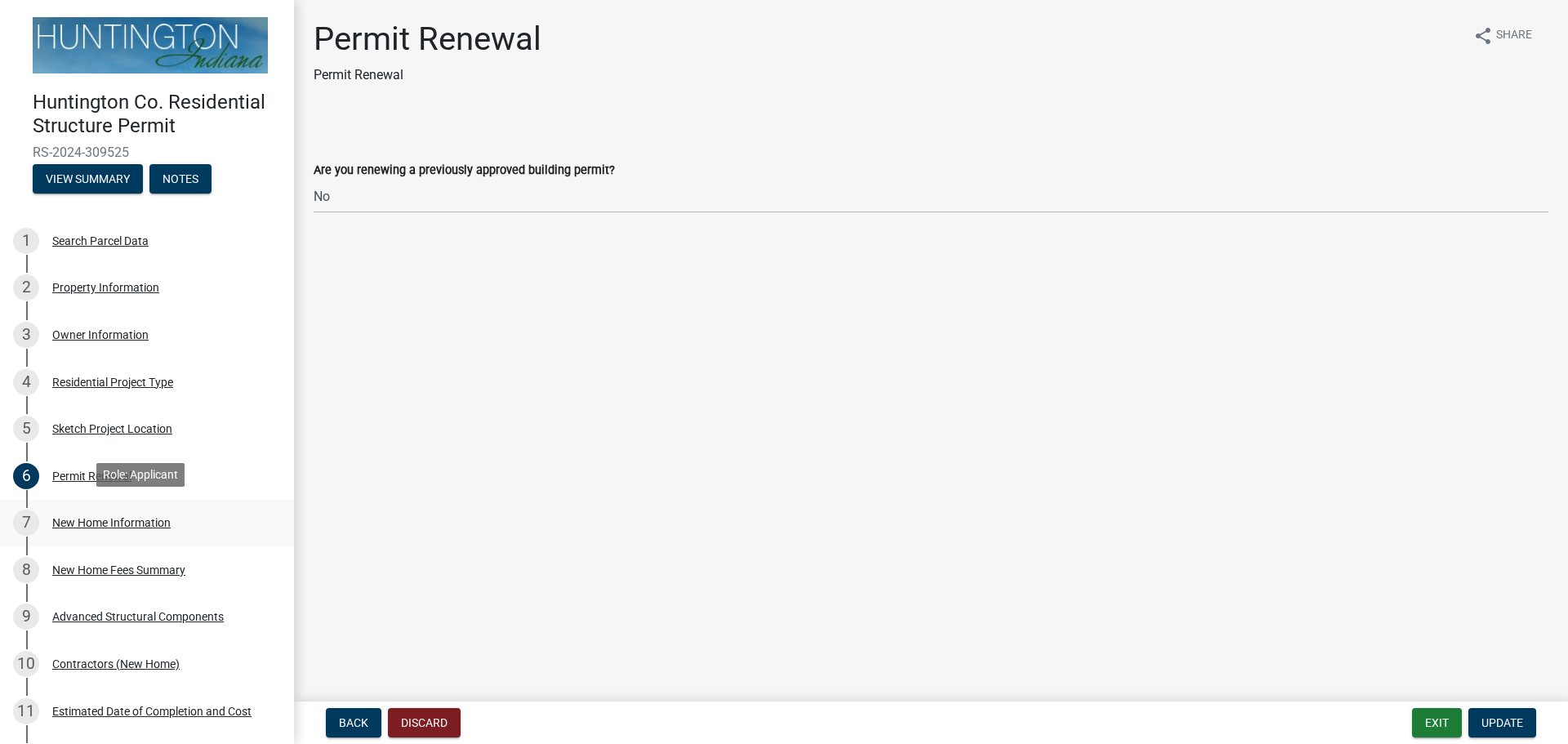
click at [85, 517] on div "New Home Information" at bounding box center [111, 522] width 118 height 12
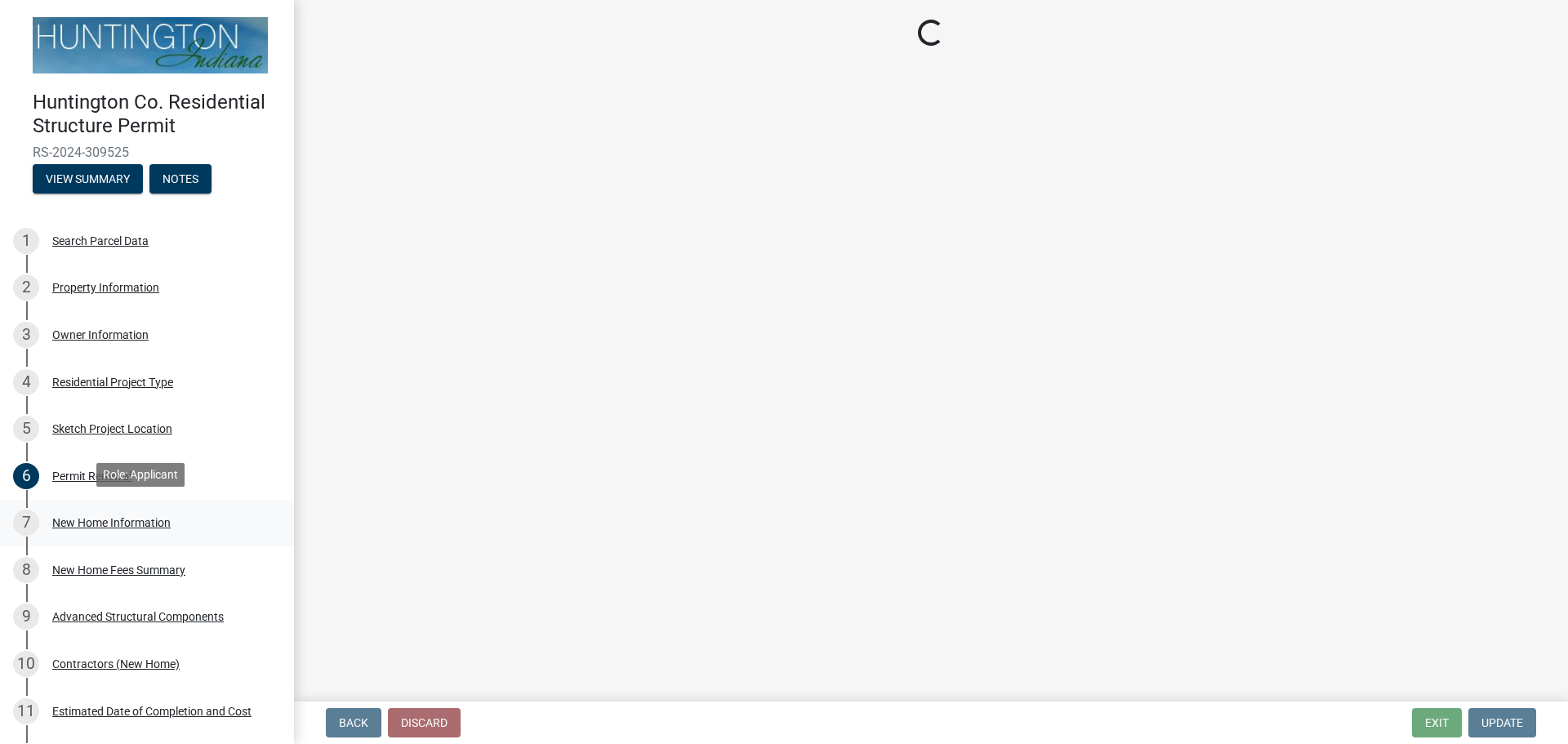
select select "a50e9ddb-1b16-496f-b25c-a9ac2ddf3e7c"
select select "534643a5-49eb-4eef-b055-3574304c1da7"
select select "7ac50c75-bd19-4200-a472-7ff7759bf044"
select select "41a20be5-04ab-4379-9276-11703055c681"
select select "3f47798e-be83-4584-89f2-40f623f6909f"
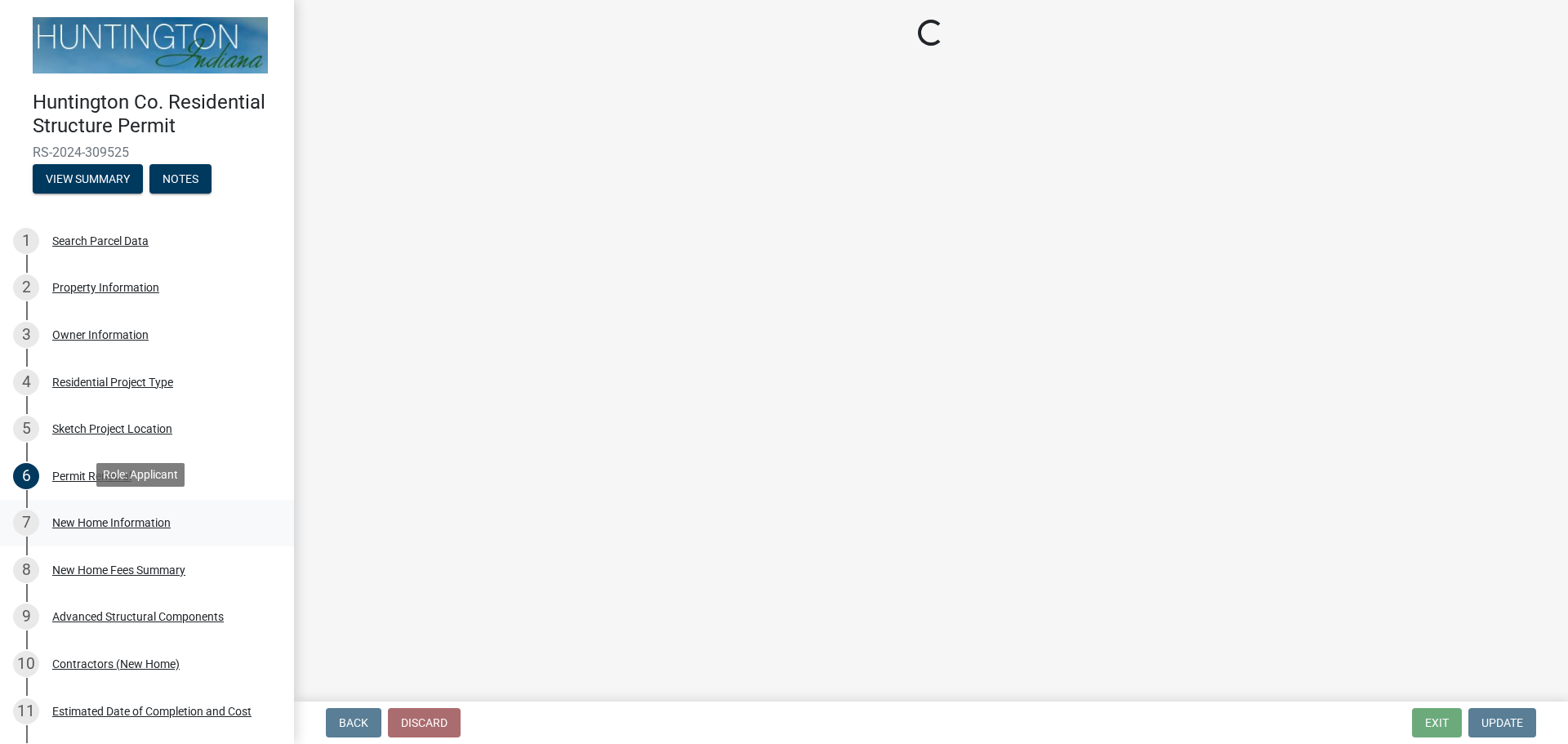
select select "3ae242a1-a008-4608-b145-635f7b242bc3"
select select "0af2c62b-a54b-41df-9440-7e06c81f5ee1"
select select "646e68f8-cb8e-4a5e-b6dd-3f1cf63f7a97"
select select "d638f1d7-1d1f-46dd-bcea-eee6395e296b"
